Goal: Browse casually

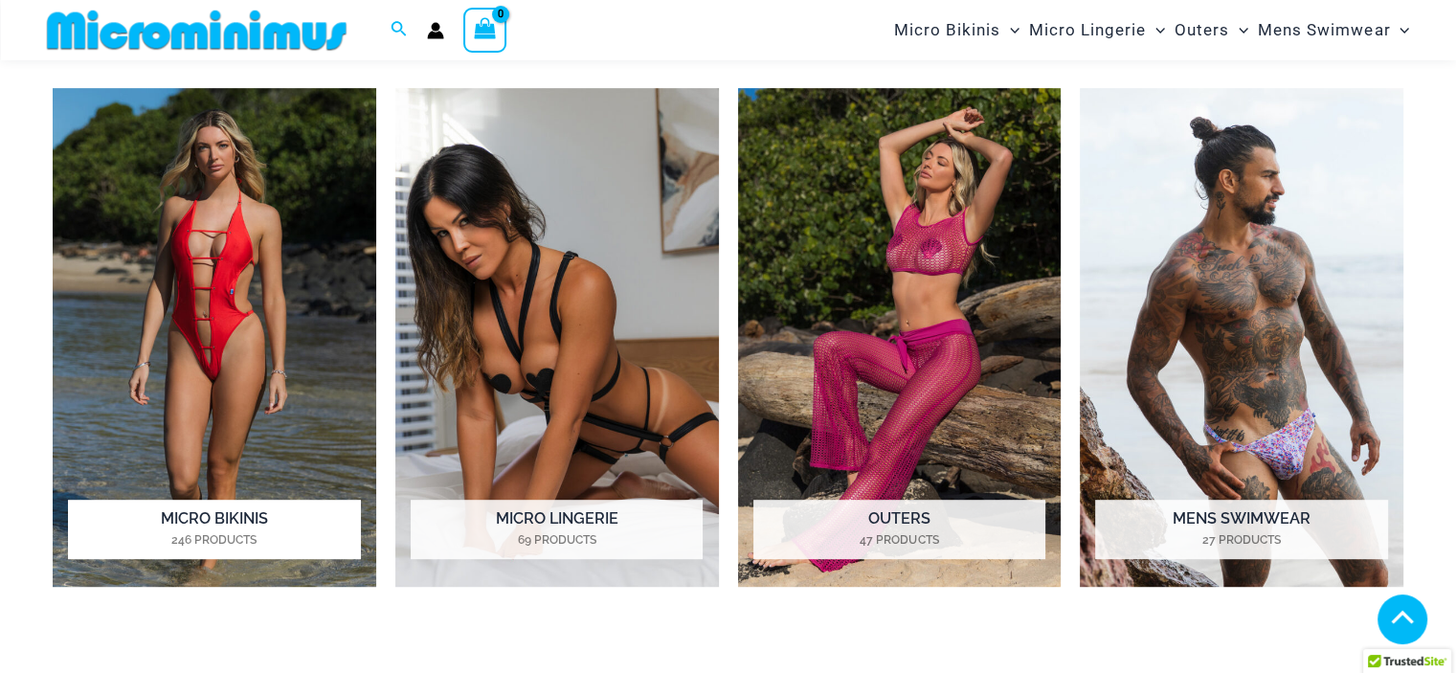
scroll to position [845, 0]
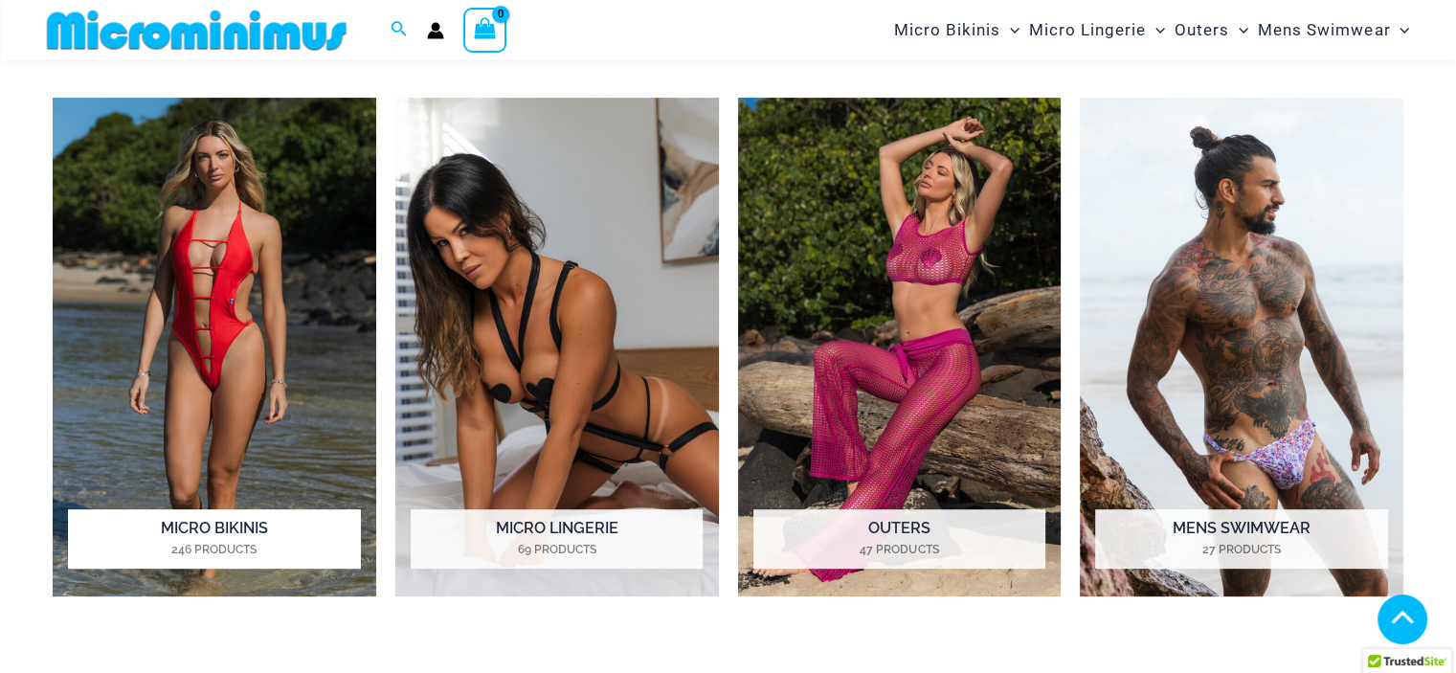
click at [247, 287] on img "Visit product category Micro Bikinis" at bounding box center [215, 347] width 324 height 499
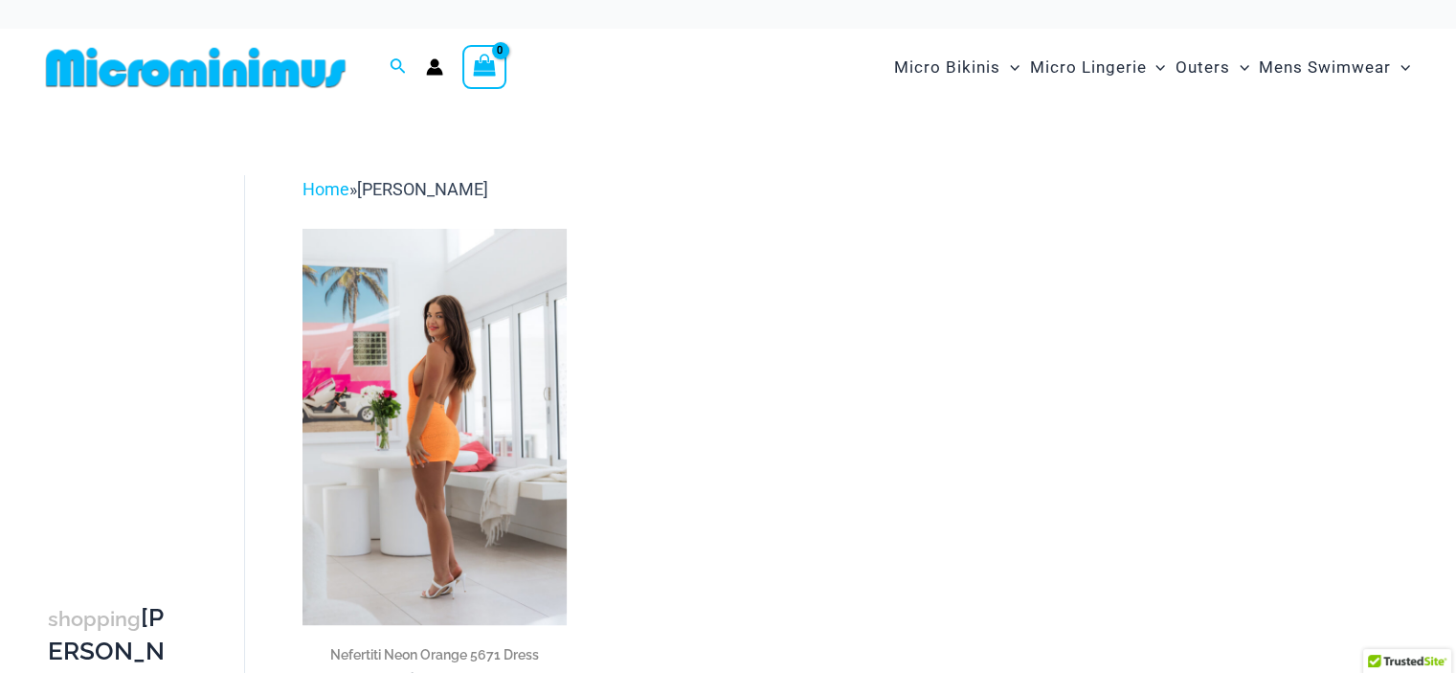
click at [474, 445] on img at bounding box center [434, 427] width 264 height 396
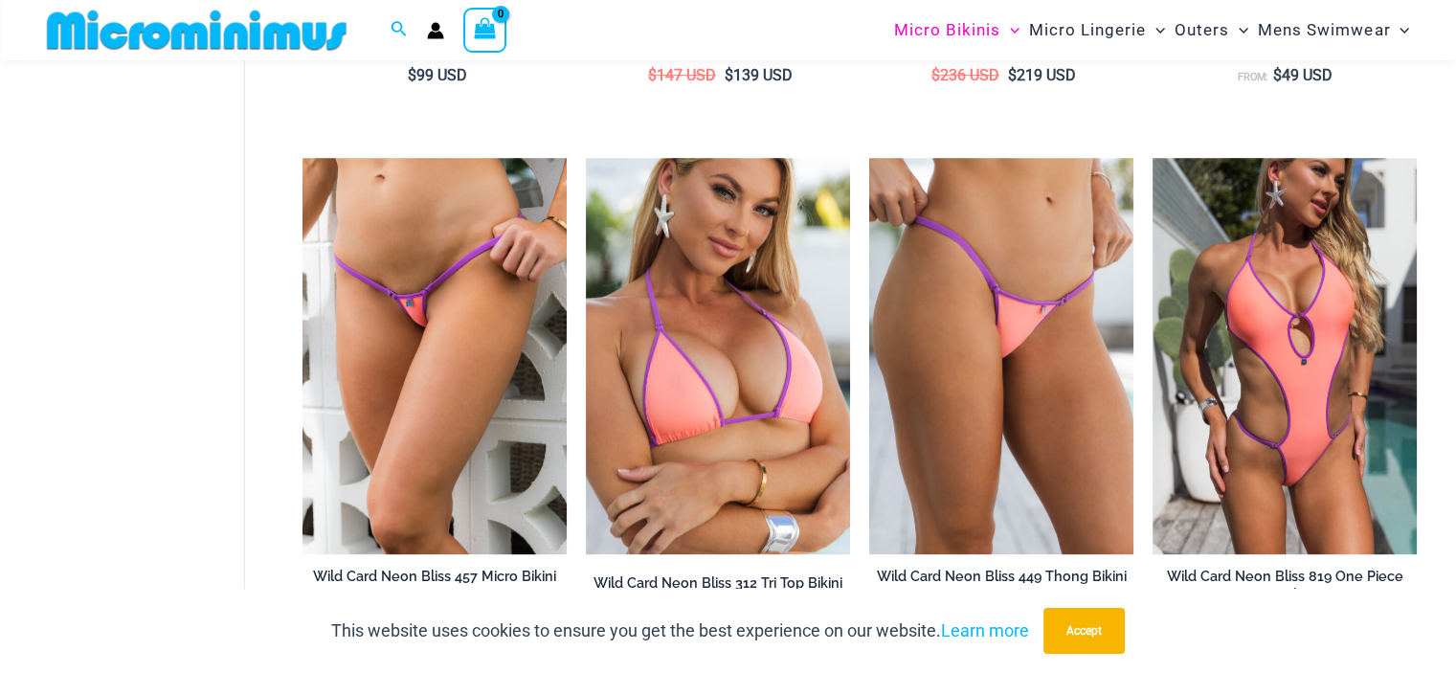
scroll to position [1036, 0]
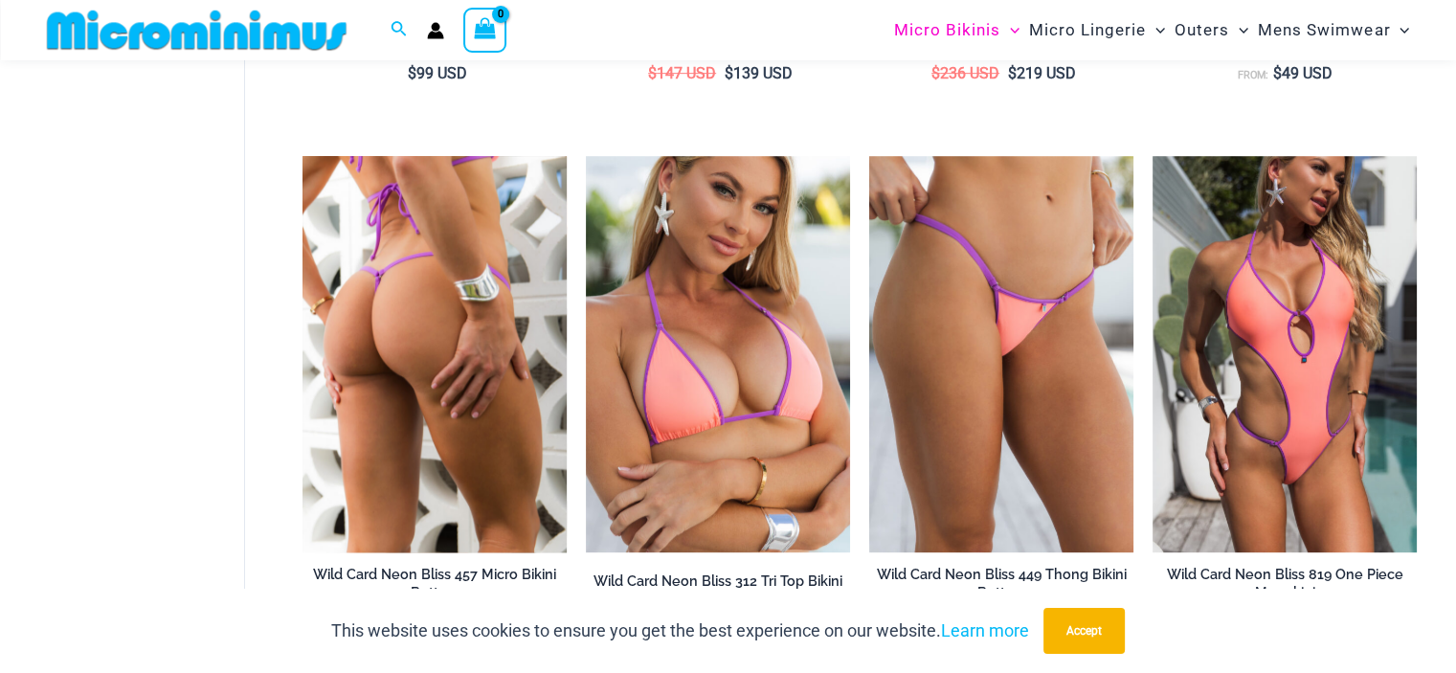
click at [433, 294] on img at bounding box center [434, 354] width 264 height 396
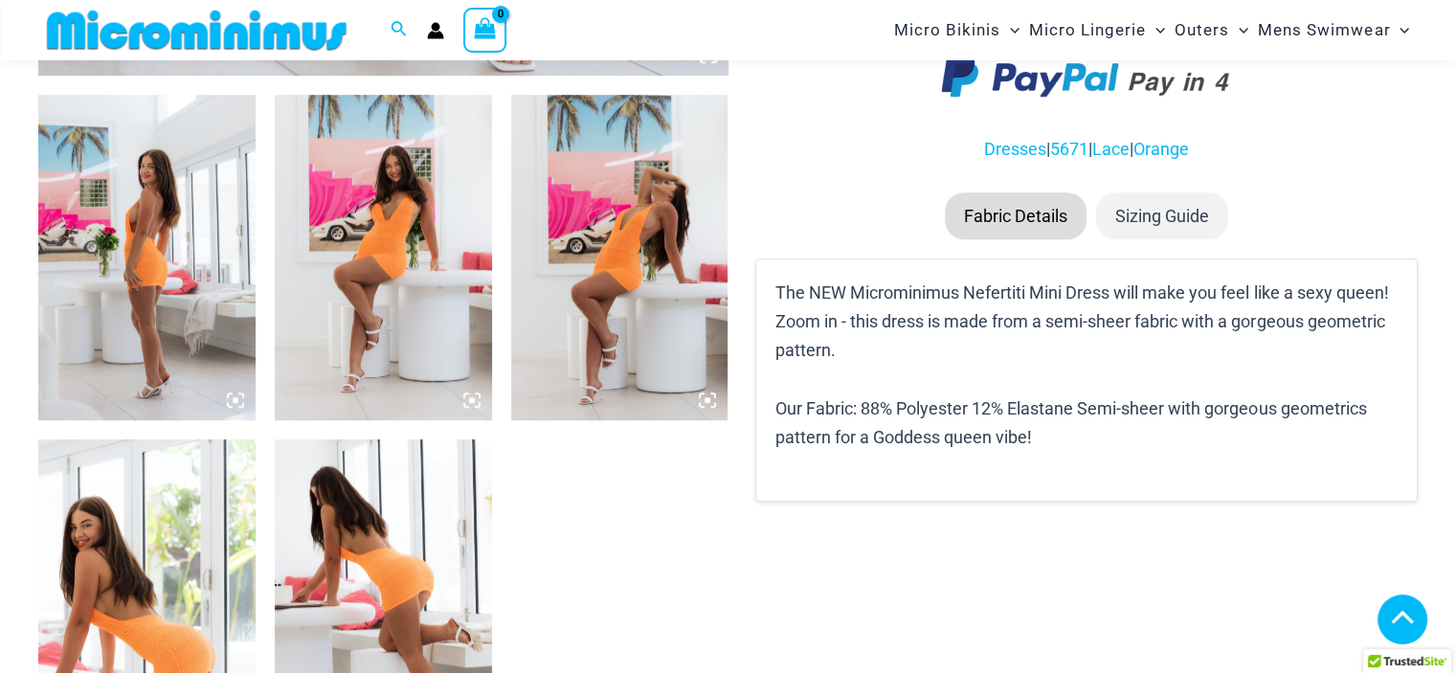
scroll to position [1131, 0]
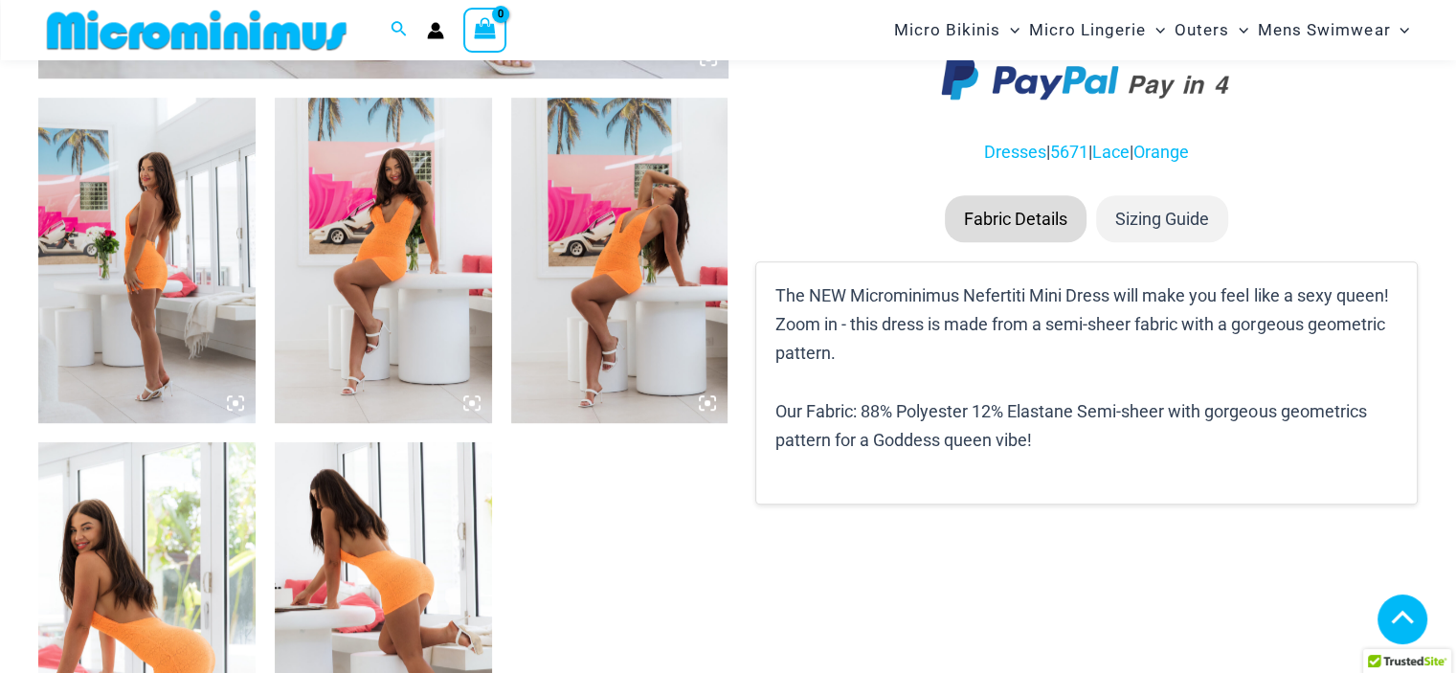
click at [153, 257] on img at bounding box center [146, 260] width 217 height 325
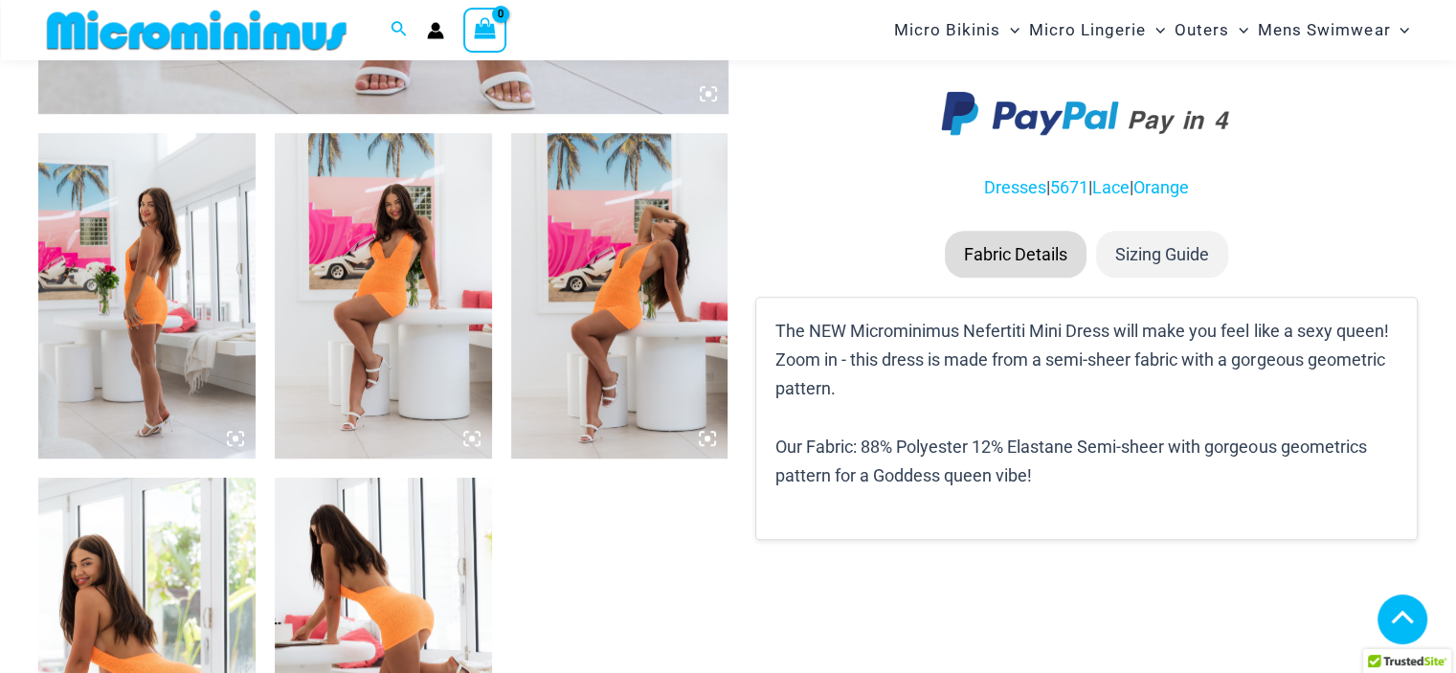
scroll to position [843, 0]
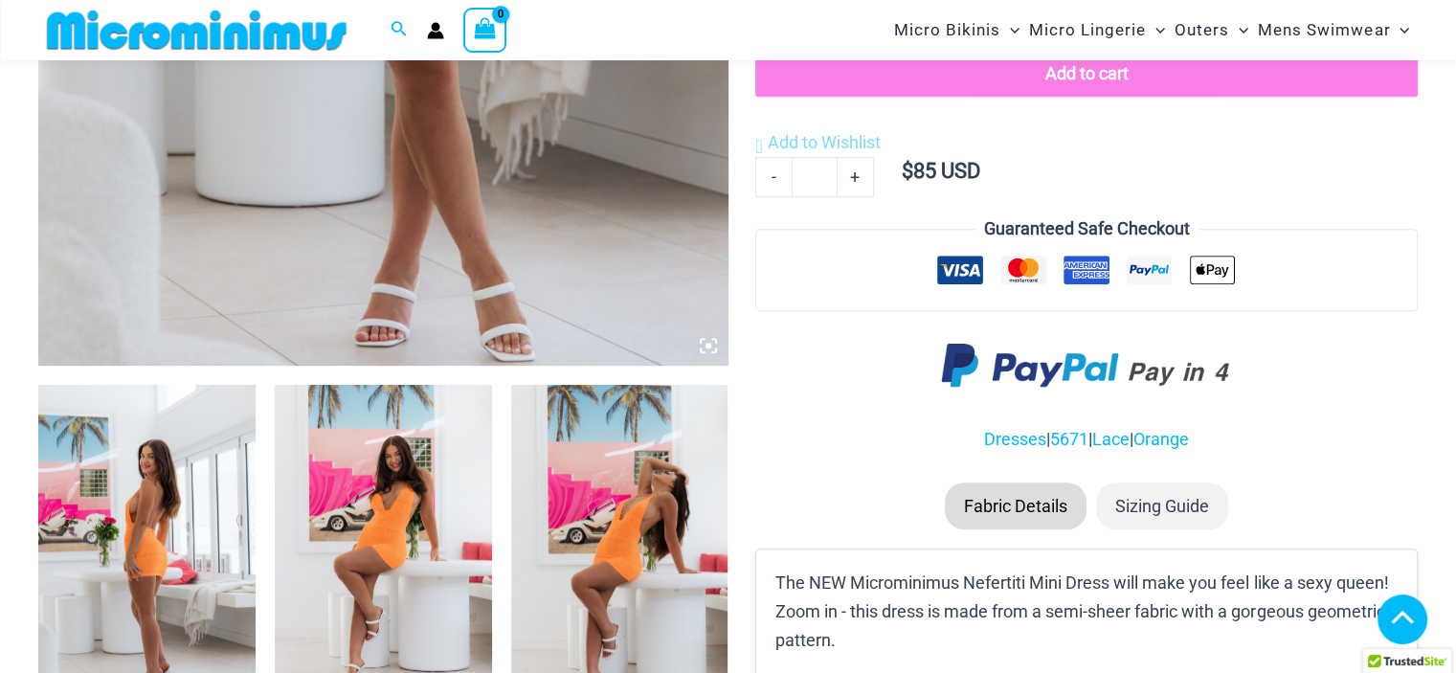
click at [207, 500] on img at bounding box center [146, 547] width 217 height 325
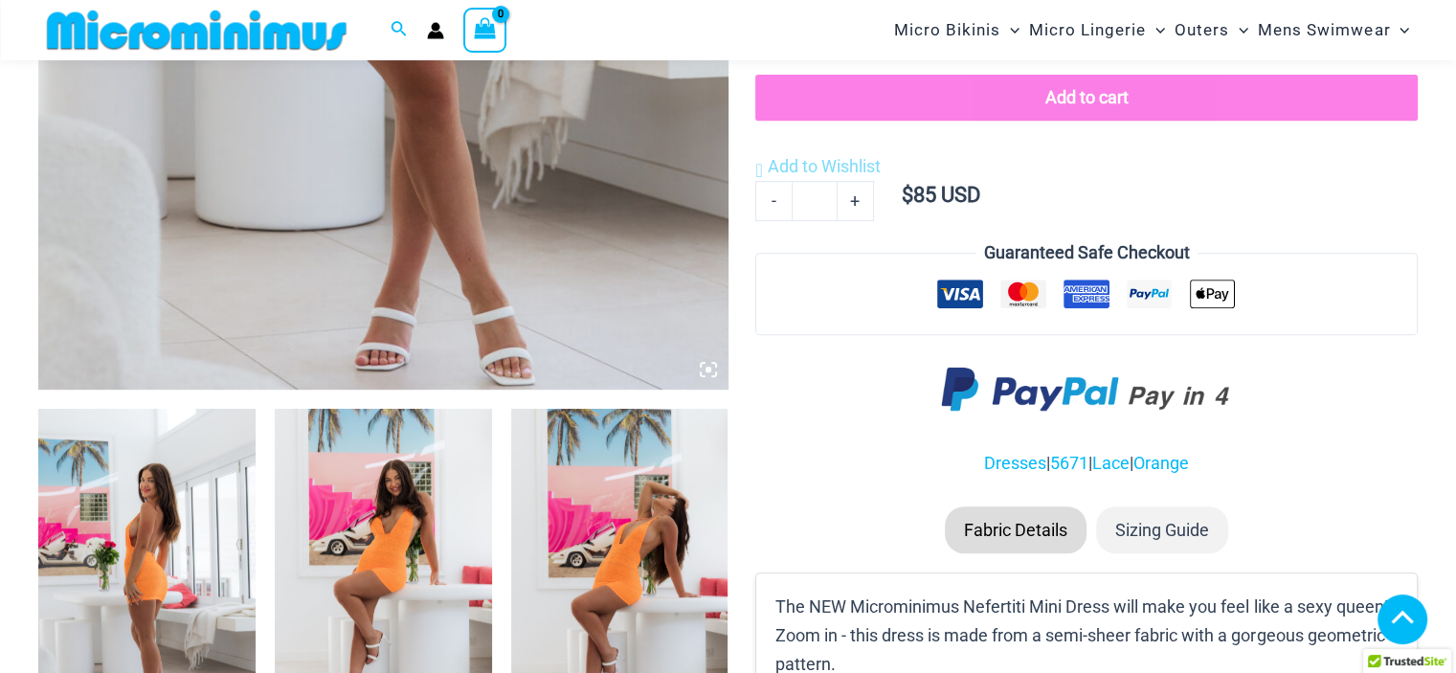
scroll to position [1035, 0]
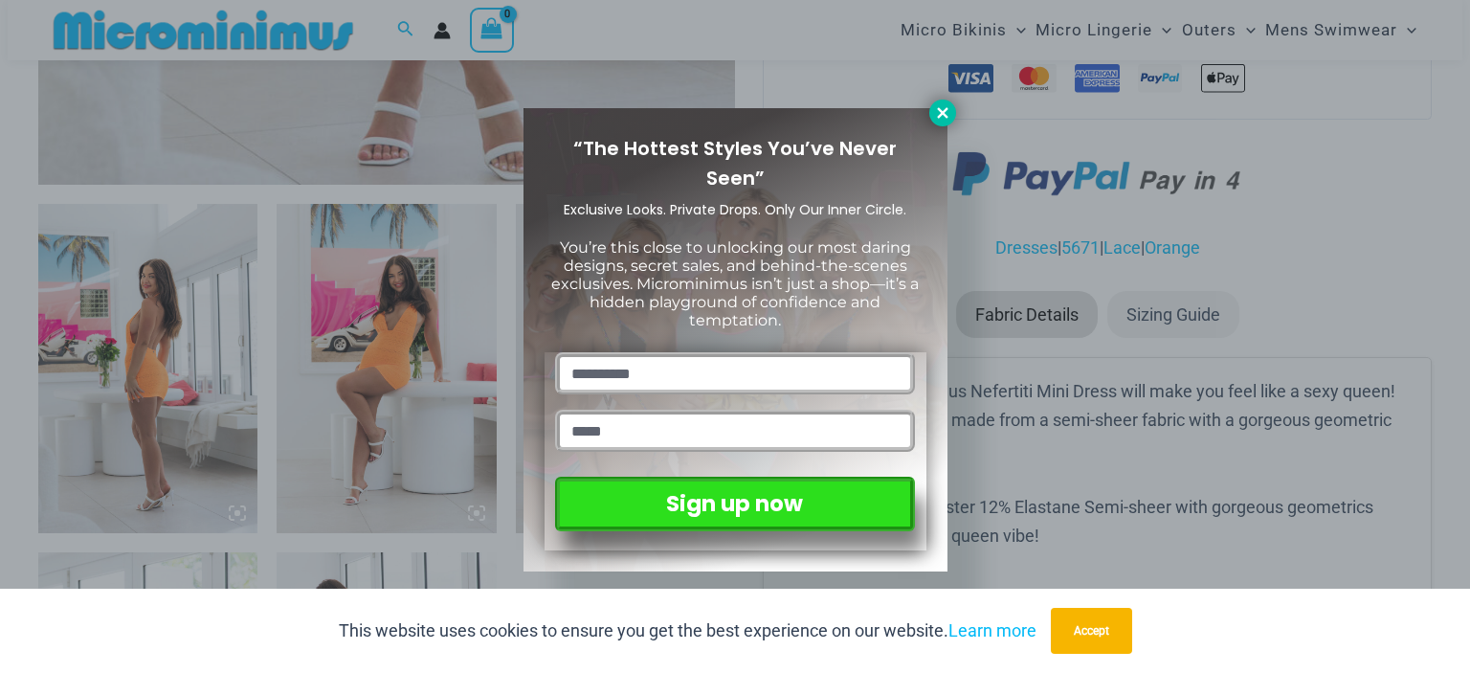
click at [937, 111] on icon at bounding box center [942, 112] width 17 height 17
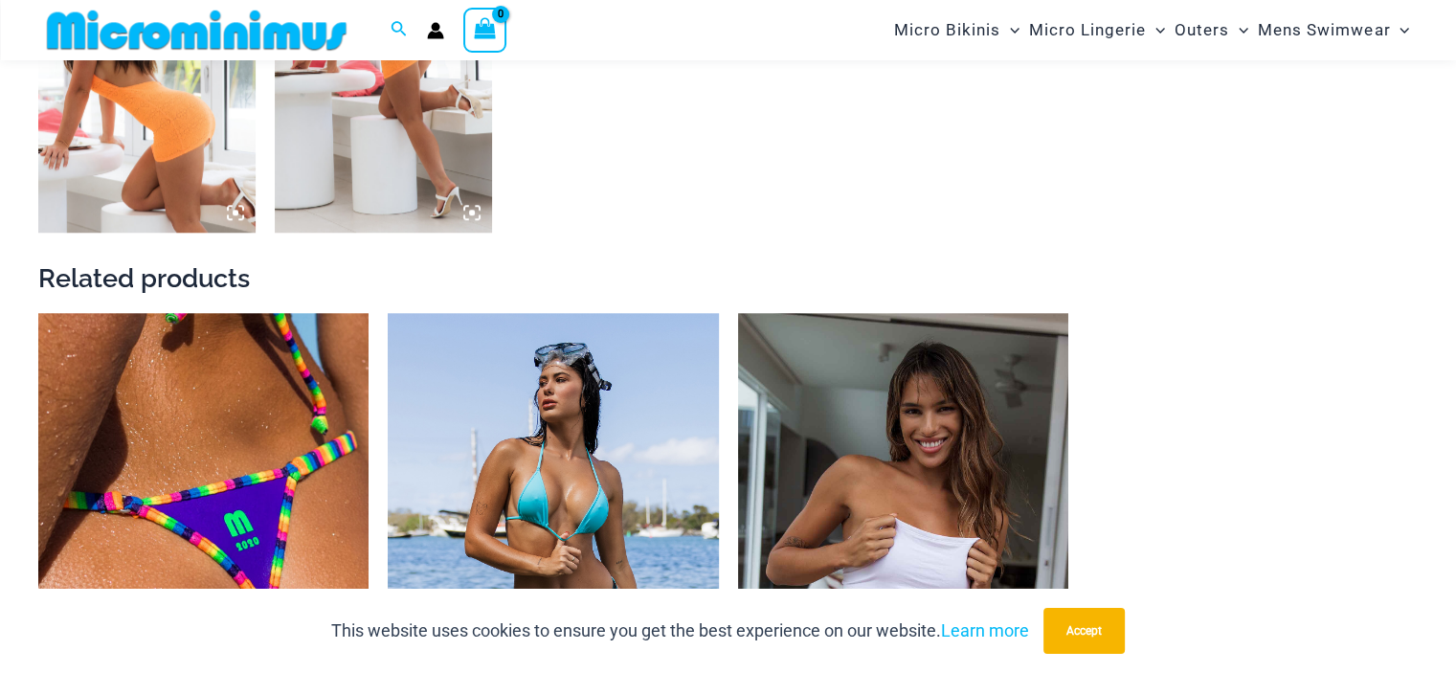
scroll to position [1992, 0]
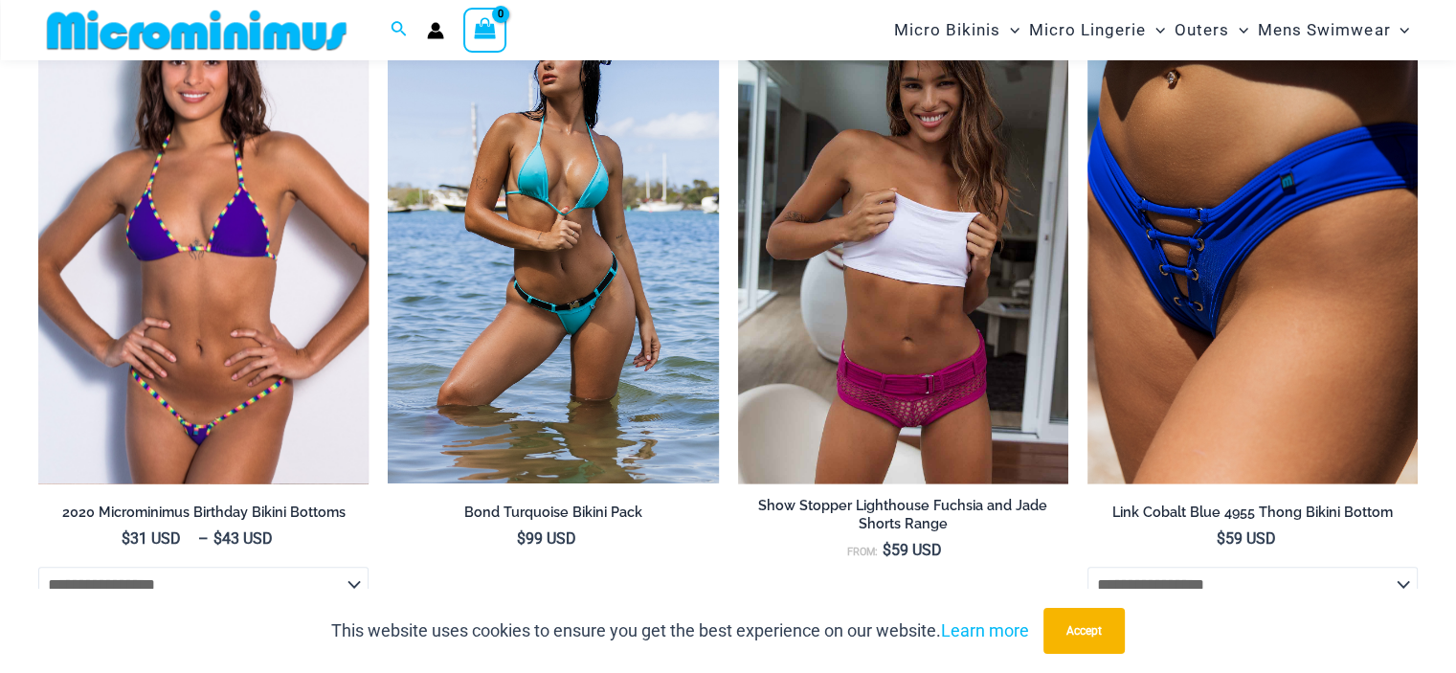
click at [212, 309] on img at bounding box center [203, 236] width 330 height 496
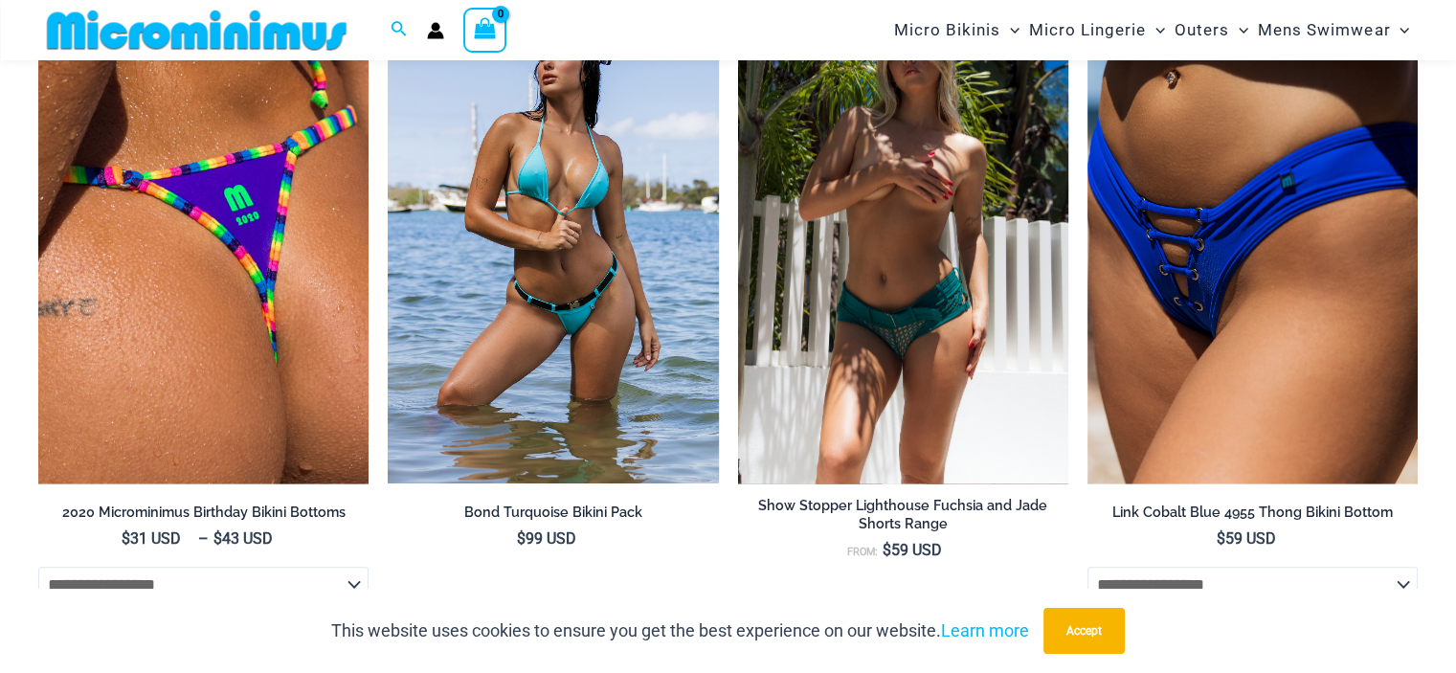
click at [871, 190] on img at bounding box center [903, 236] width 330 height 496
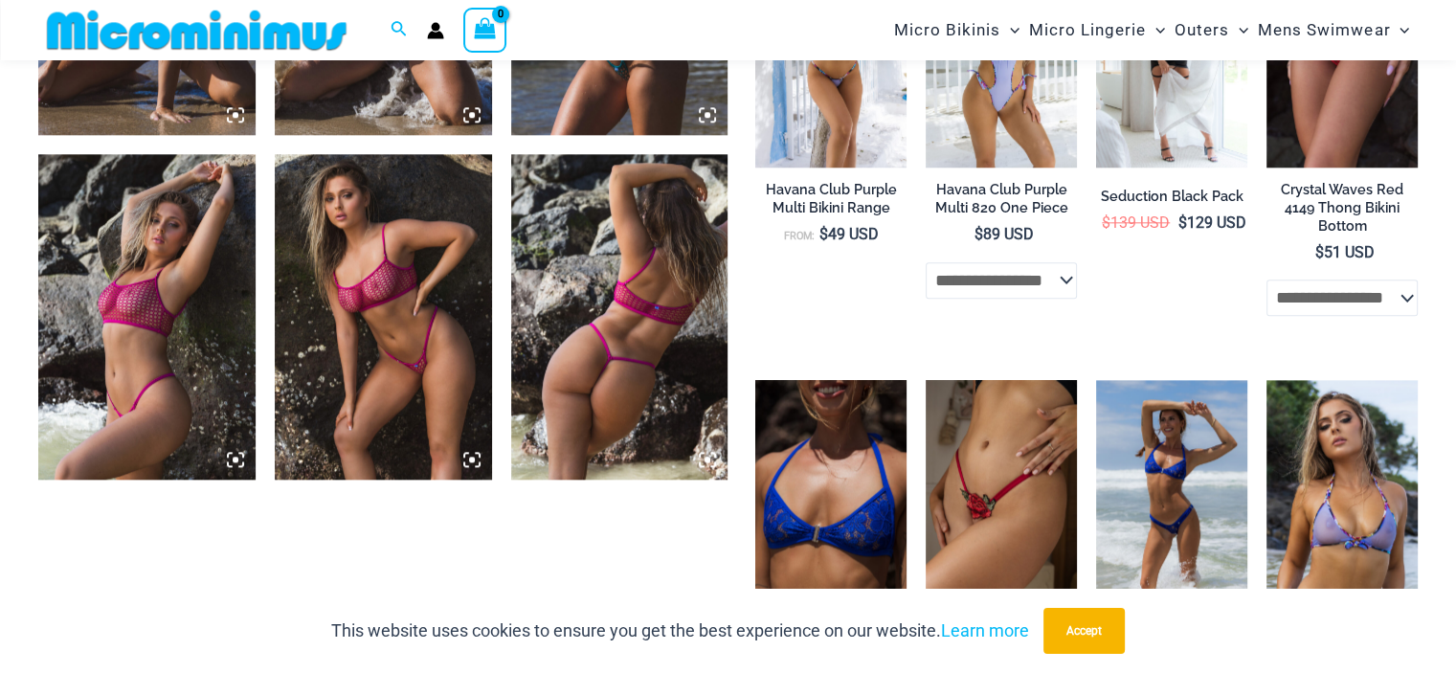
scroll to position [2106, 0]
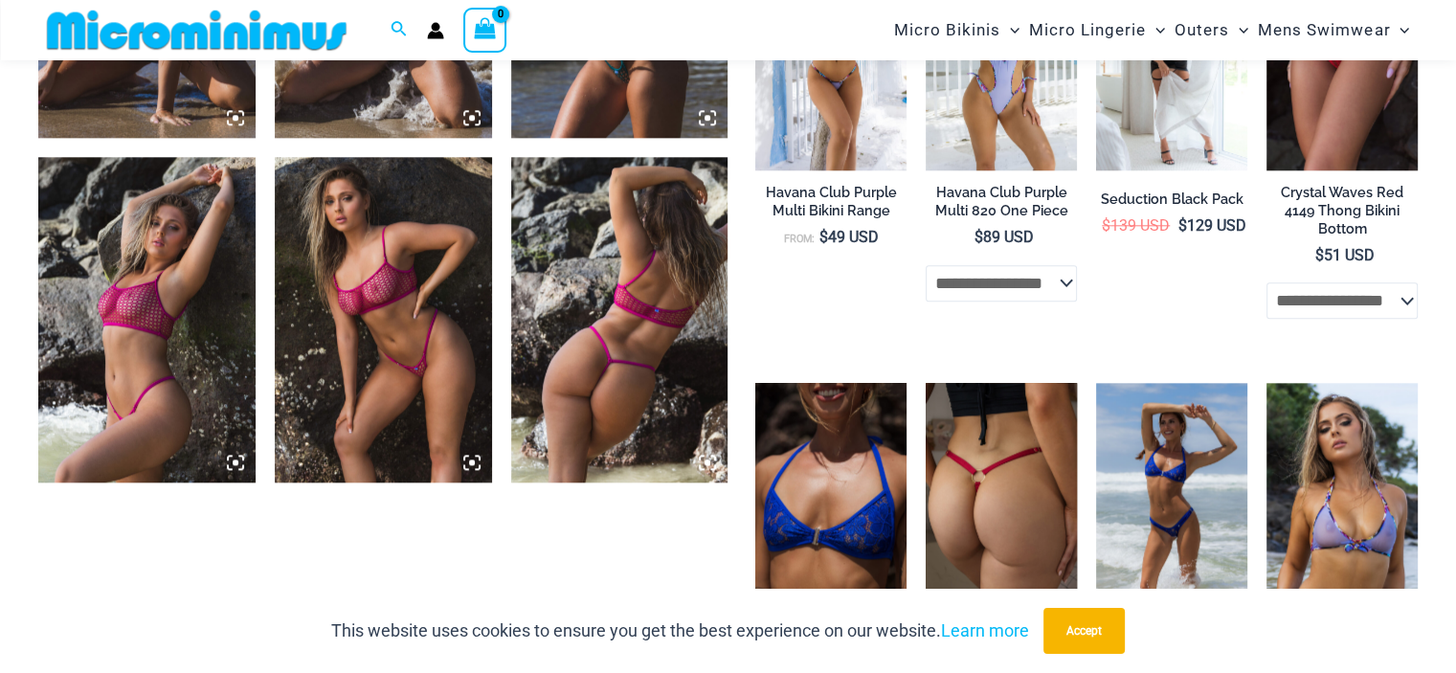
click at [1019, 482] on img at bounding box center [1001, 496] width 151 height 227
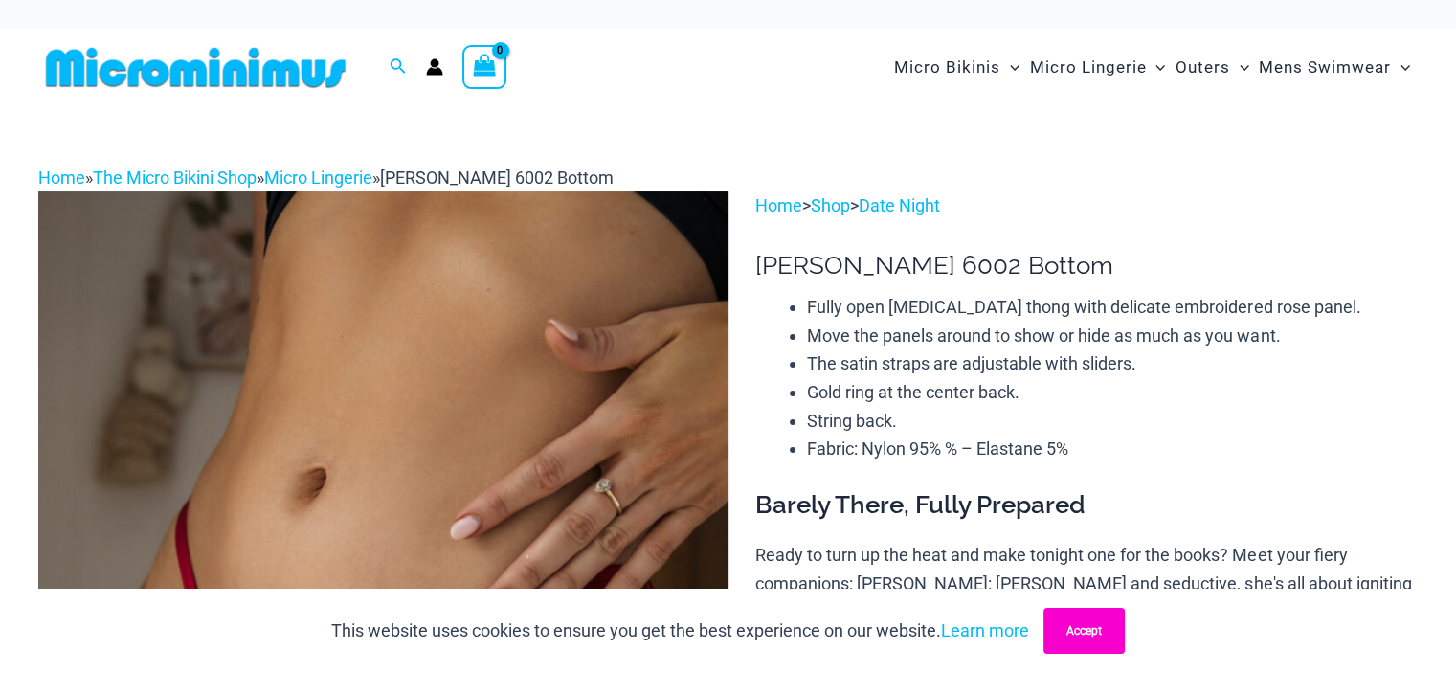
click at [1106, 641] on button "Accept" at bounding box center [1083, 631] width 81 height 46
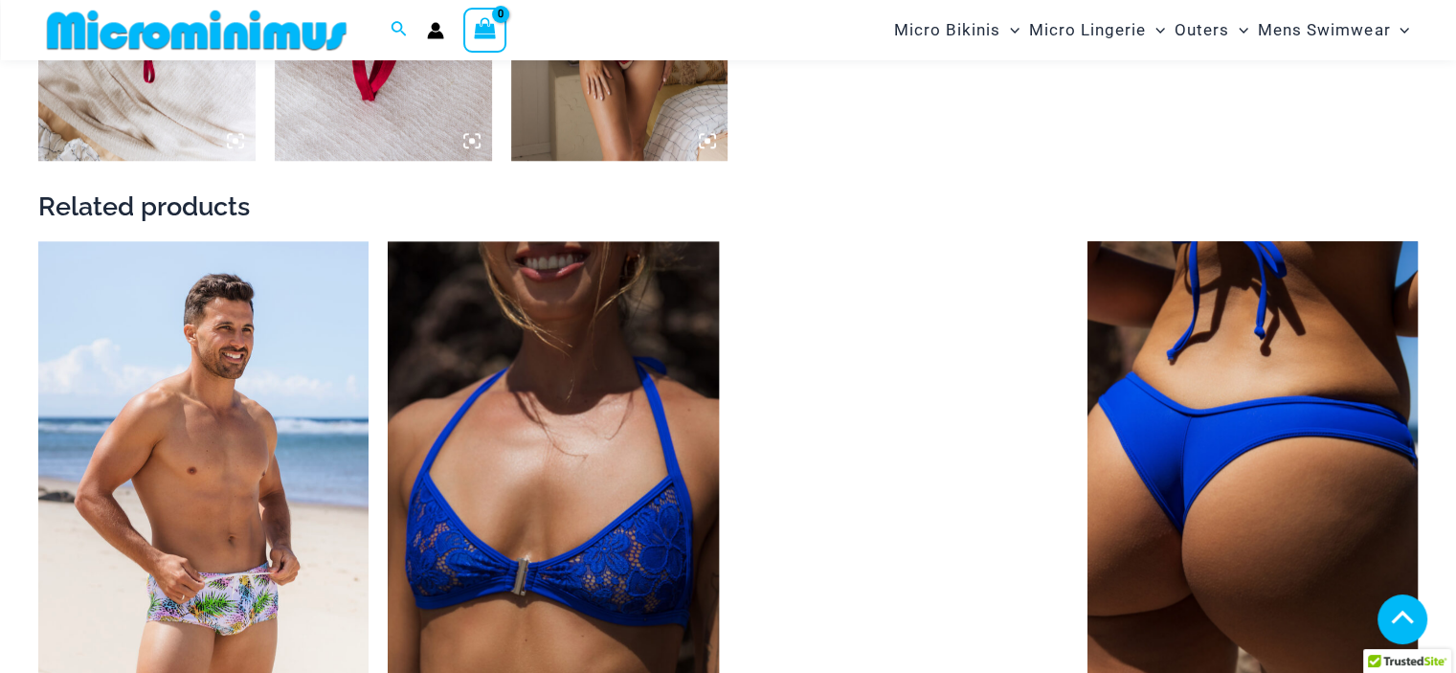
scroll to position [1896, 0]
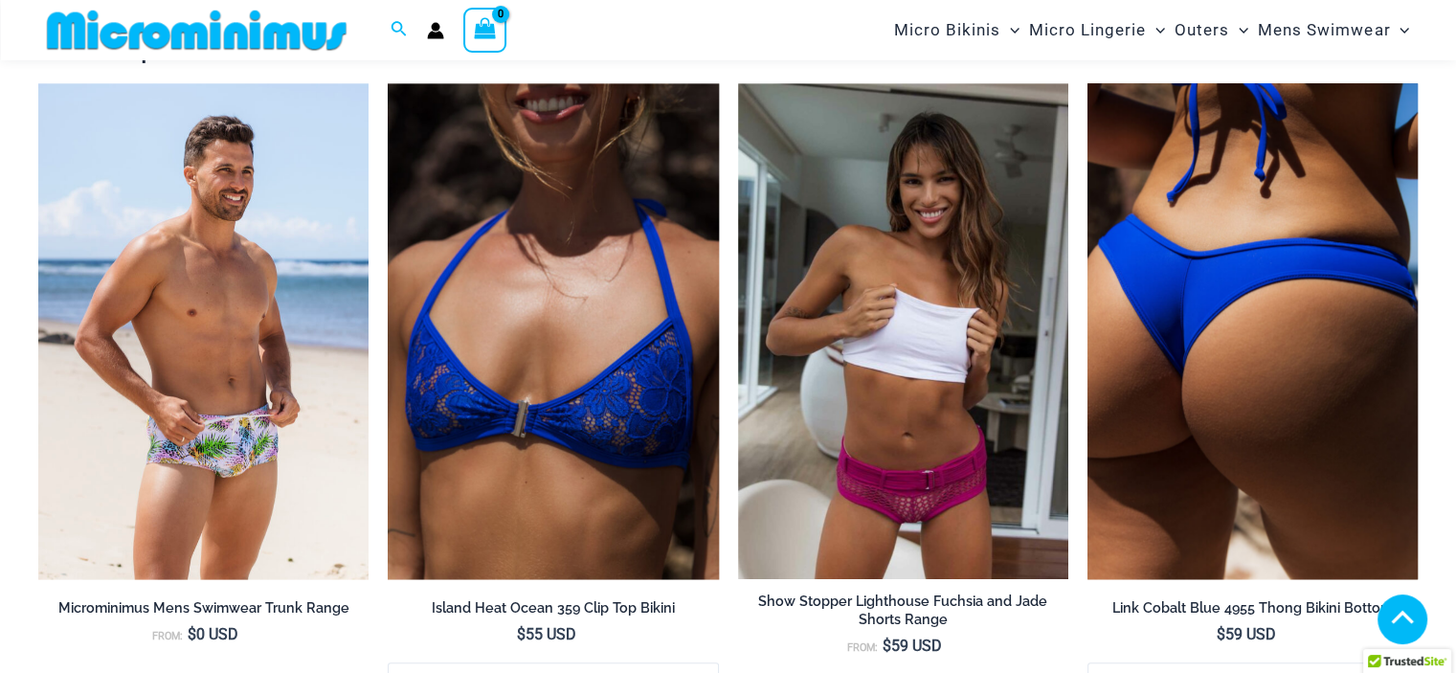
click at [1267, 316] on img at bounding box center [1252, 331] width 330 height 496
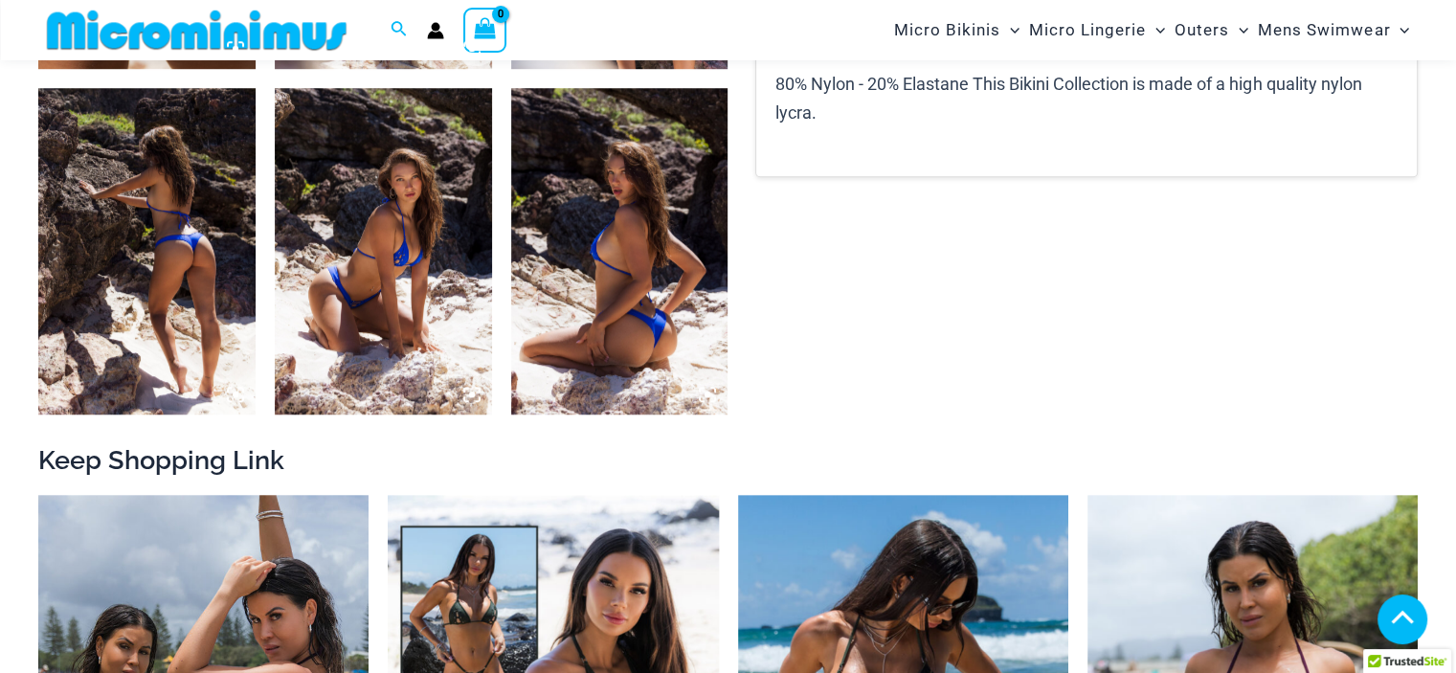
scroll to position [1515, 0]
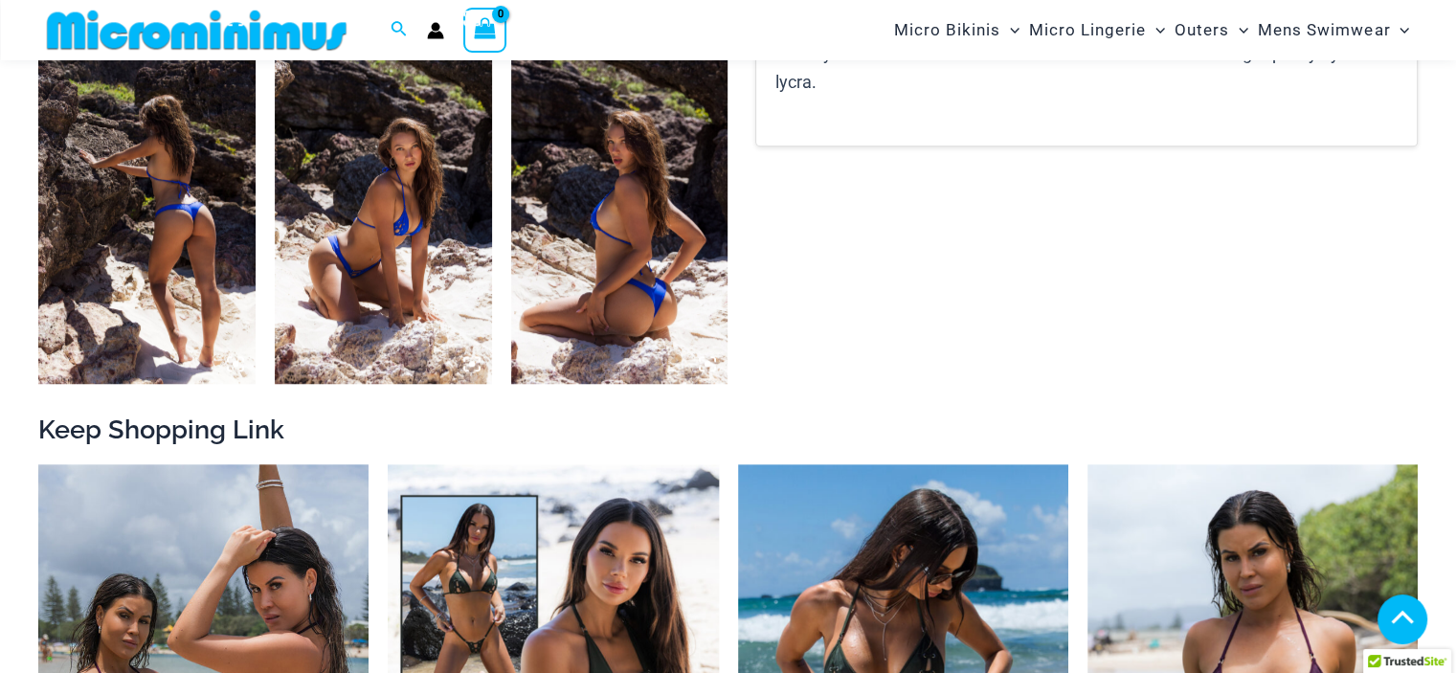
click at [613, 252] on img at bounding box center [619, 219] width 217 height 325
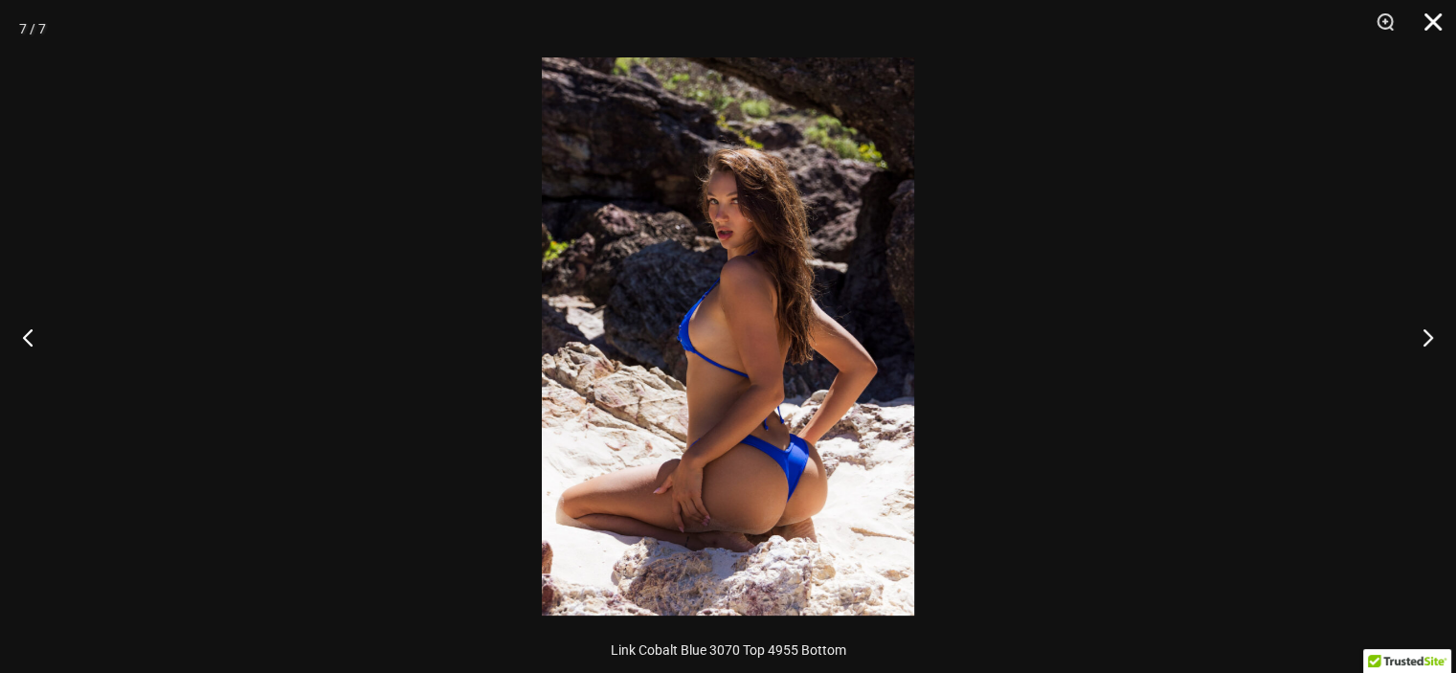
click at [1434, 18] on button "Close" at bounding box center [1426, 28] width 48 height 57
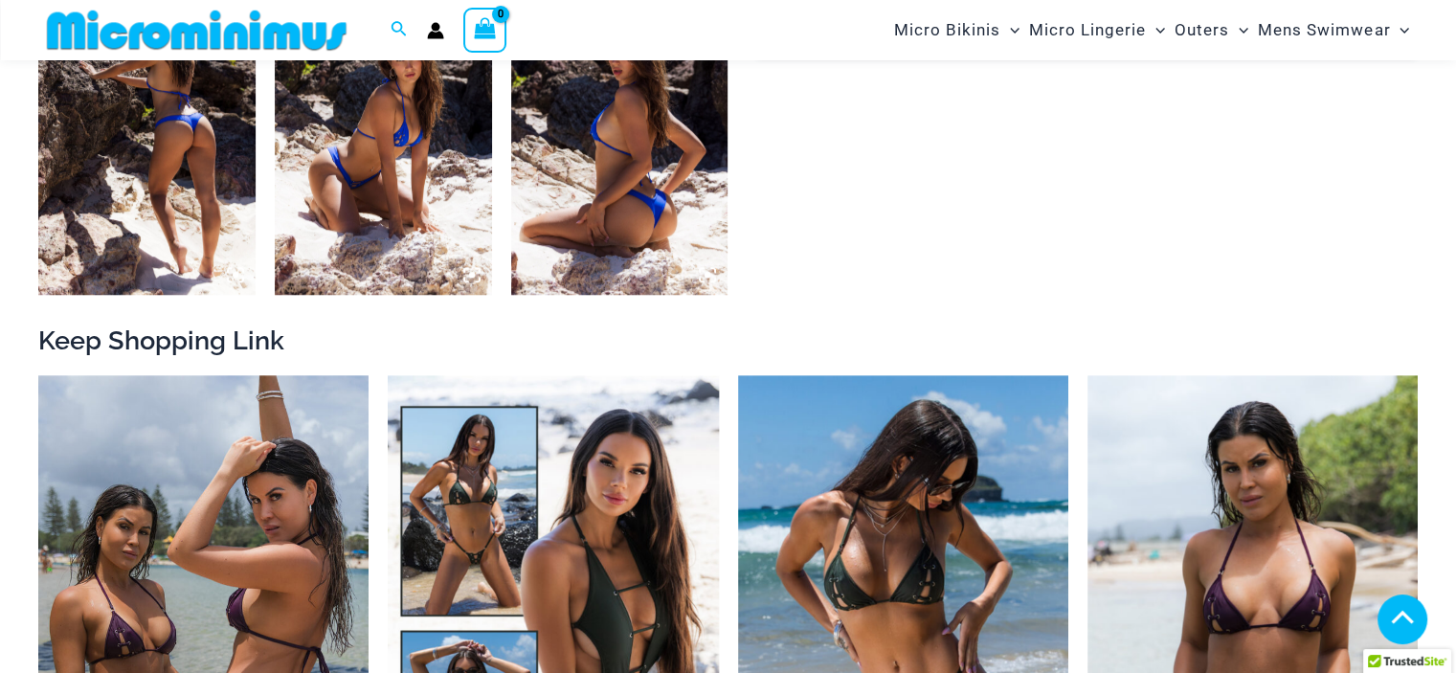
scroll to position [1803, 0]
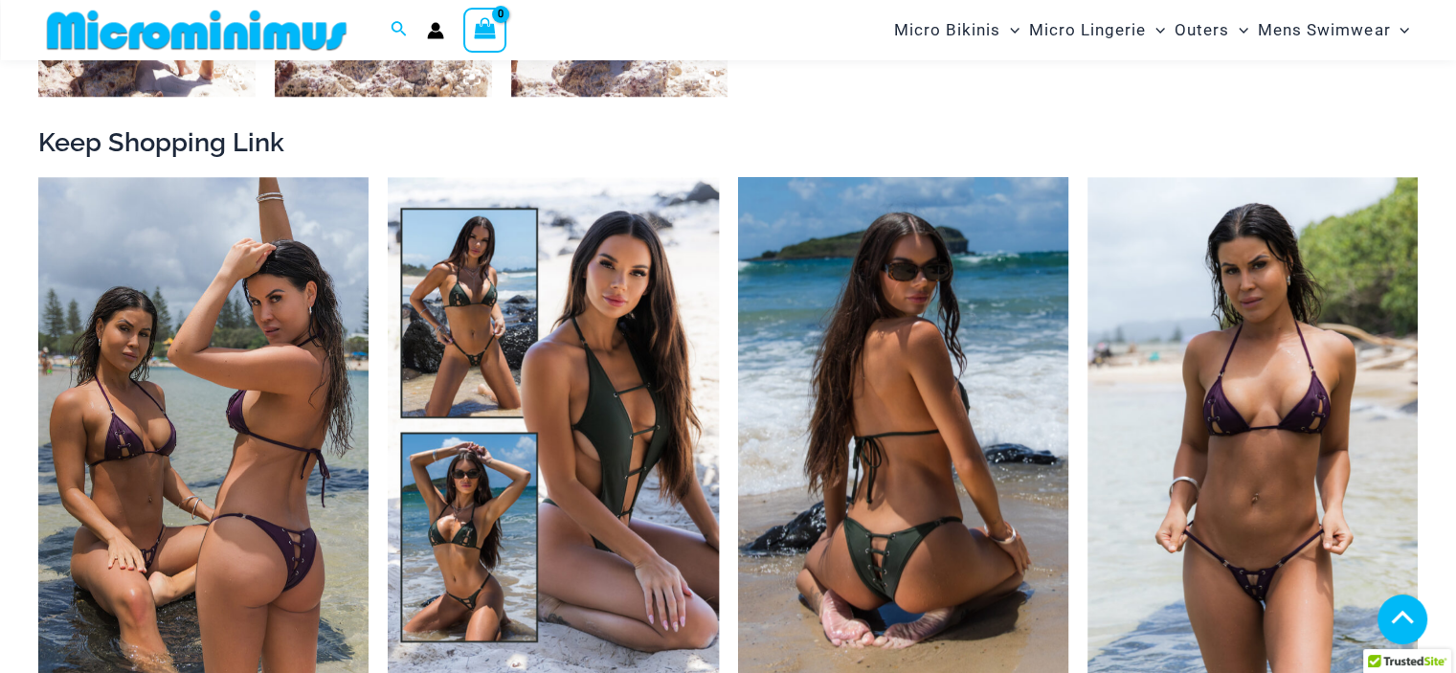
click at [938, 370] on img at bounding box center [903, 425] width 330 height 496
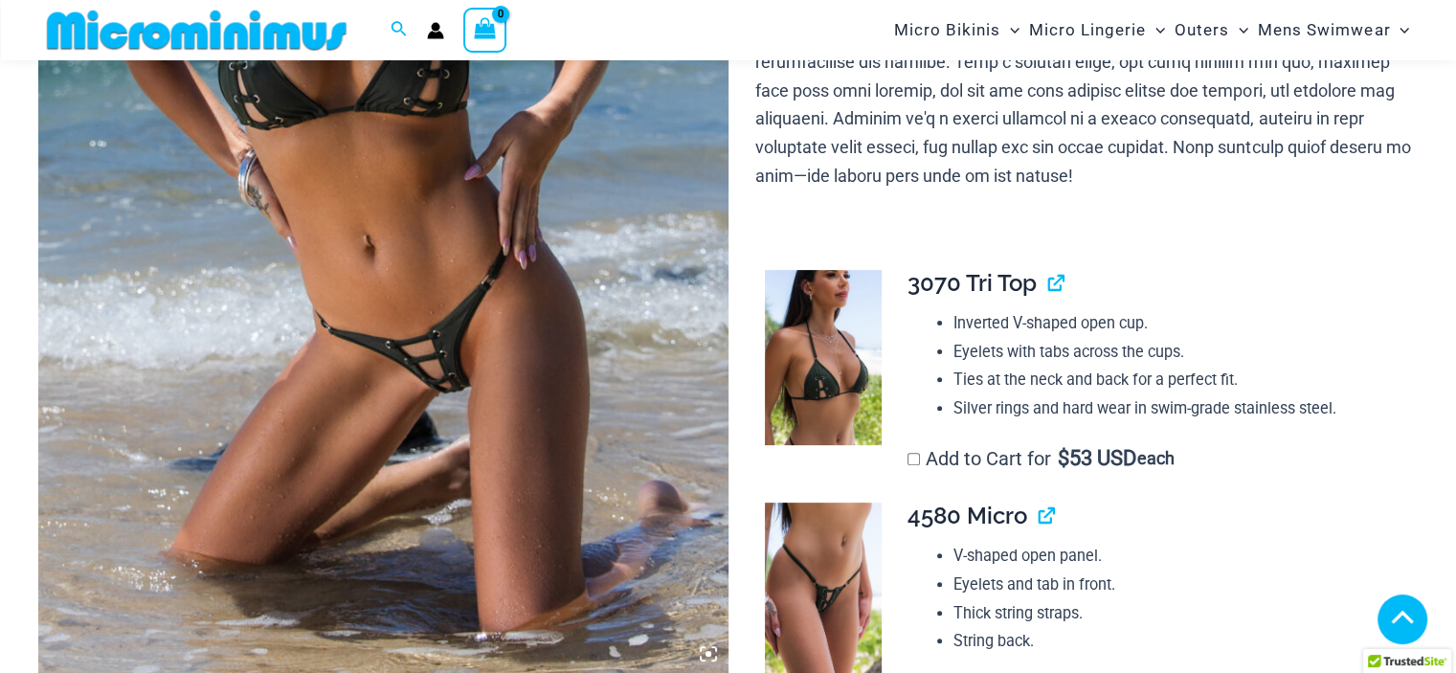
scroll to position [844, 0]
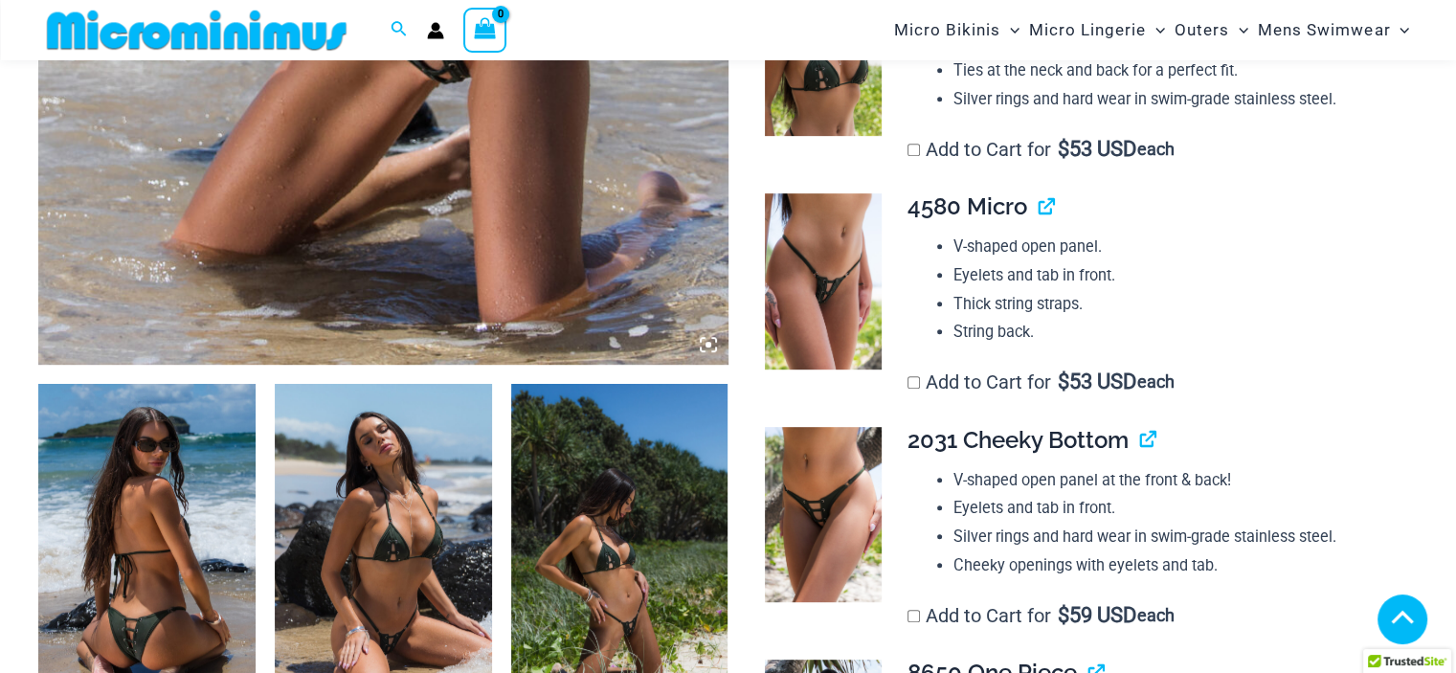
click at [177, 547] on img at bounding box center [146, 546] width 217 height 325
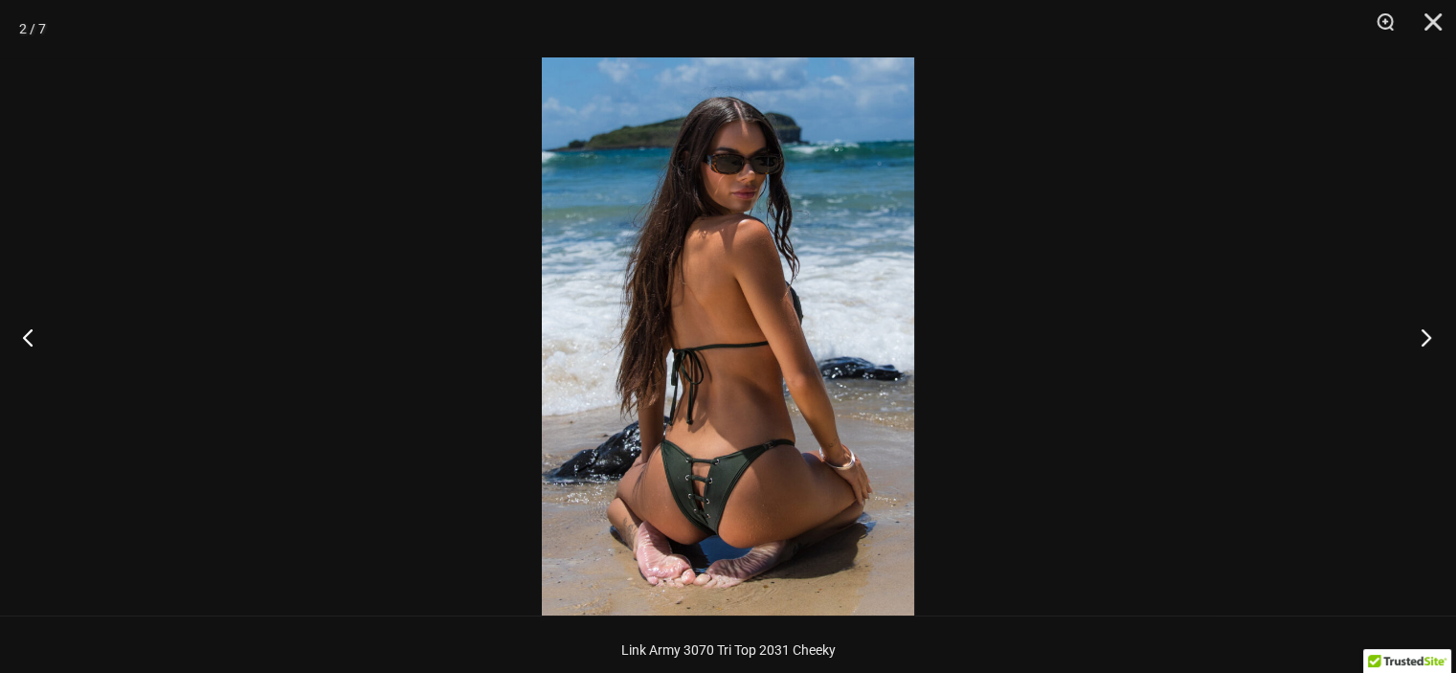
click at [1424, 336] on button "Next" at bounding box center [1420, 337] width 72 height 96
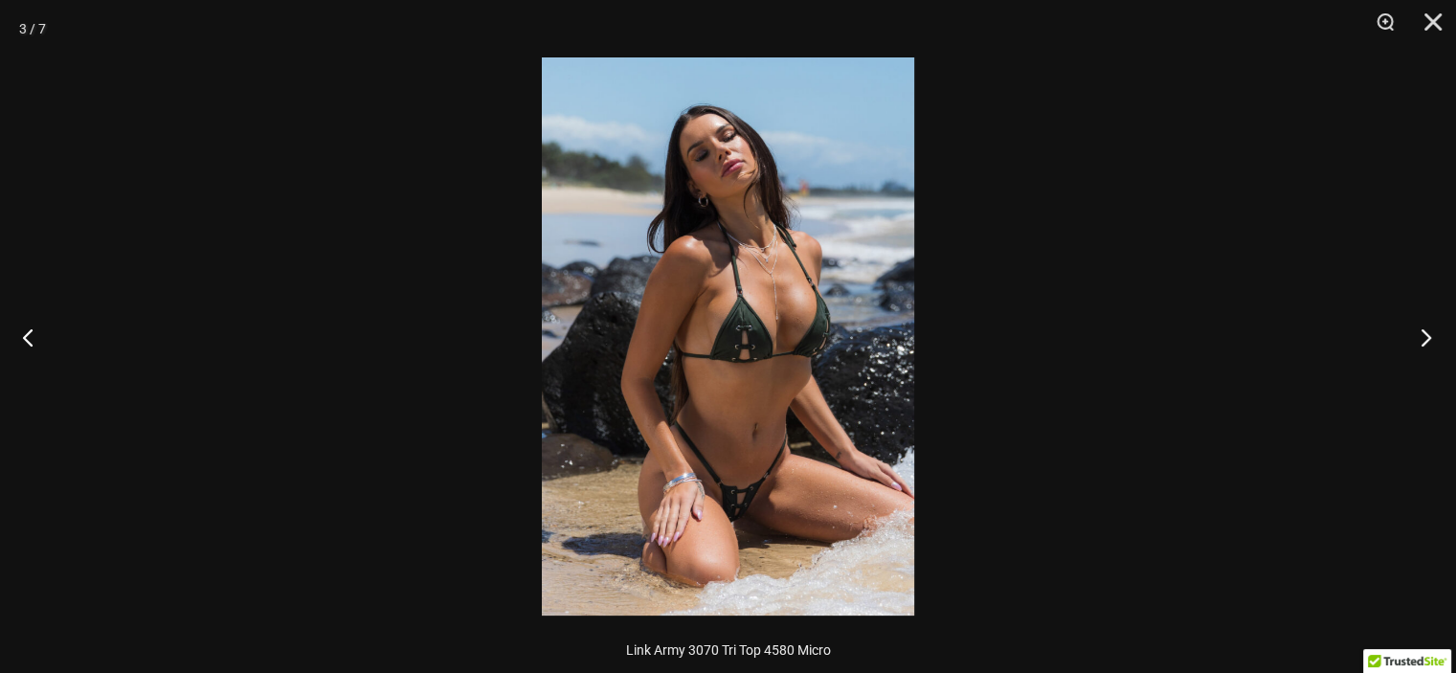
click at [1424, 336] on button "Next" at bounding box center [1420, 337] width 72 height 96
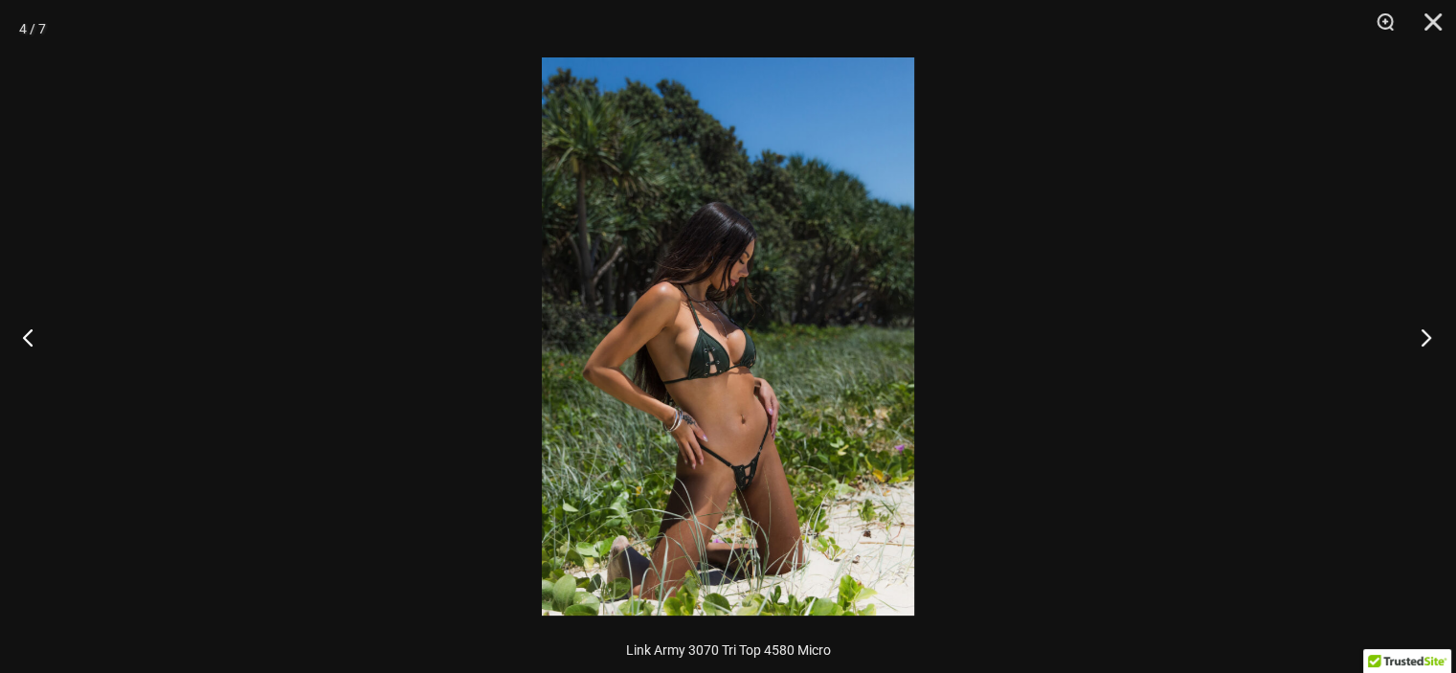
click at [1424, 336] on button "Next" at bounding box center [1420, 337] width 72 height 96
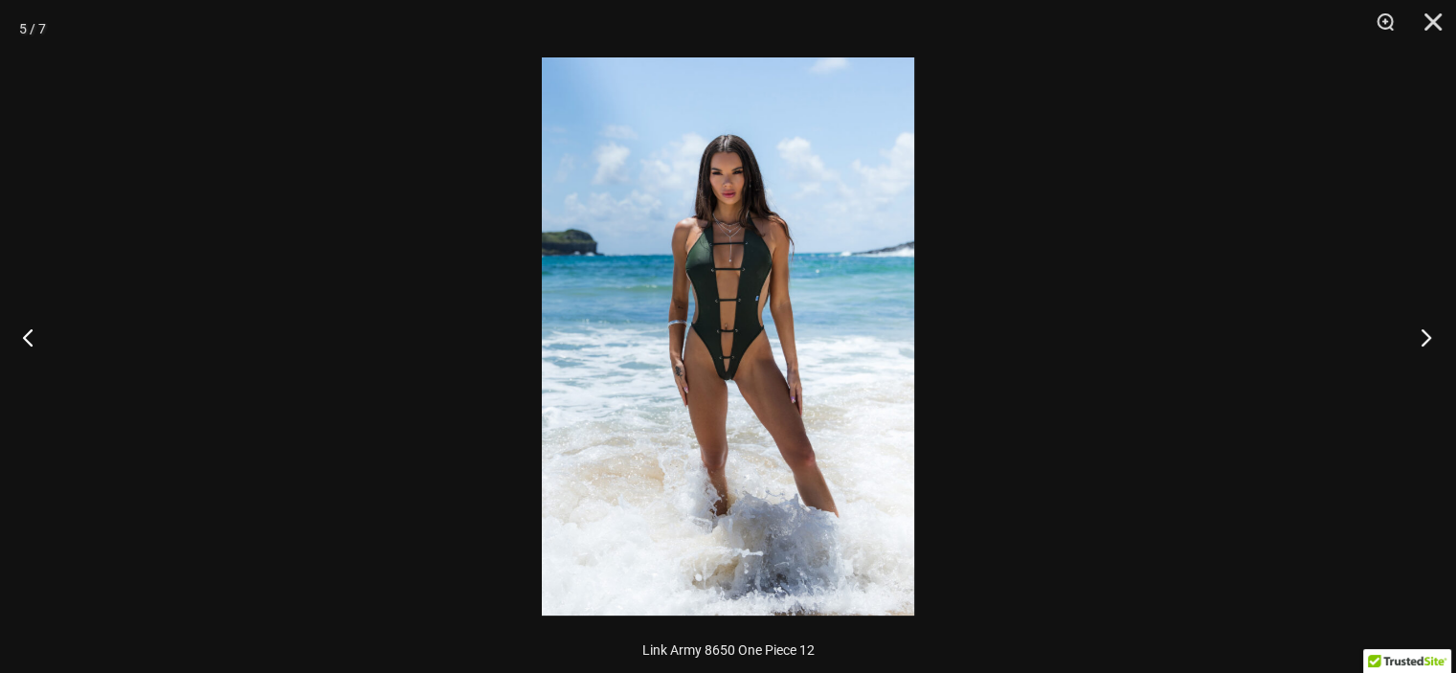
click at [1424, 336] on button "Next" at bounding box center [1420, 337] width 72 height 96
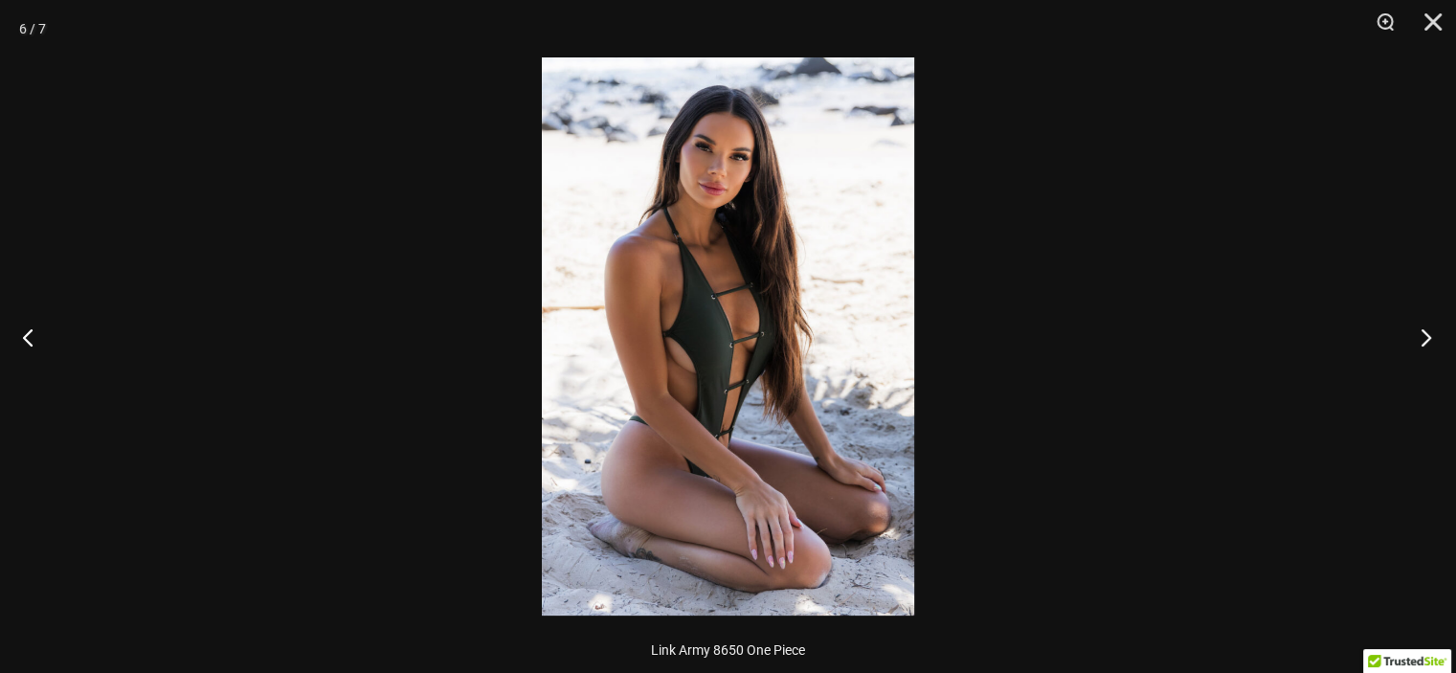
click at [1424, 336] on button "Next" at bounding box center [1420, 337] width 72 height 96
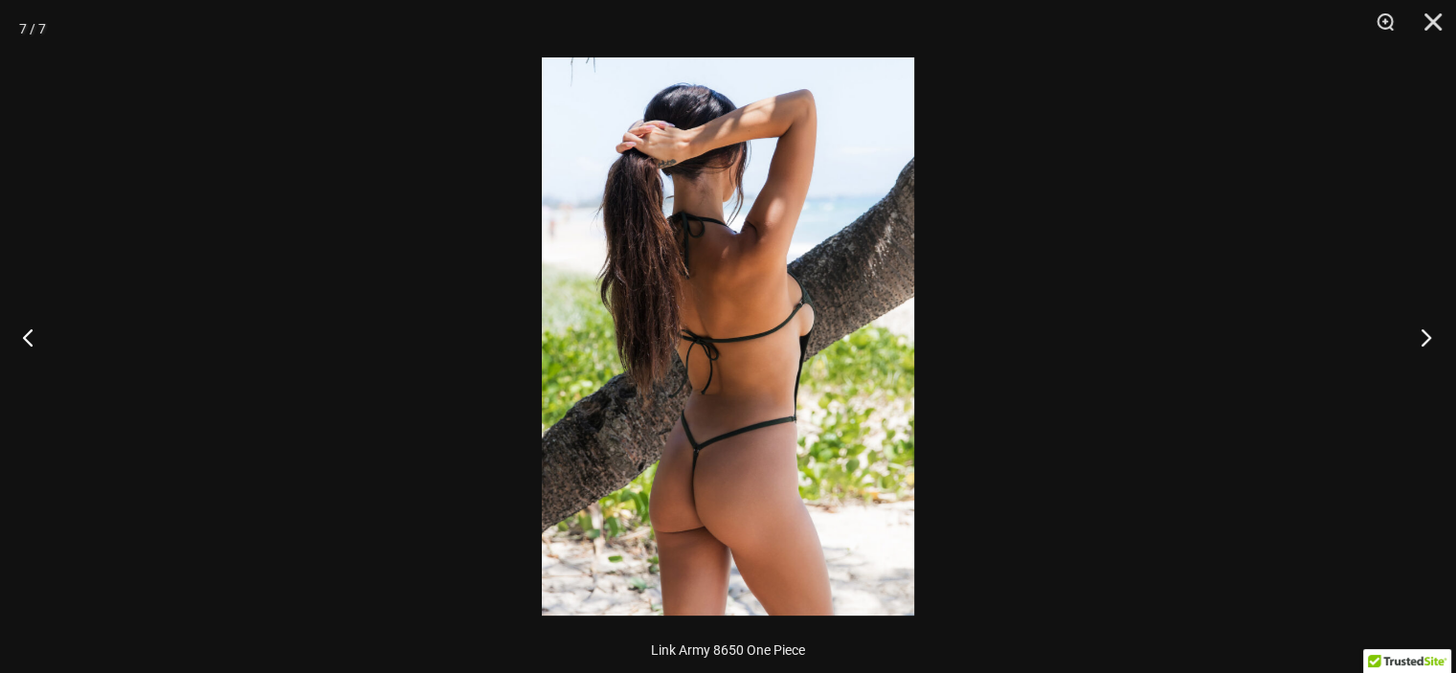
click at [1421, 336] on button "Next" at bounding box center [1420, 337] width 72 height 96
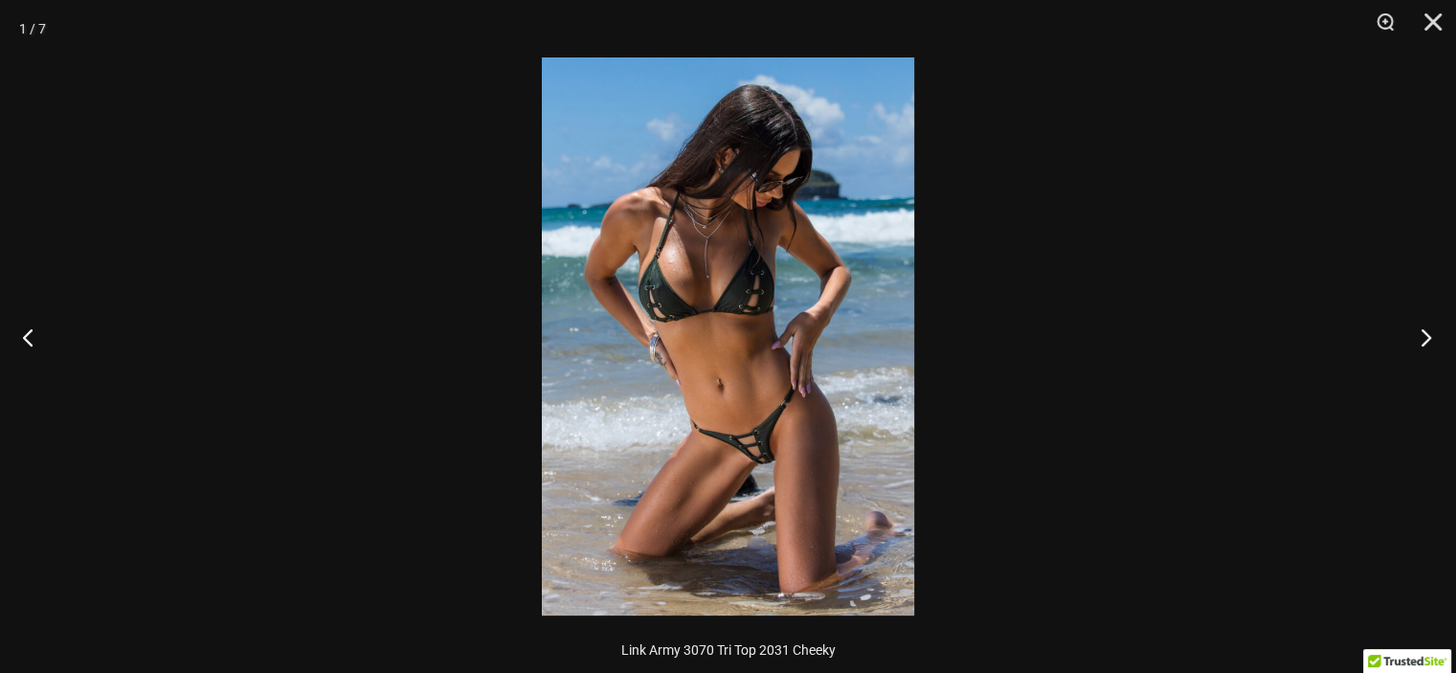
click at [1421, 336] on button "Next" at bounding box center [1420, 337] width 72 height 96
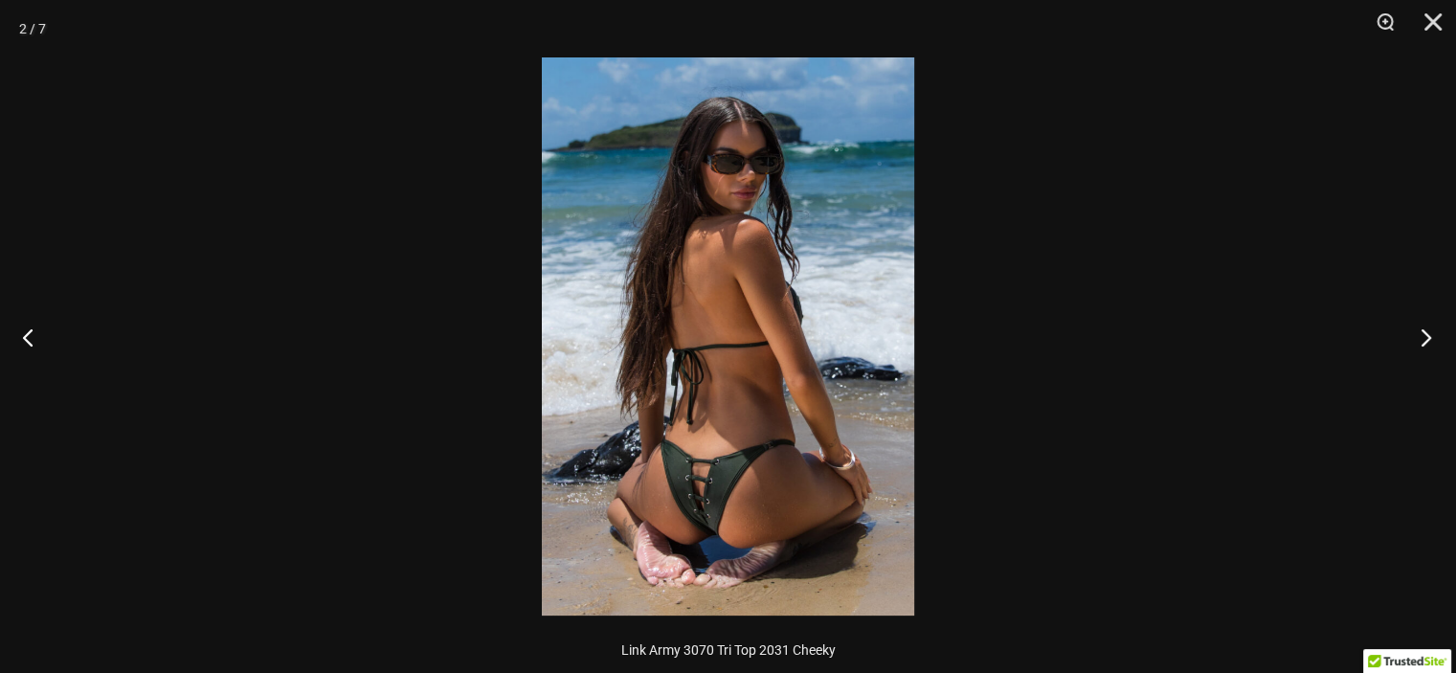
click at [1421, 336] on button "Next" at bounding box center [1420, 337] width 72 height 96
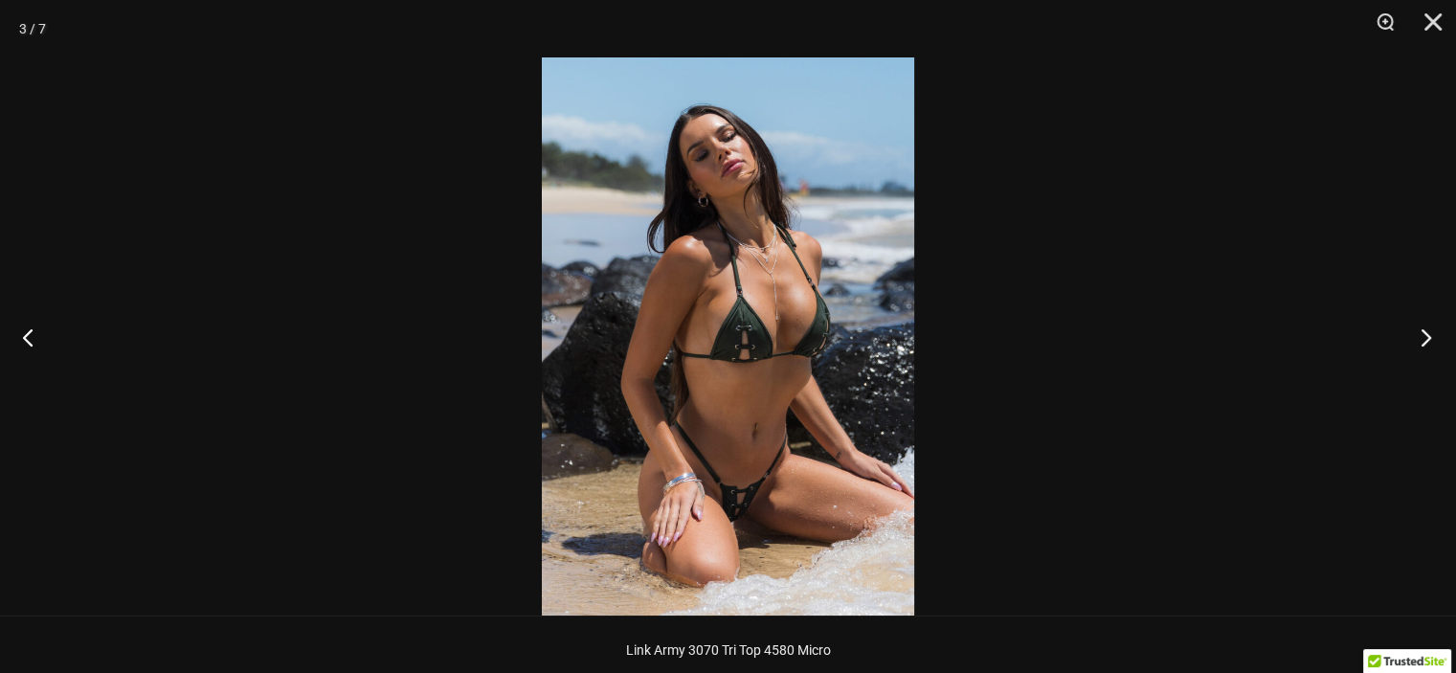
click at [1421, 336] on button "Next" at bounding box center [1420, 337] width 72 height 96
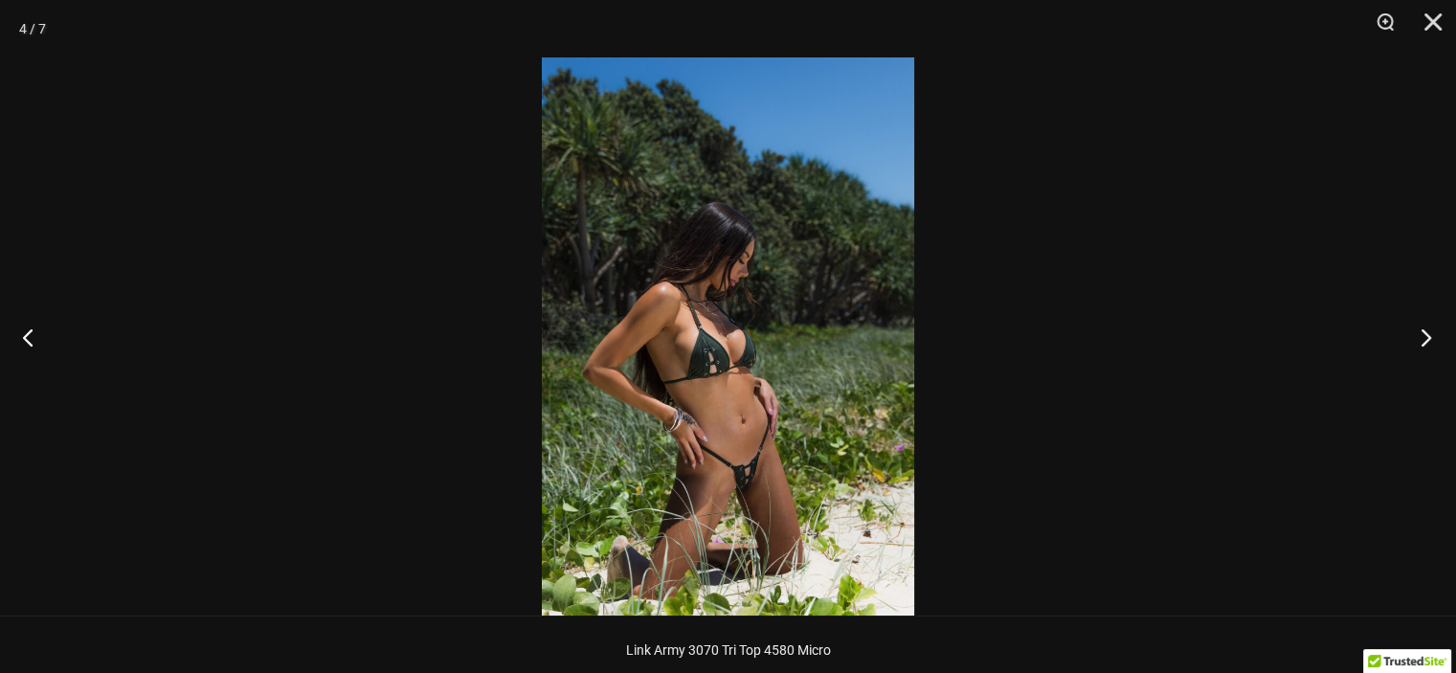
click at [1421, 336] on button "Next" at bounding box center [1420, 337] width 72 height 96
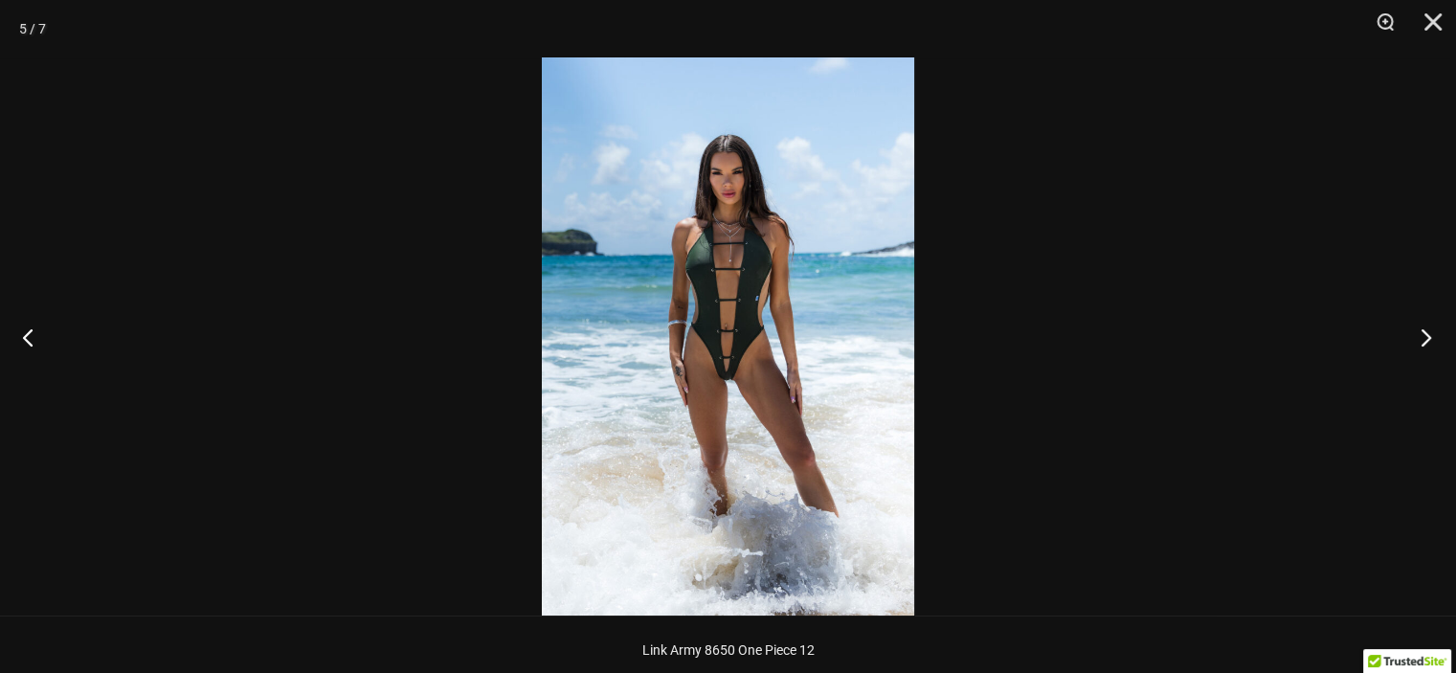
click at [1421, 336] on button "Next" at bounding box center [1420, 337] width 72 height 96
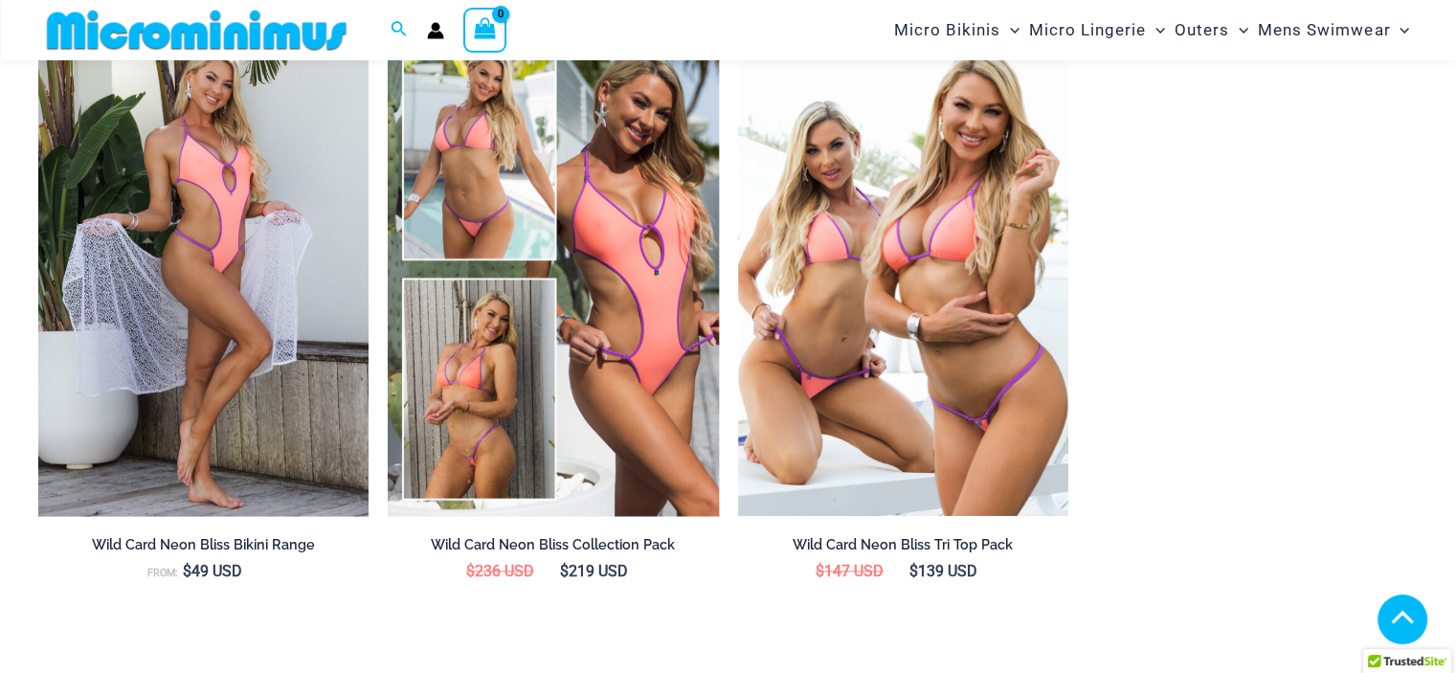
scroll to position [2185, 0]
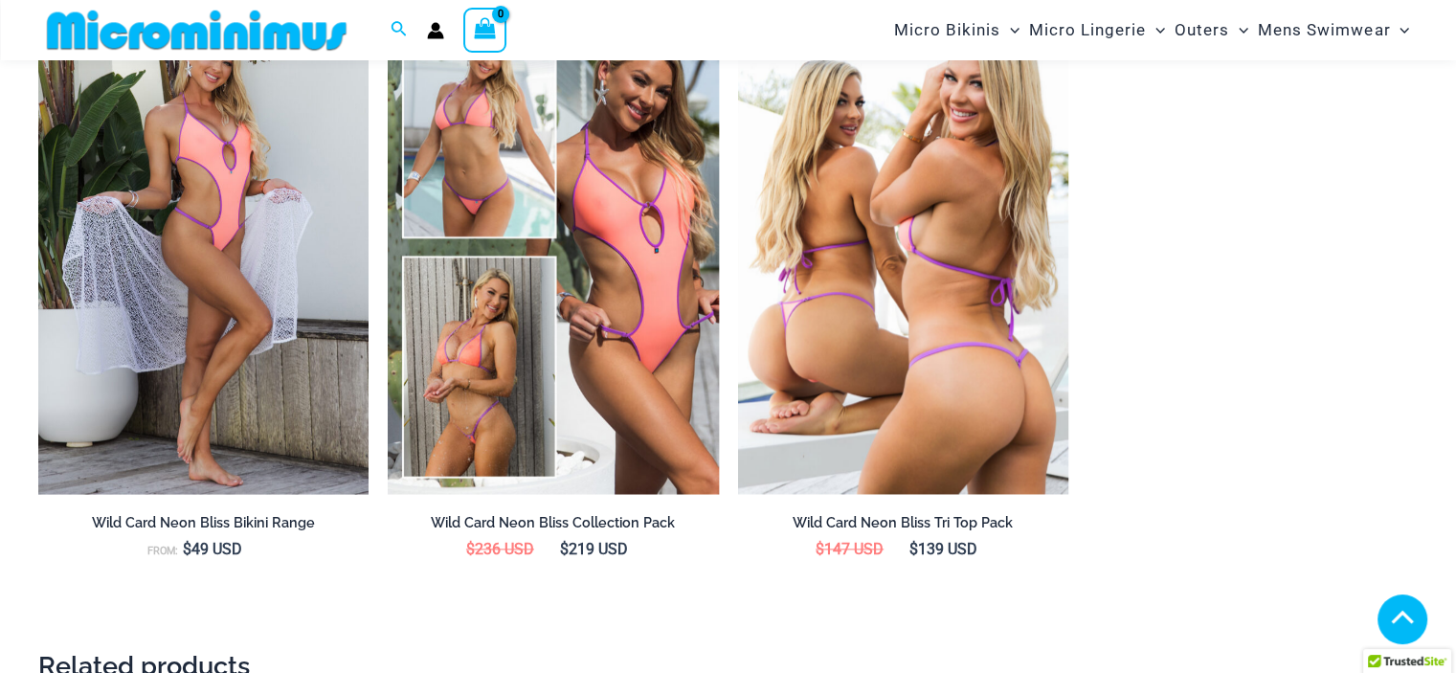
click at [876, 239] on img at bounding box center [903, 246] width 330 height 496
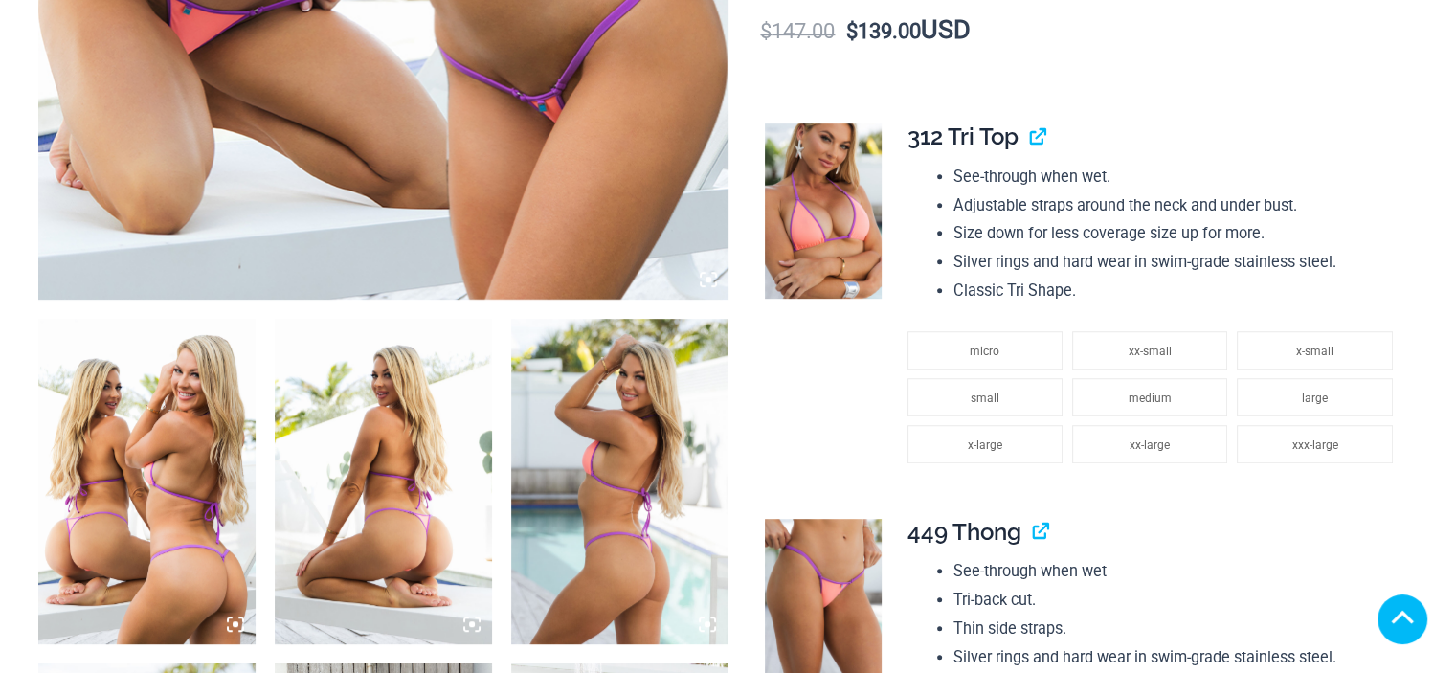
scroll to position [957, 0]
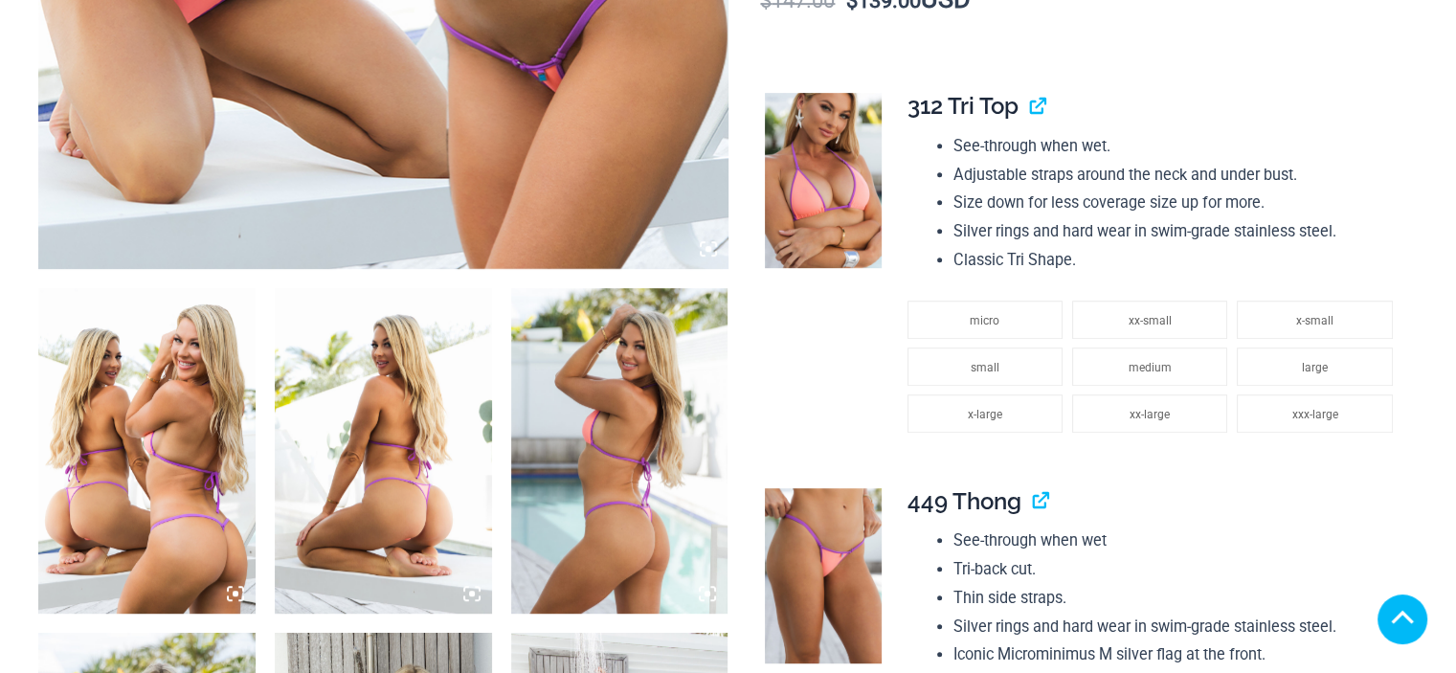
click at [115, 524] on img at bounding box center [146, 450] width 217 height 325
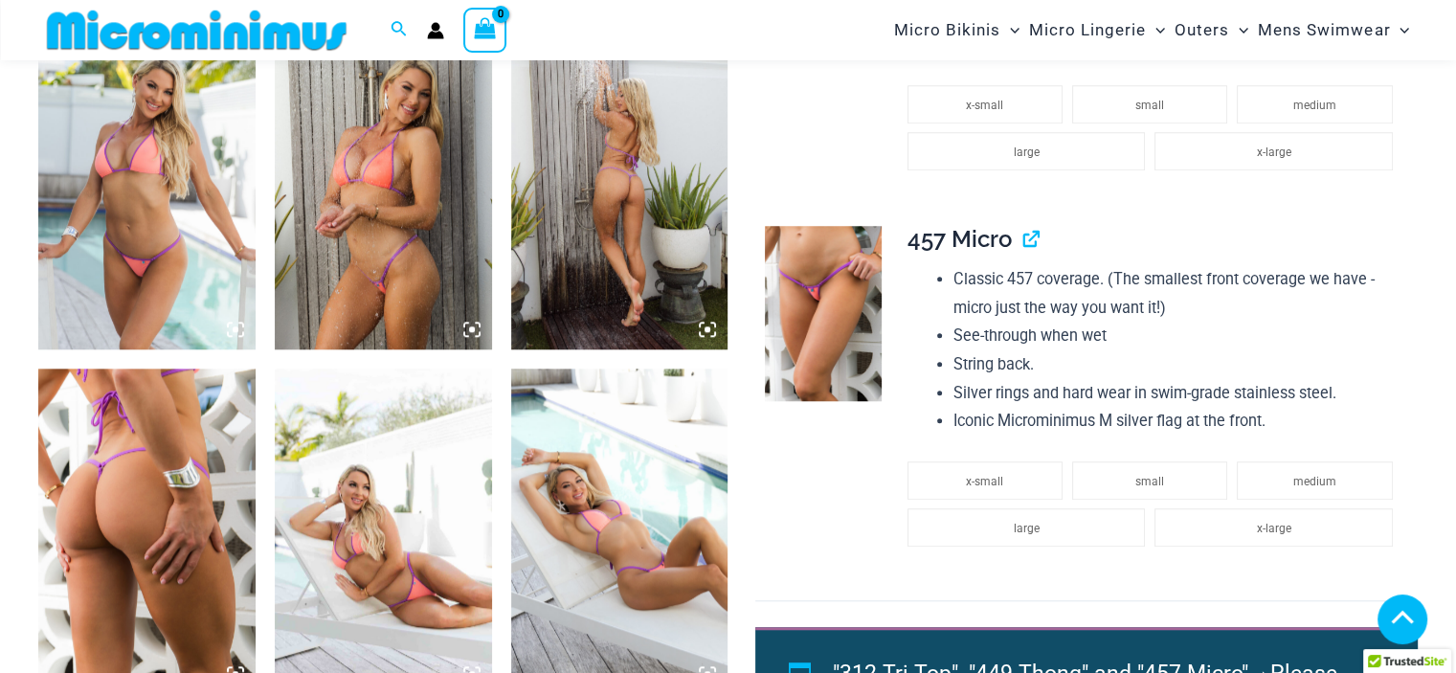
scroll to position [1149, 0]
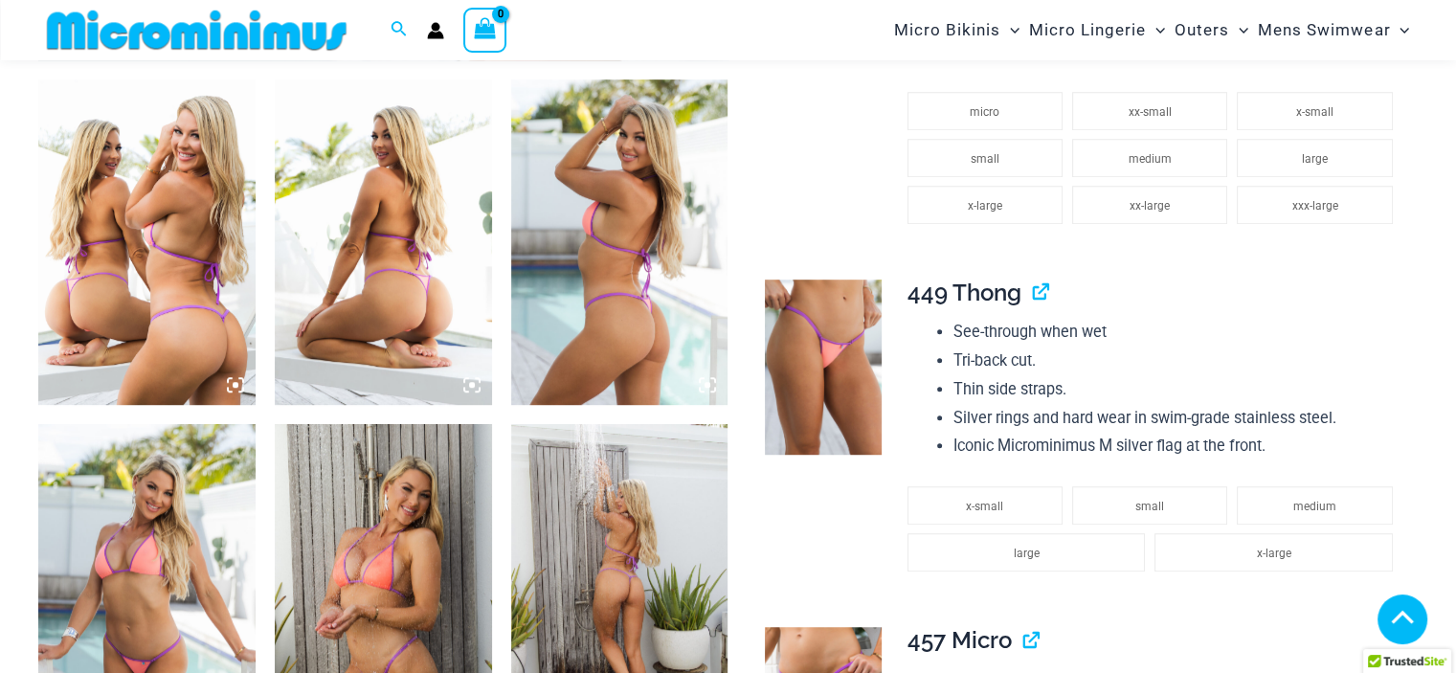
click at [196, 274] on img at bounding box center [146, 241] width 217 height 325
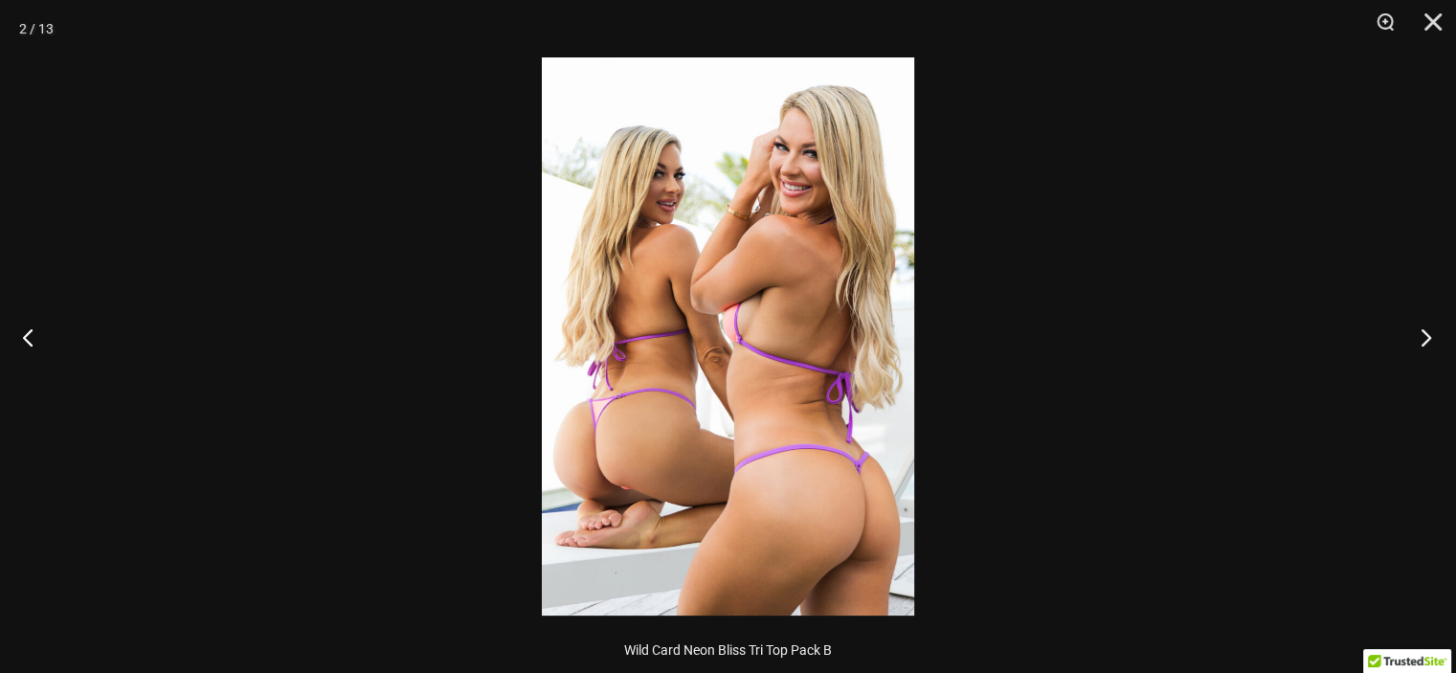
click at [1422, 333] on button "Next" at bounding box center [1420, 337] width 72 height 96
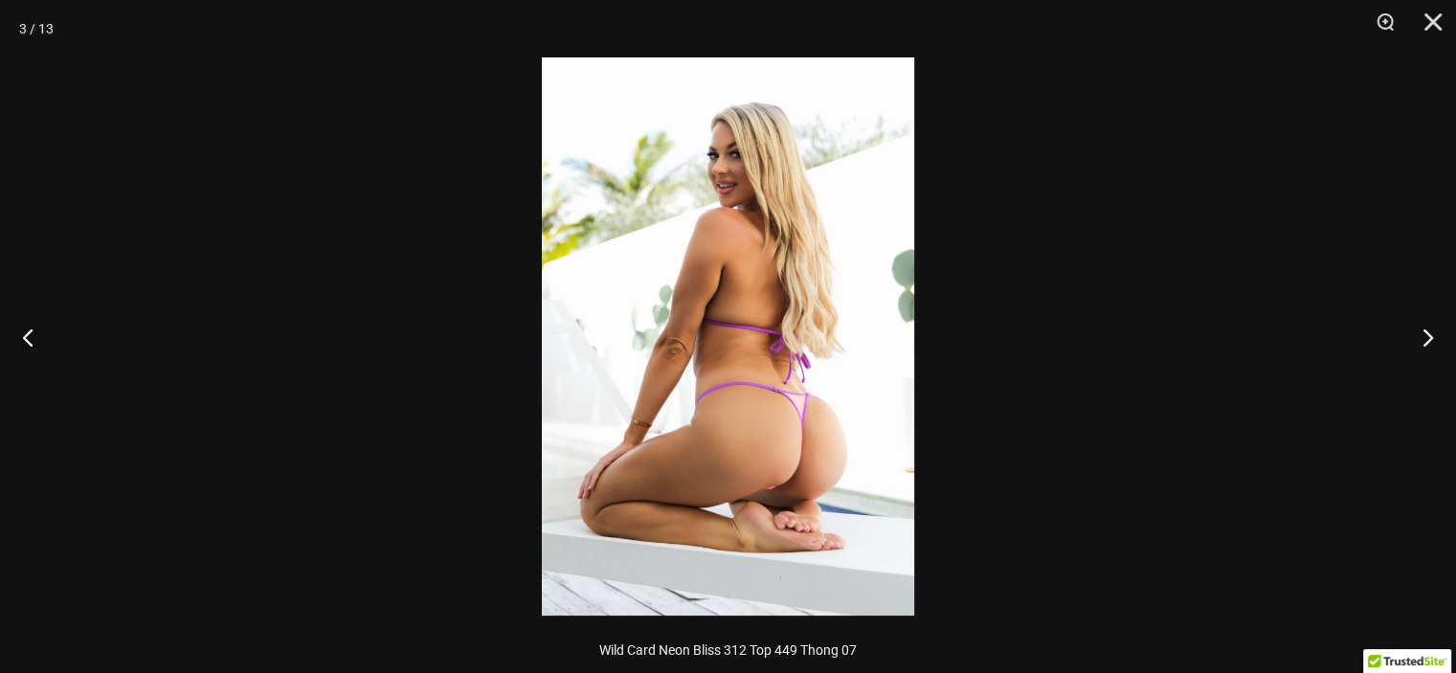
click at [798, 504] on img at bounding box center [728, 336] width 372 height 558
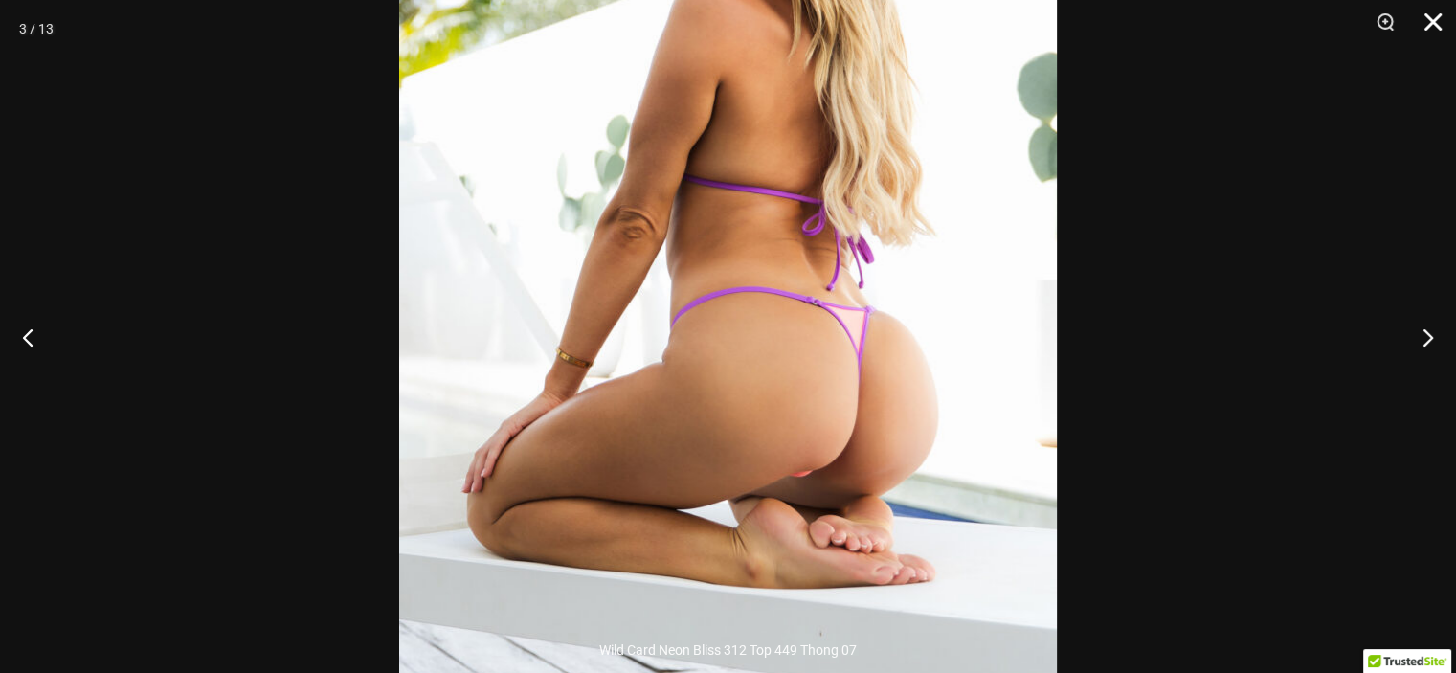
click at [1428, 20] on button "Close" at bounding box center [1426, 28] width 48 height 57
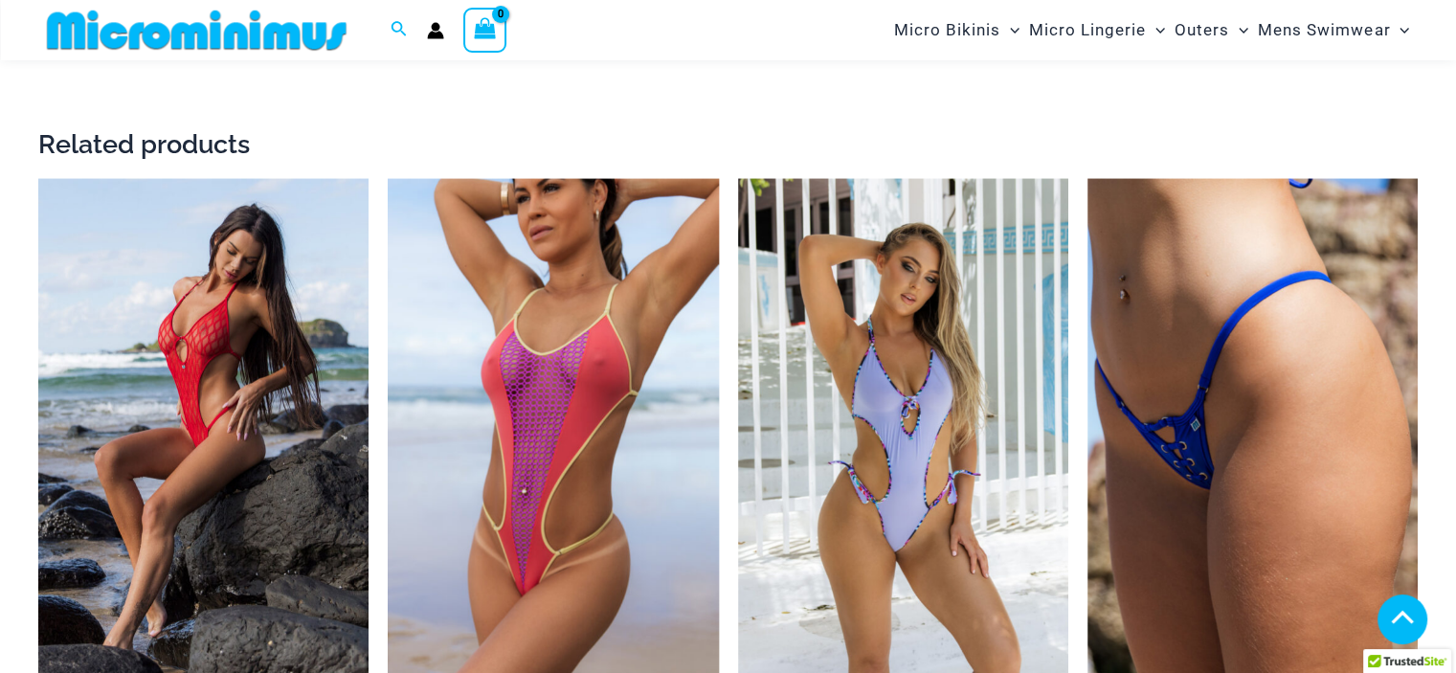
scroll to position [3925, 0]
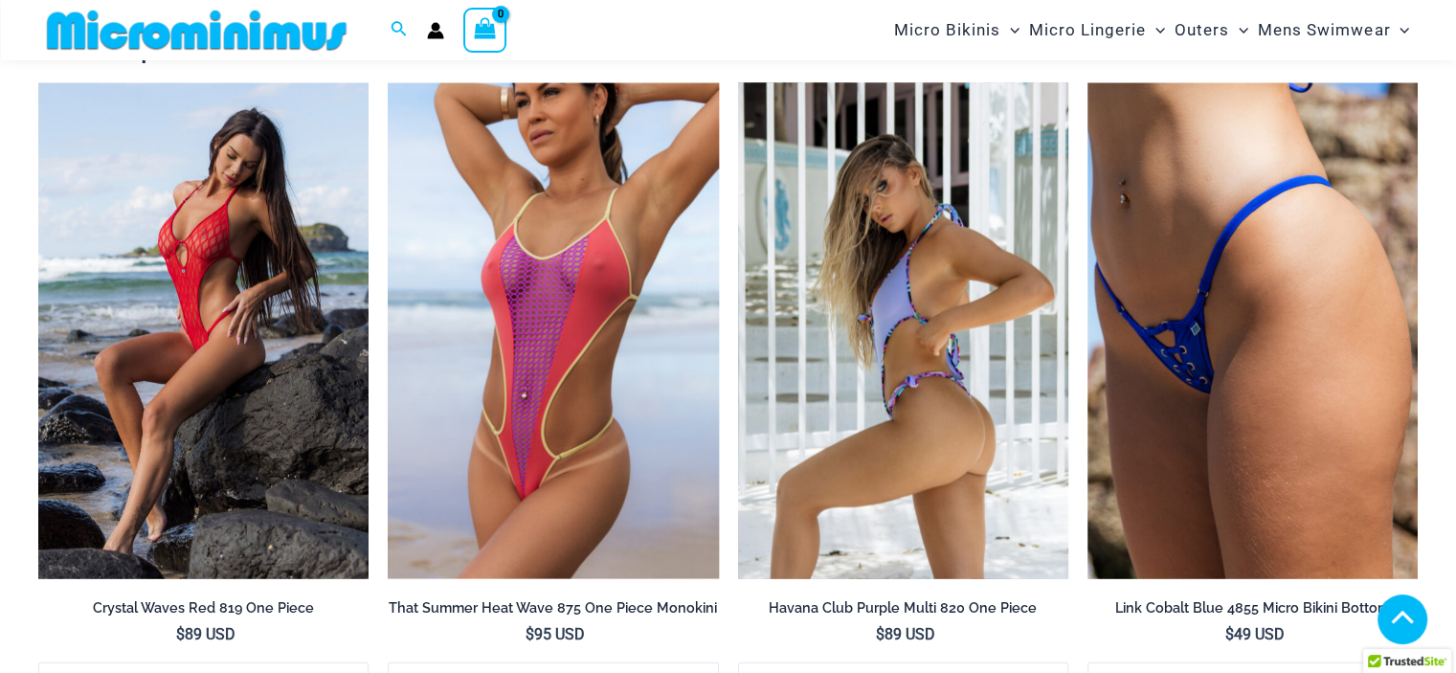
click at [962, 347] on img at bounding box center [903, 331] width 330 height 496
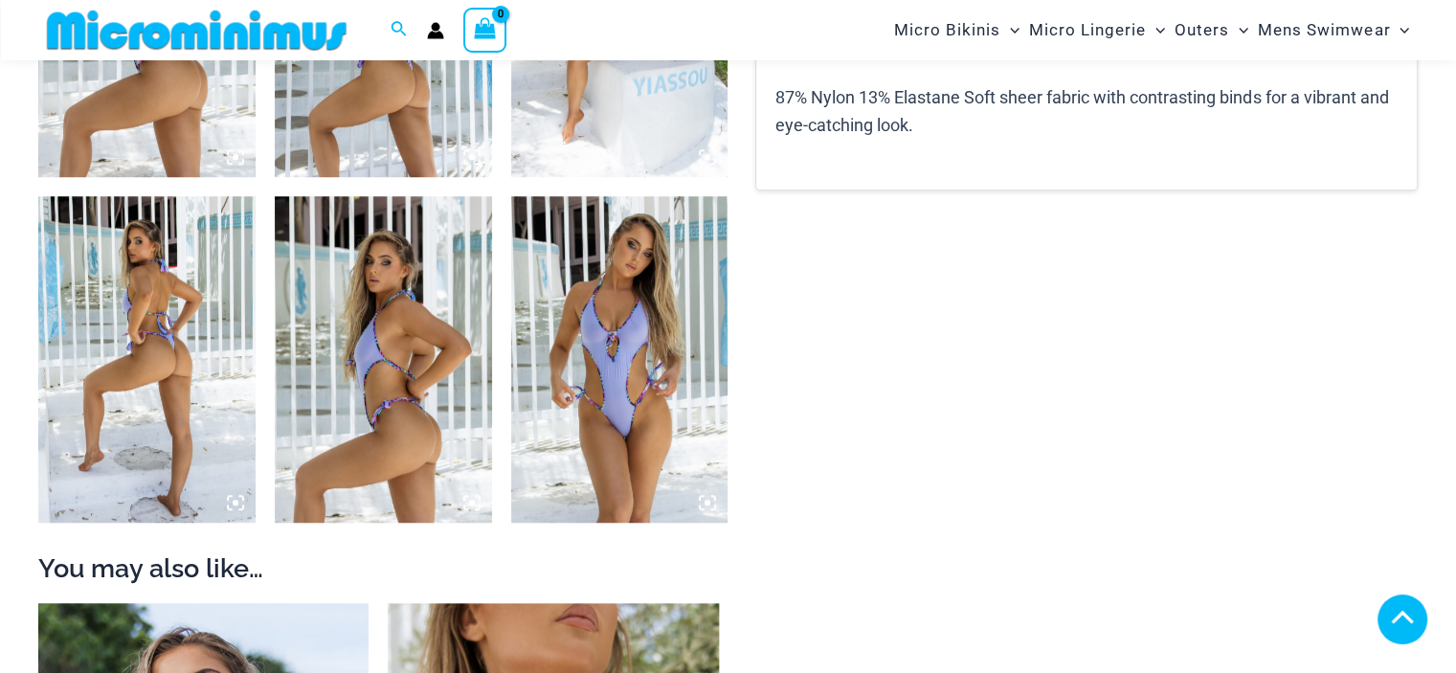
scroll to position [1337, 0]
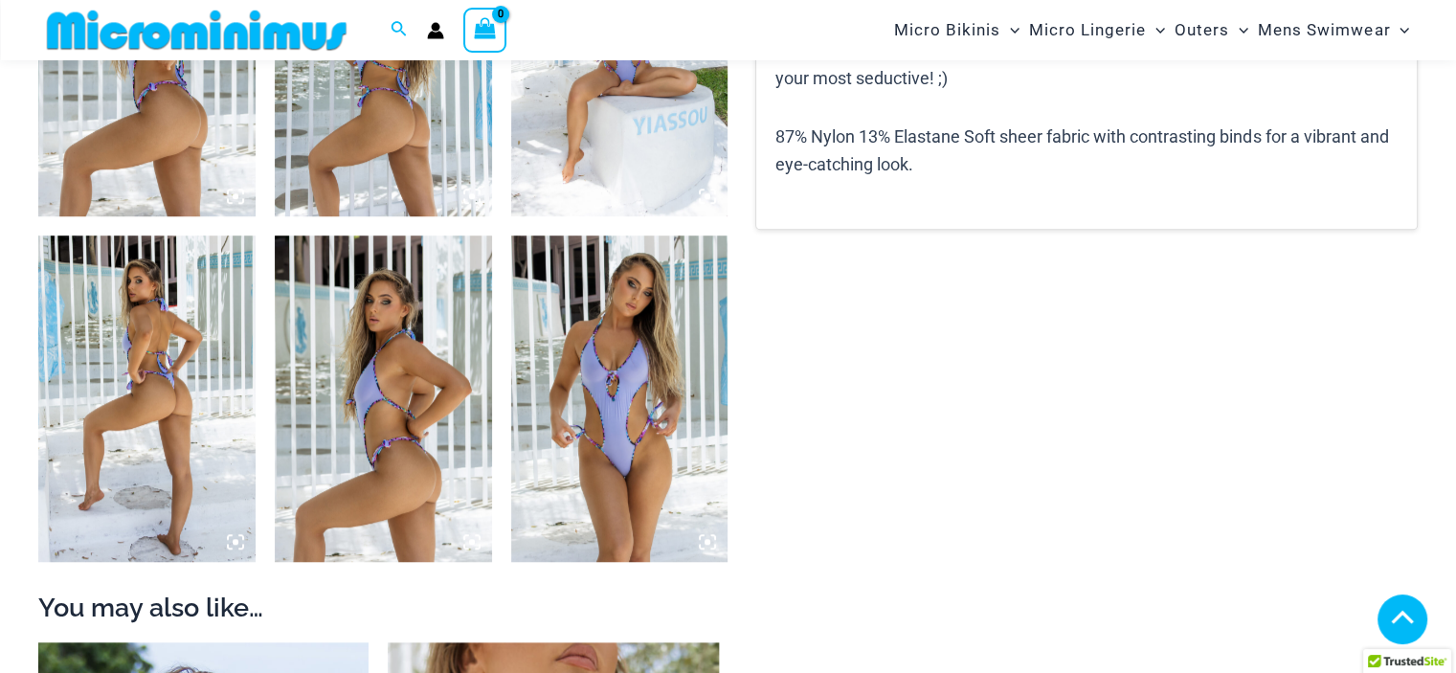
click at [155, 273] on img at bounding box center [146, 397] width 217 height 325
click at [158, 343] on img at bounding box center [146, 397] width 217 height 325
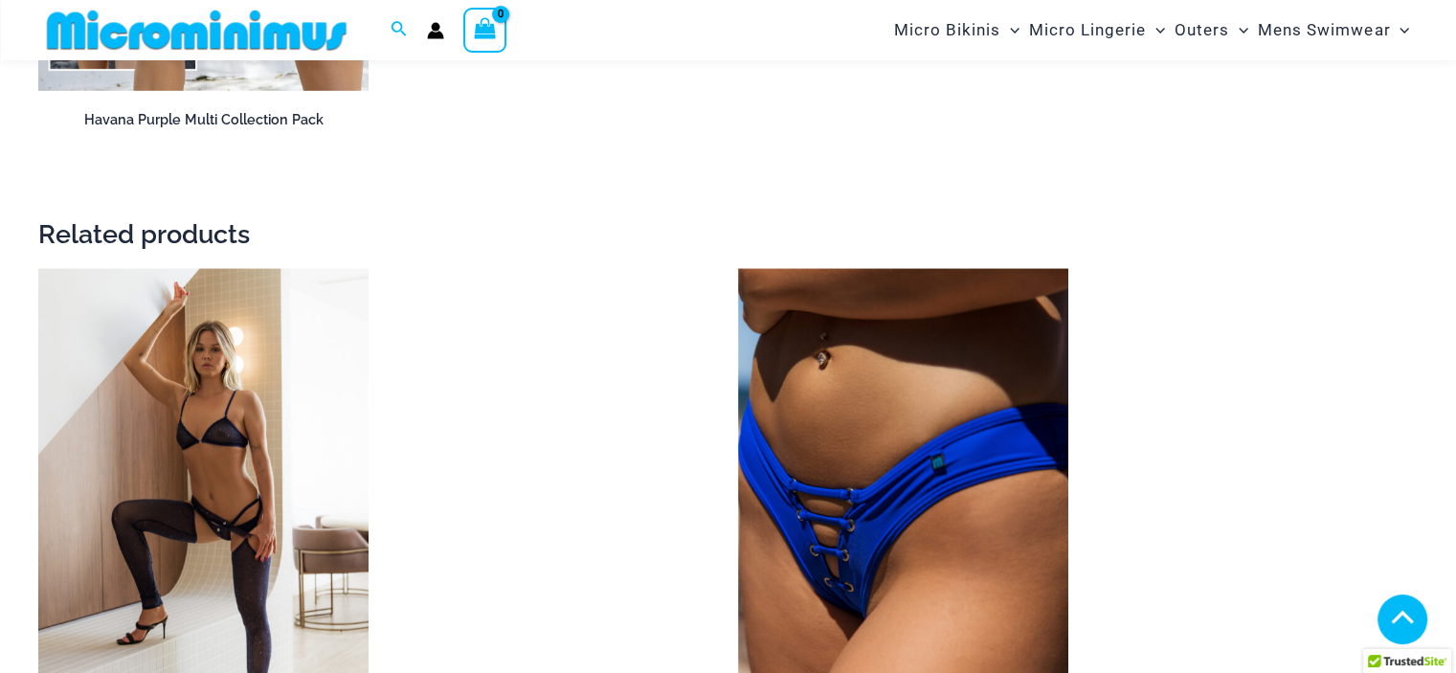
scroll to position [3922, 0]
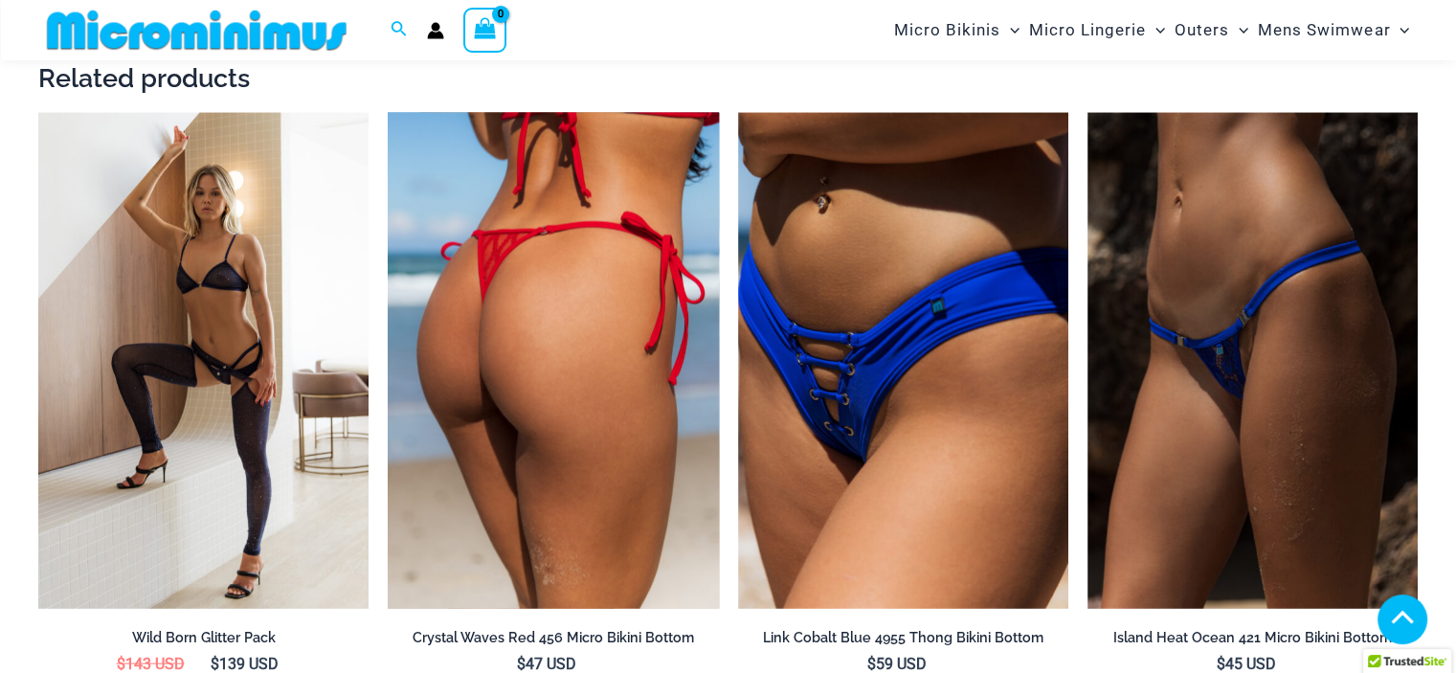
click at [537, 251] on img at bounding box center [553, 361] width 330 height 496
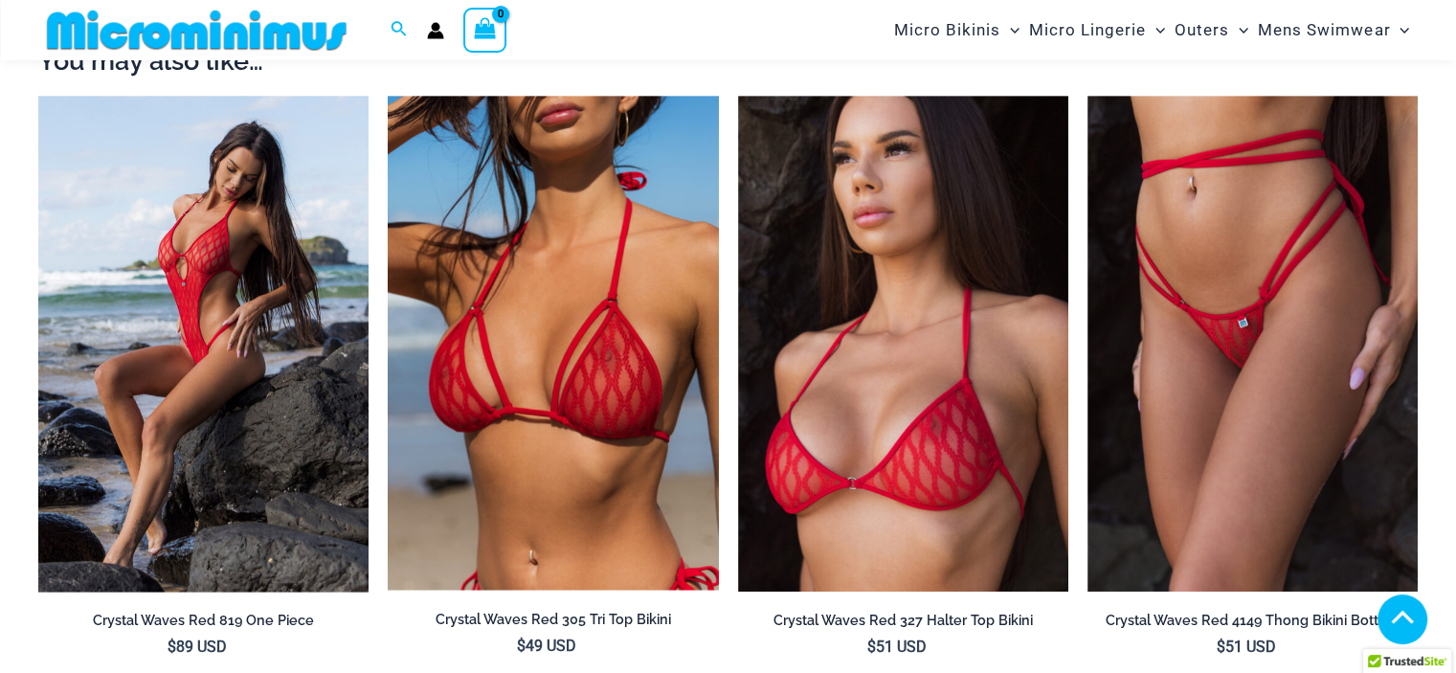
scroll to position [1801, 0]
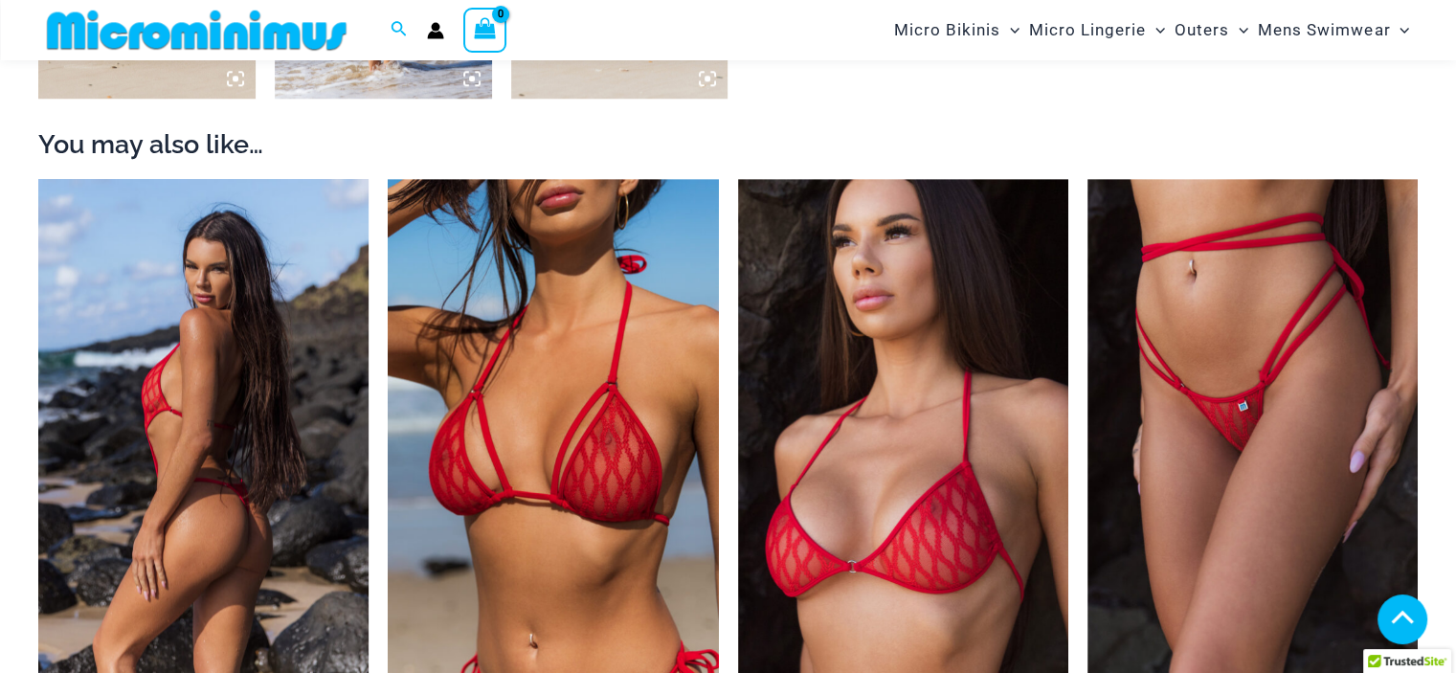
click at [227, 389] on img at bounding box center [203, 427] width 330 height 496
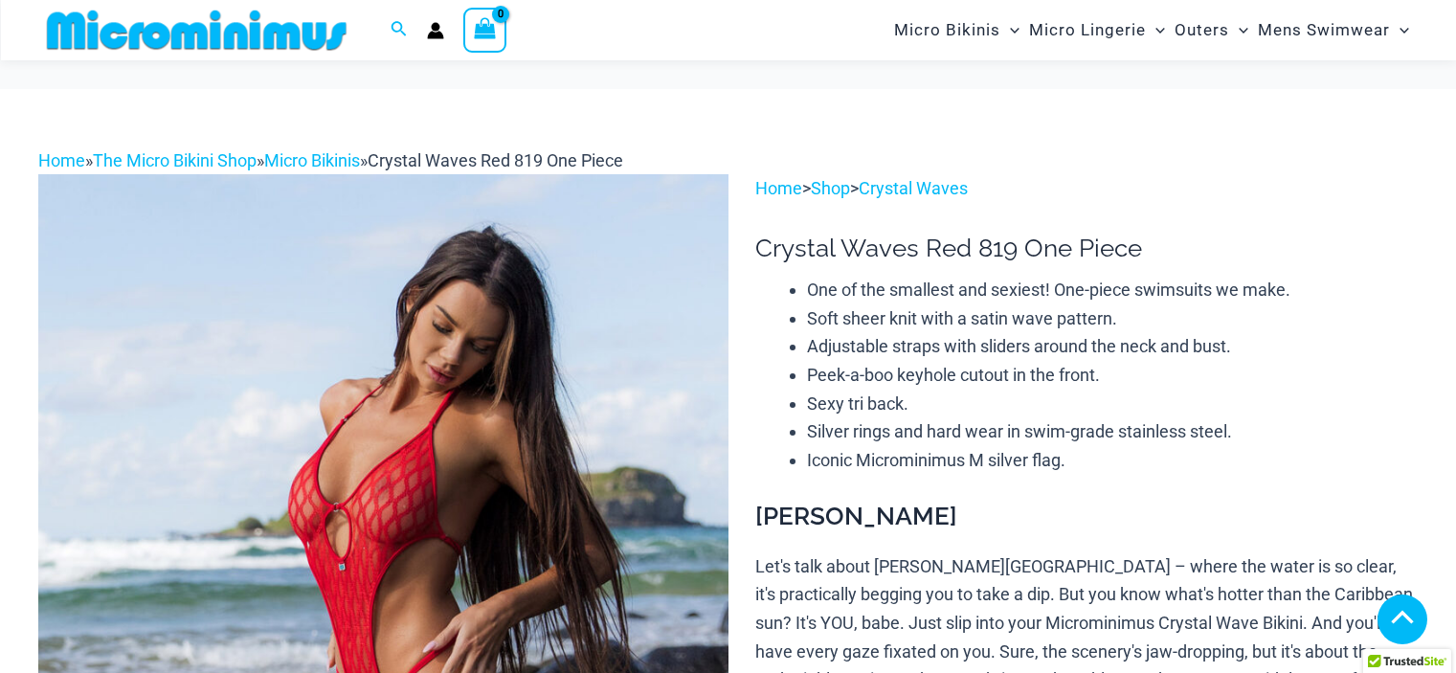
scroll to position [2010, 0]
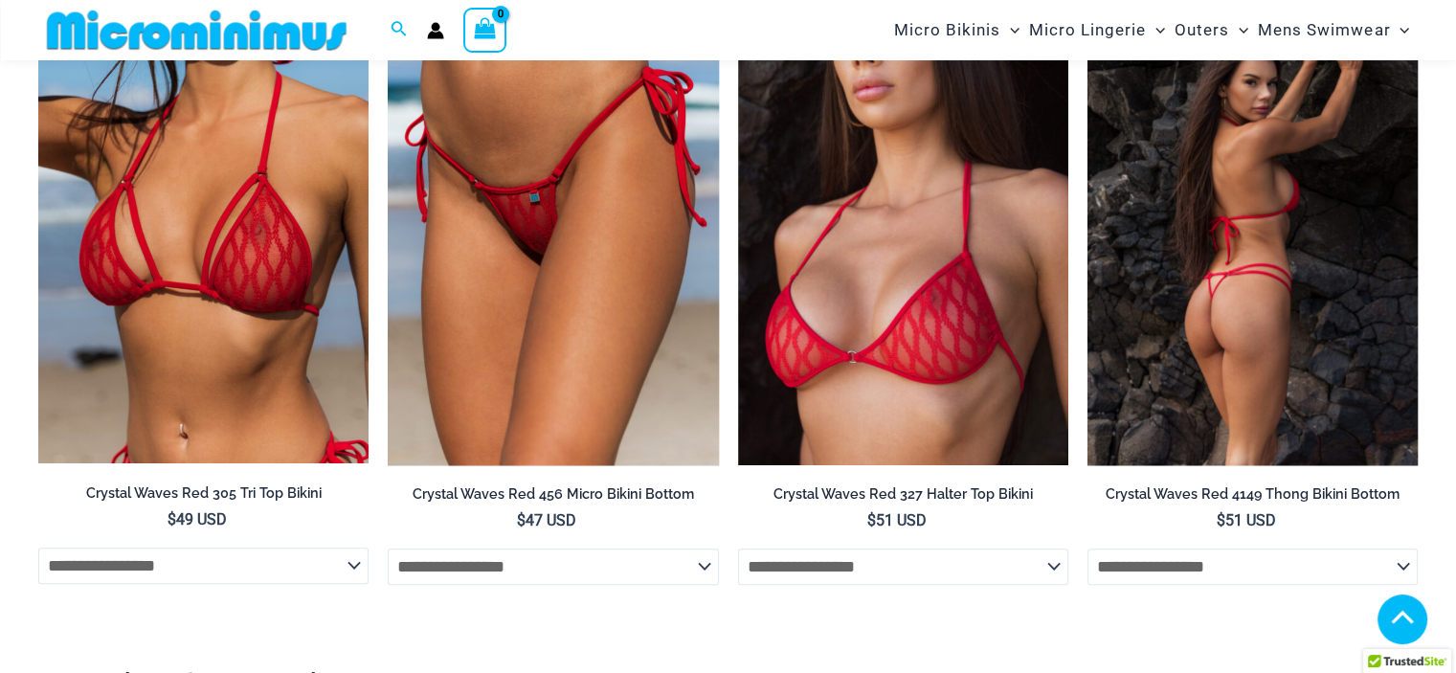
click at [1267, 260] on img at bounding box center [1252, 217] width 330 height 496
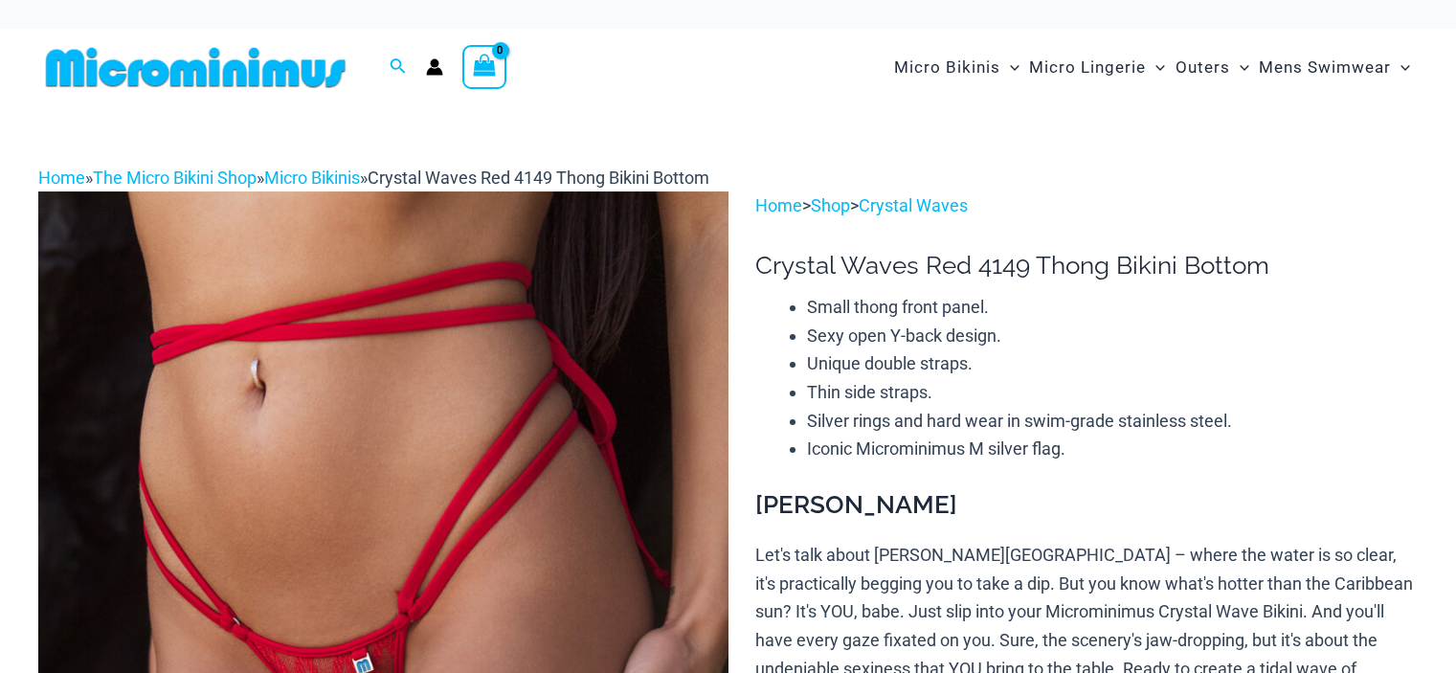
scroll to position [14, 0]
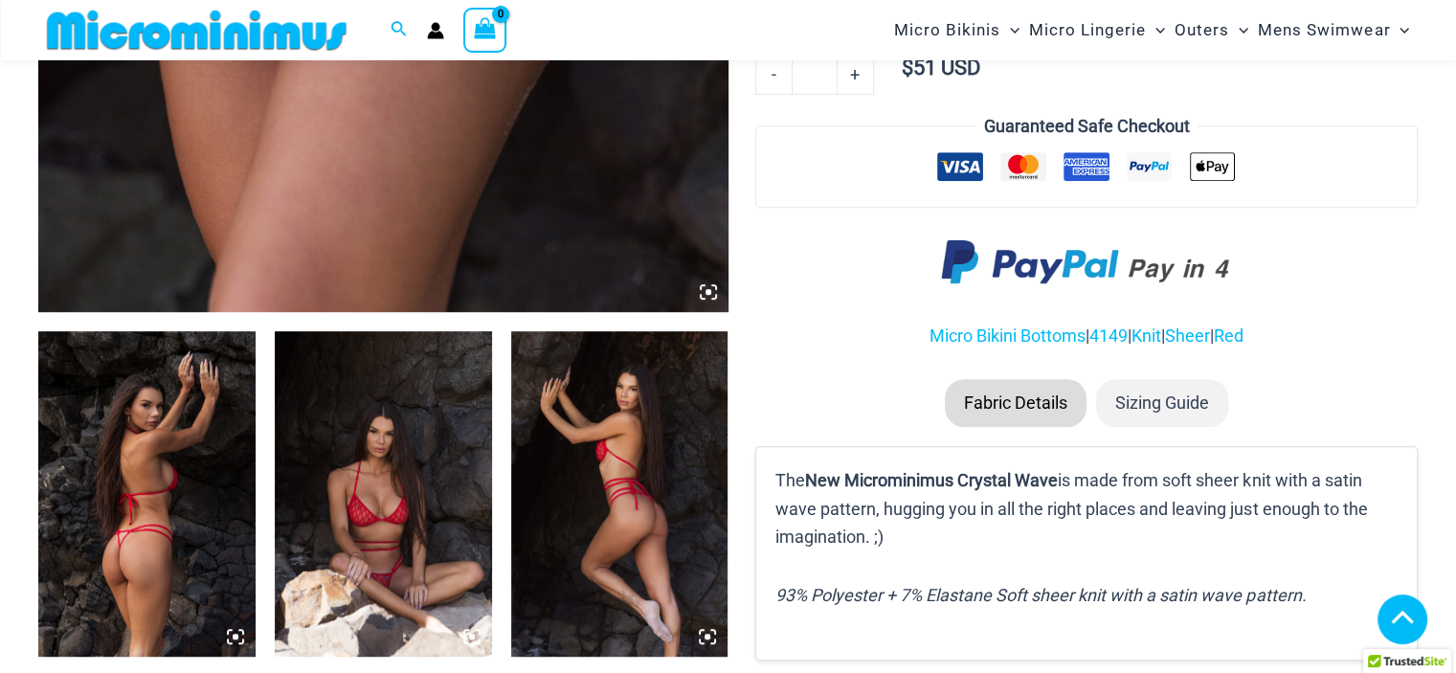
scroll to position [1053, 0]
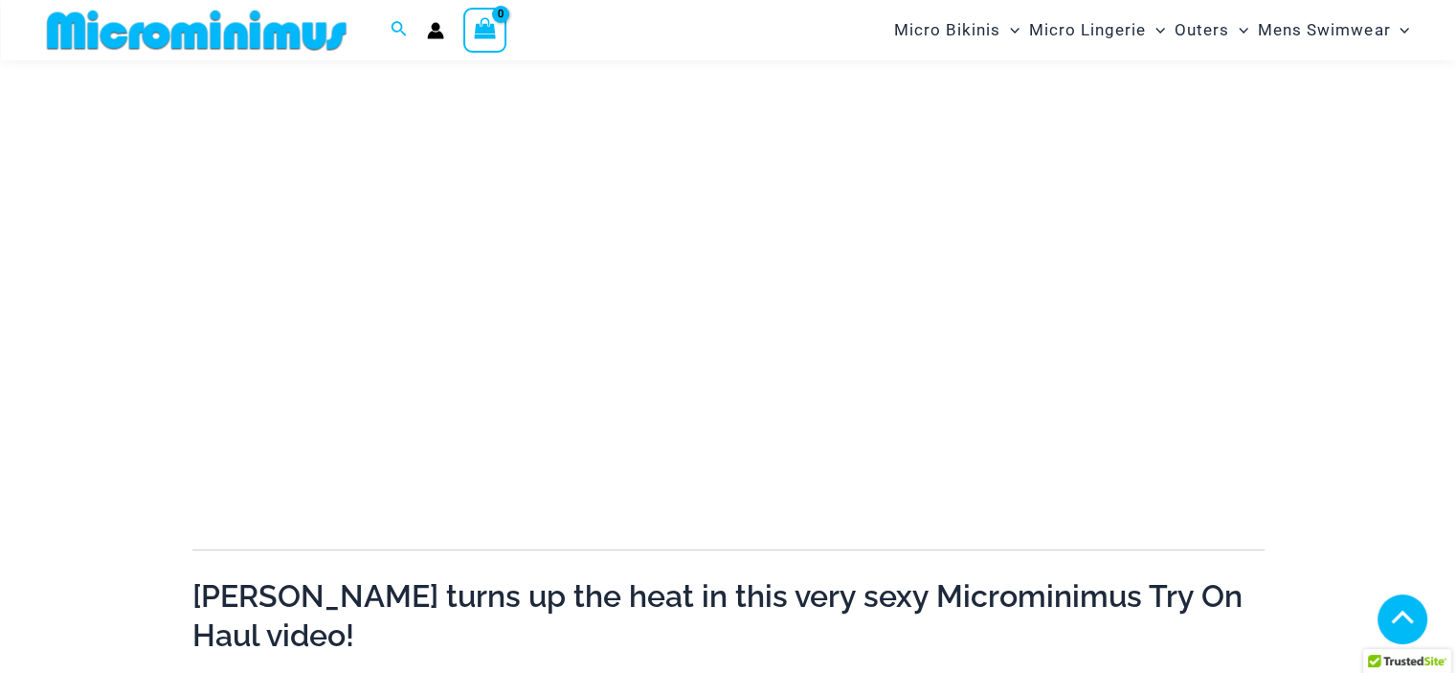
scroll to position [462, 0]
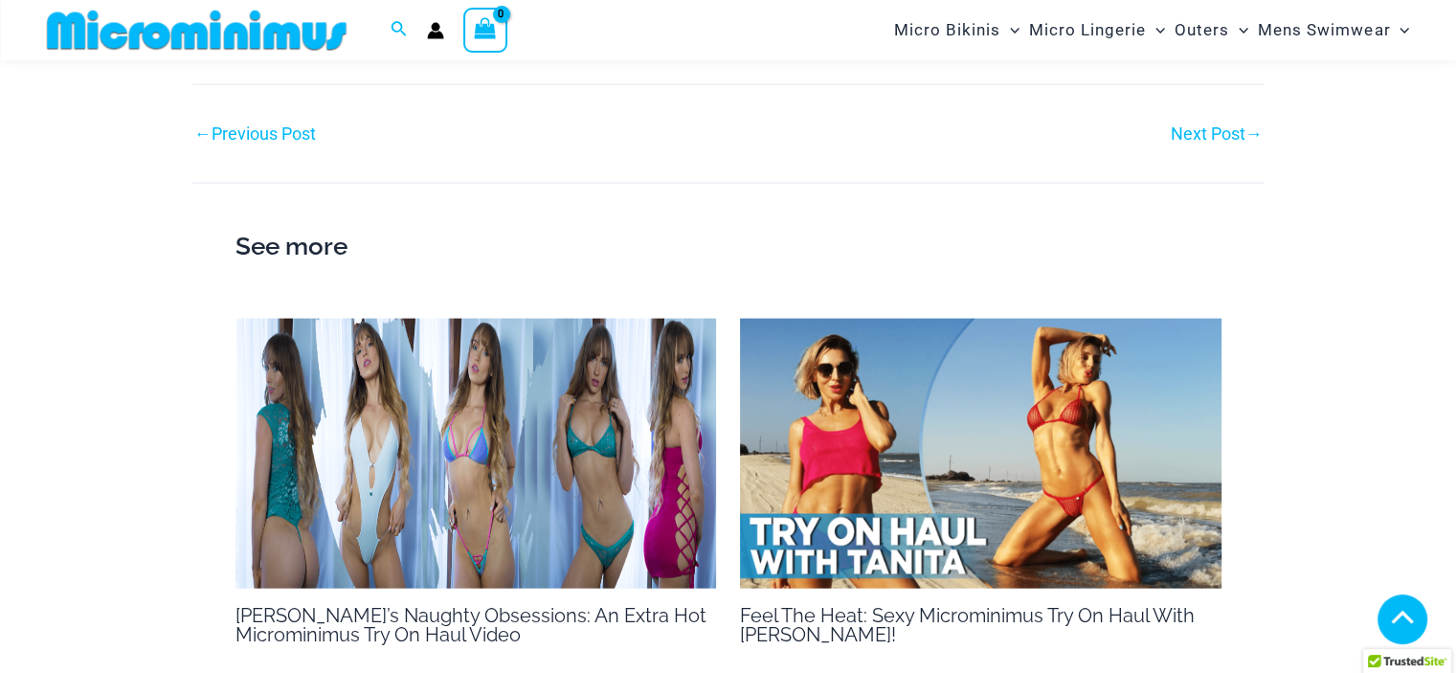
scroll to position [4116, 0]
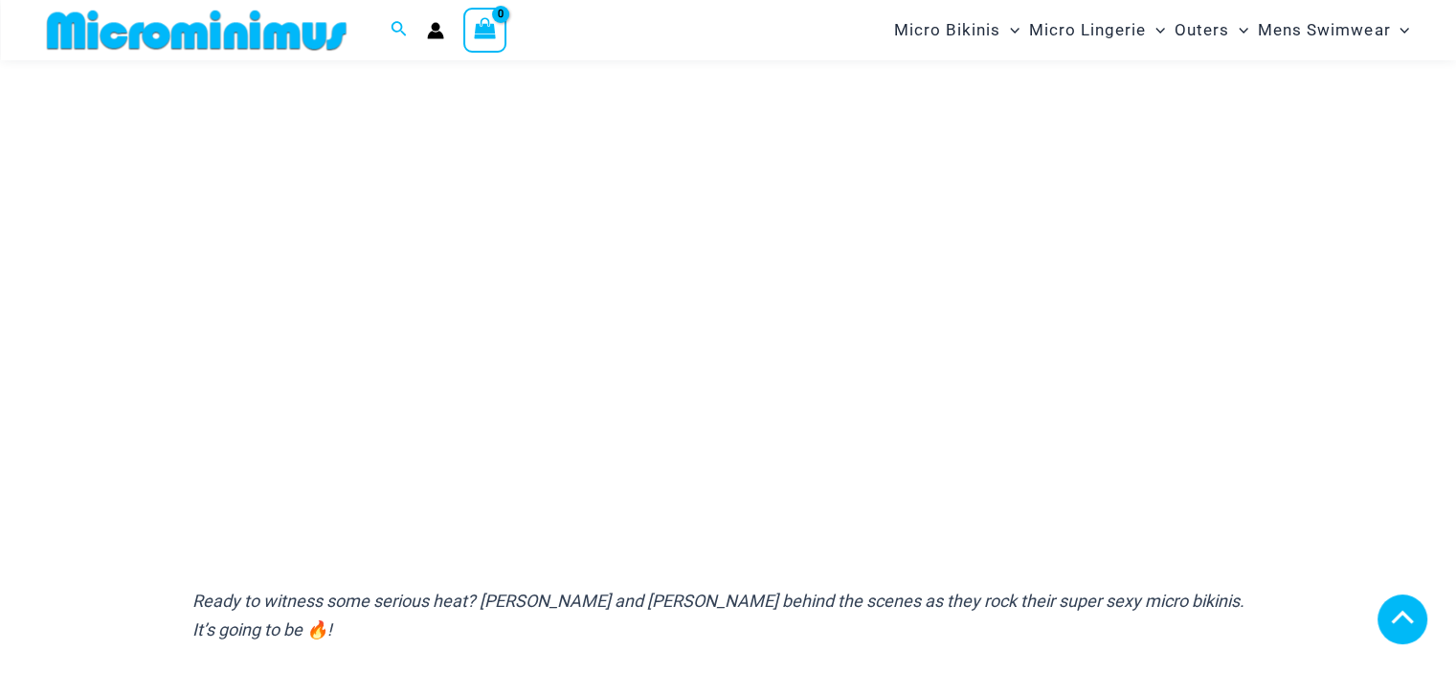
scroll to position [272, 0]
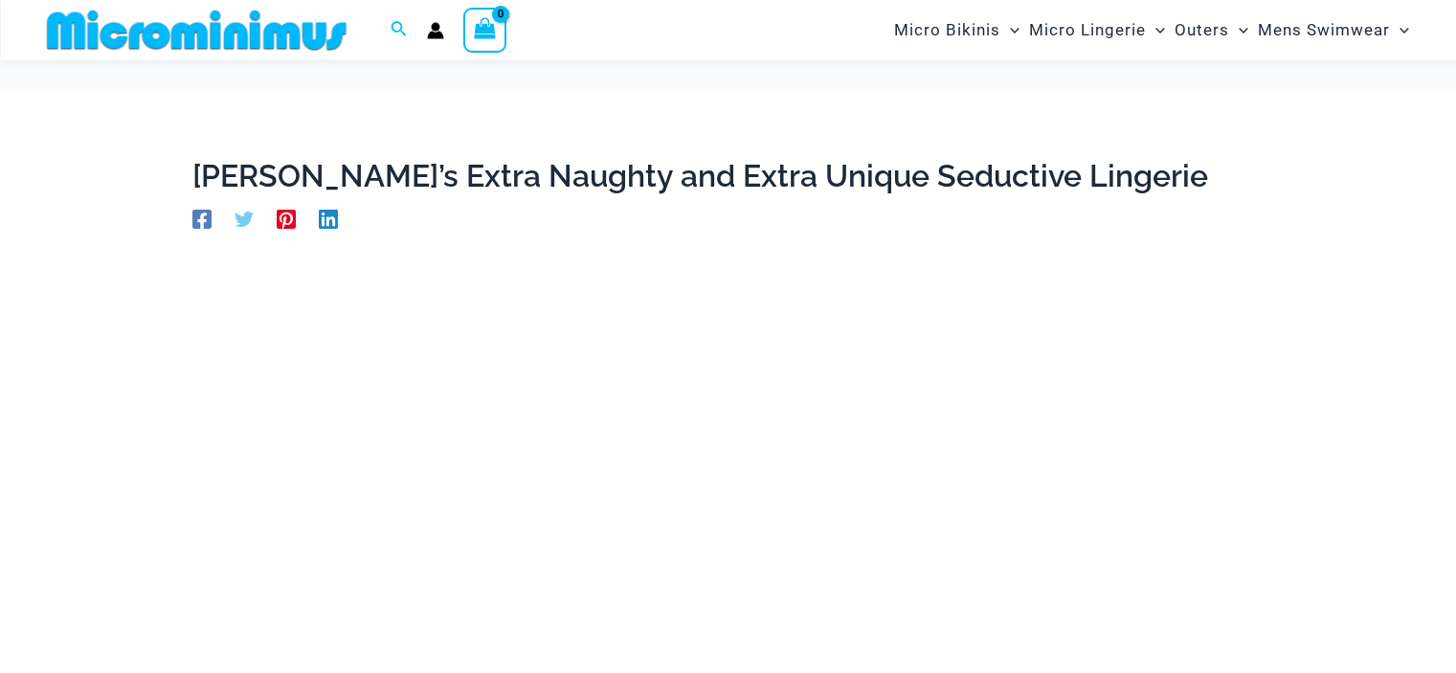
scroll to position [272, 0]
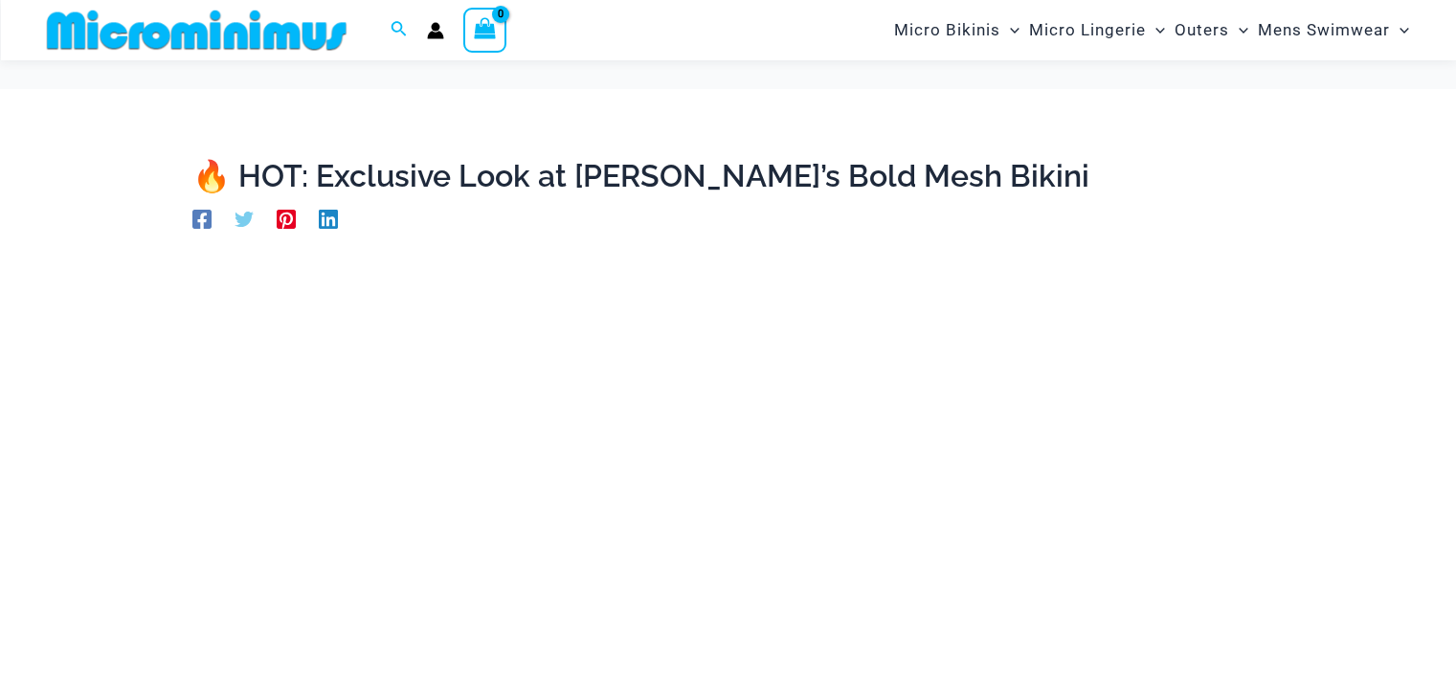
scroll to position [271, 0]
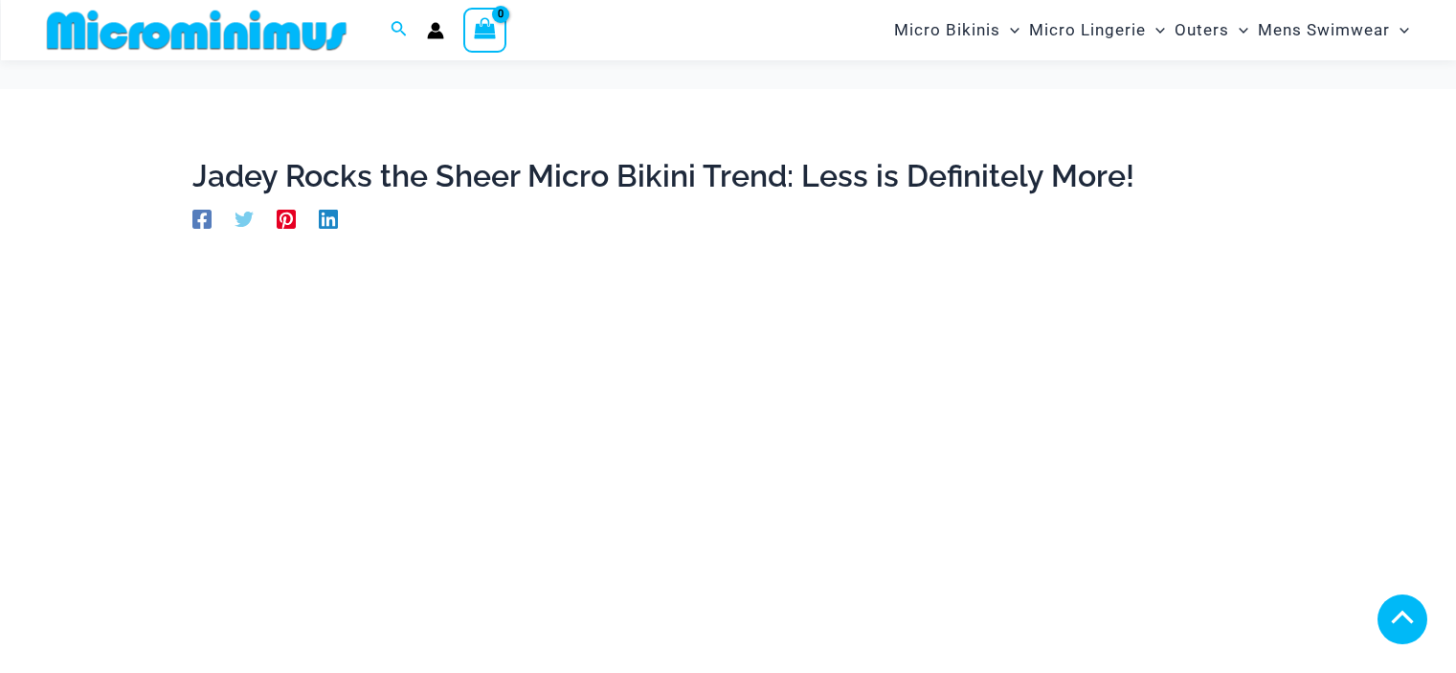
scroll to position [467, 0]
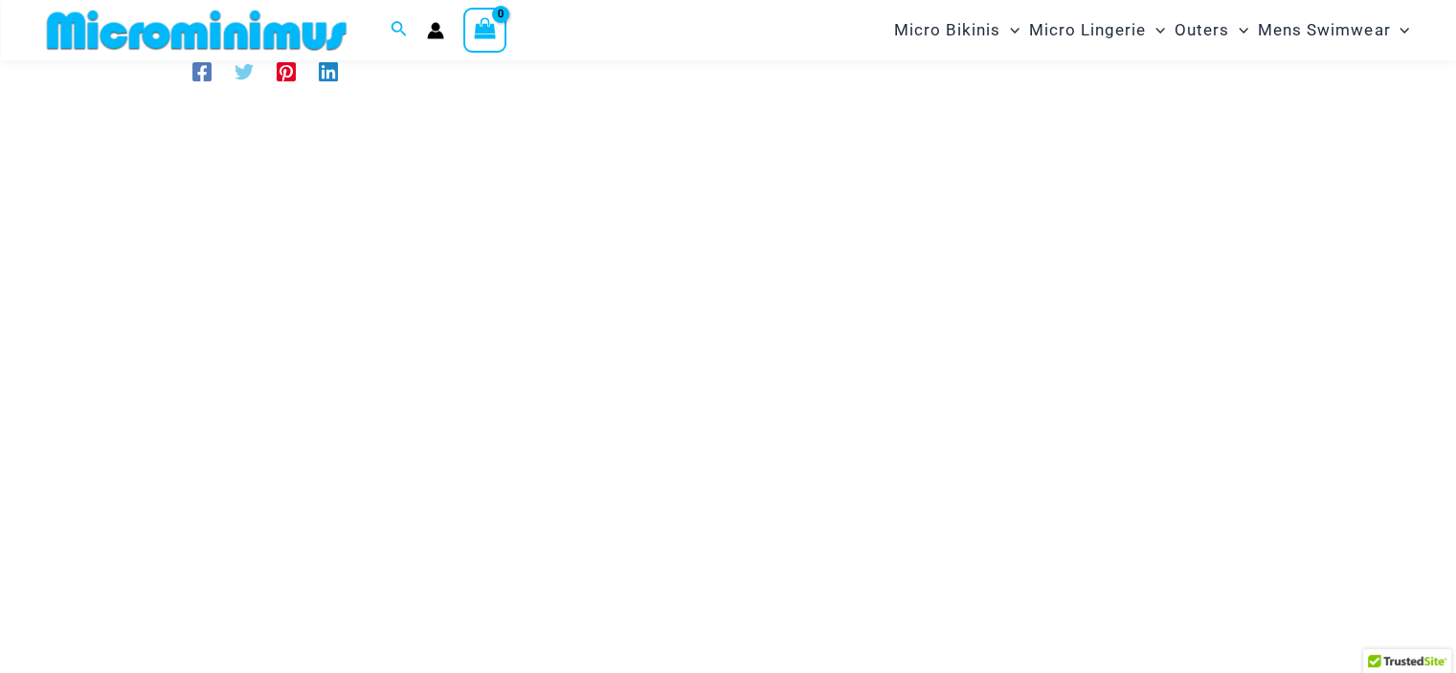
scroll to position [174, 0]
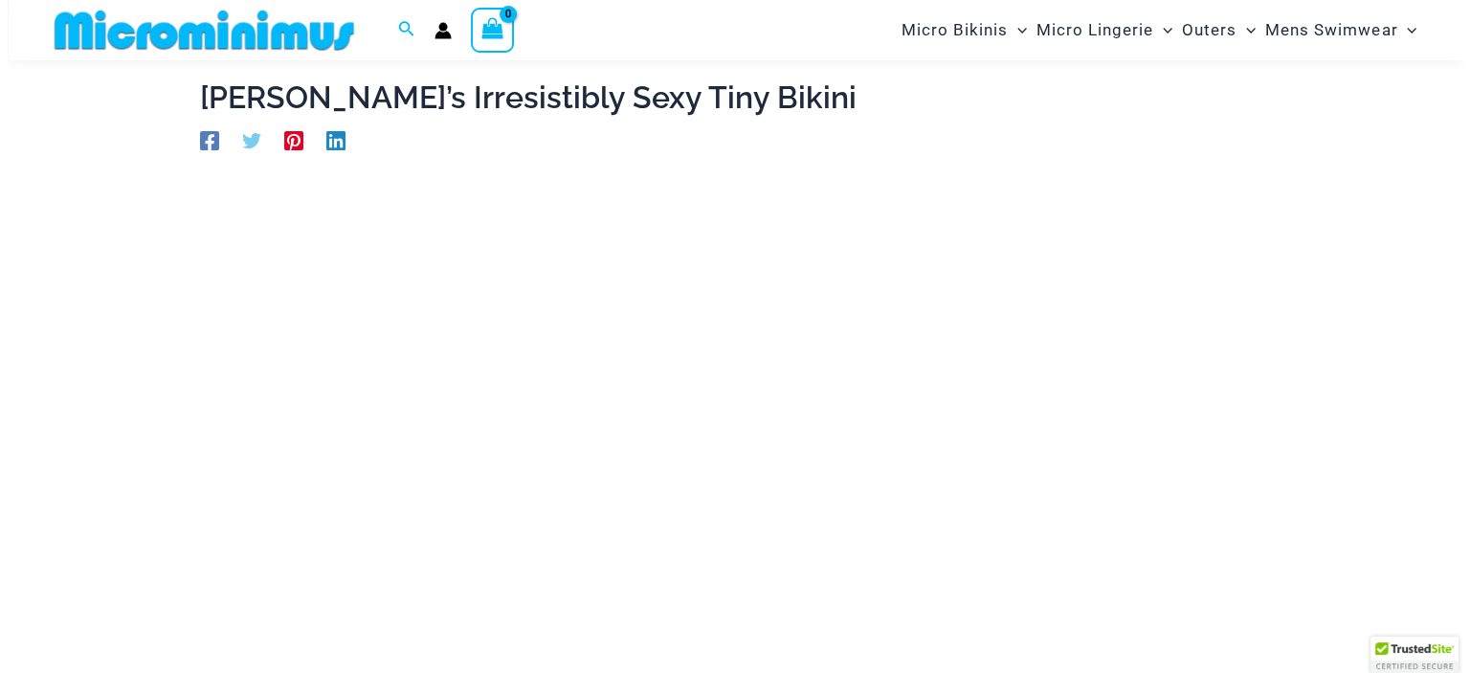
scroll to position [270, 0]
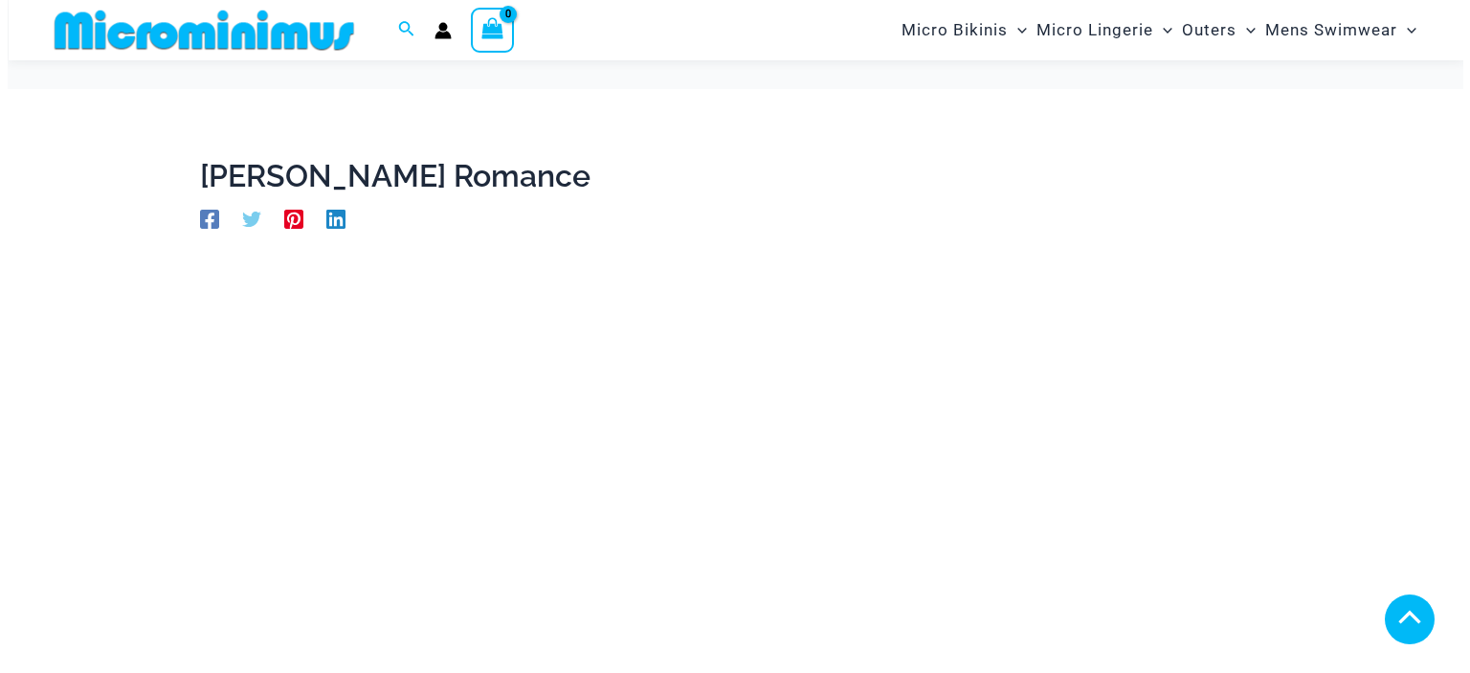
scroll to position [461, 0]
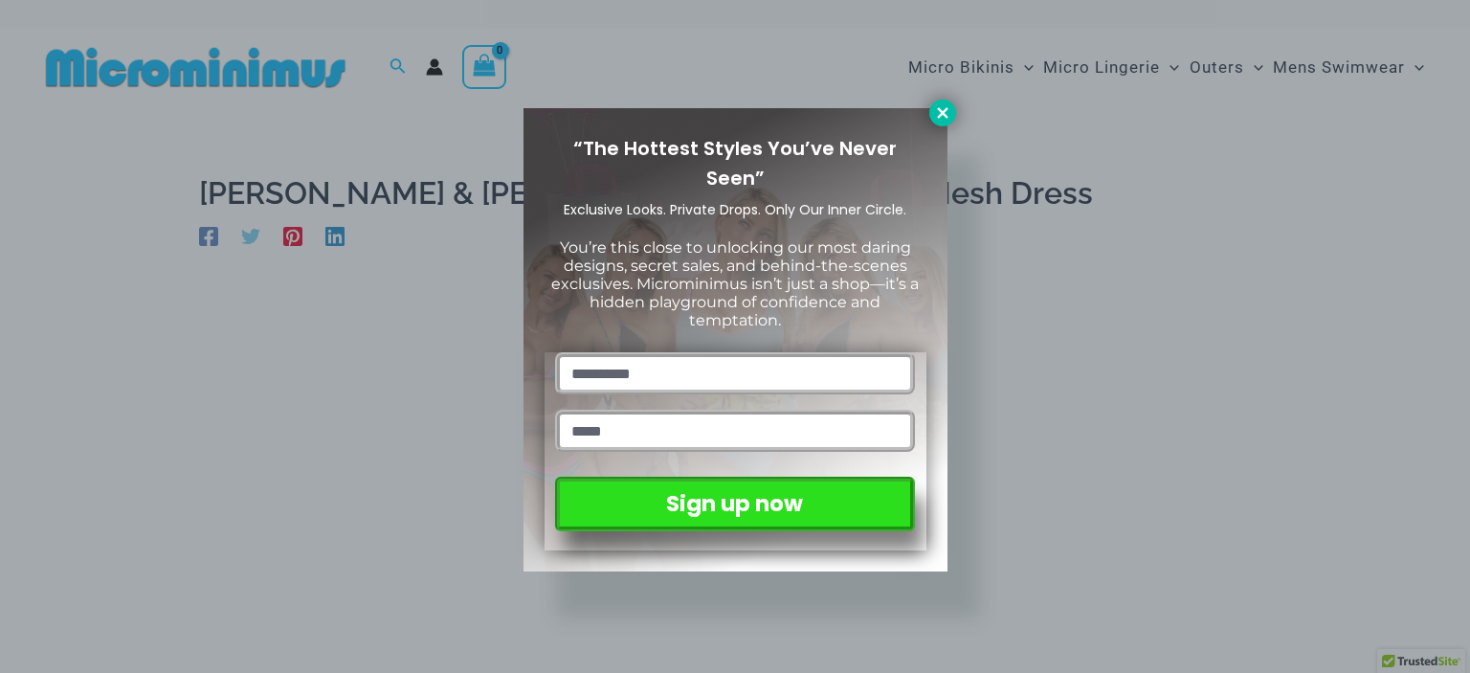
click at [942, 104] on icon at bounding box center [942, 112] width 17 height 17
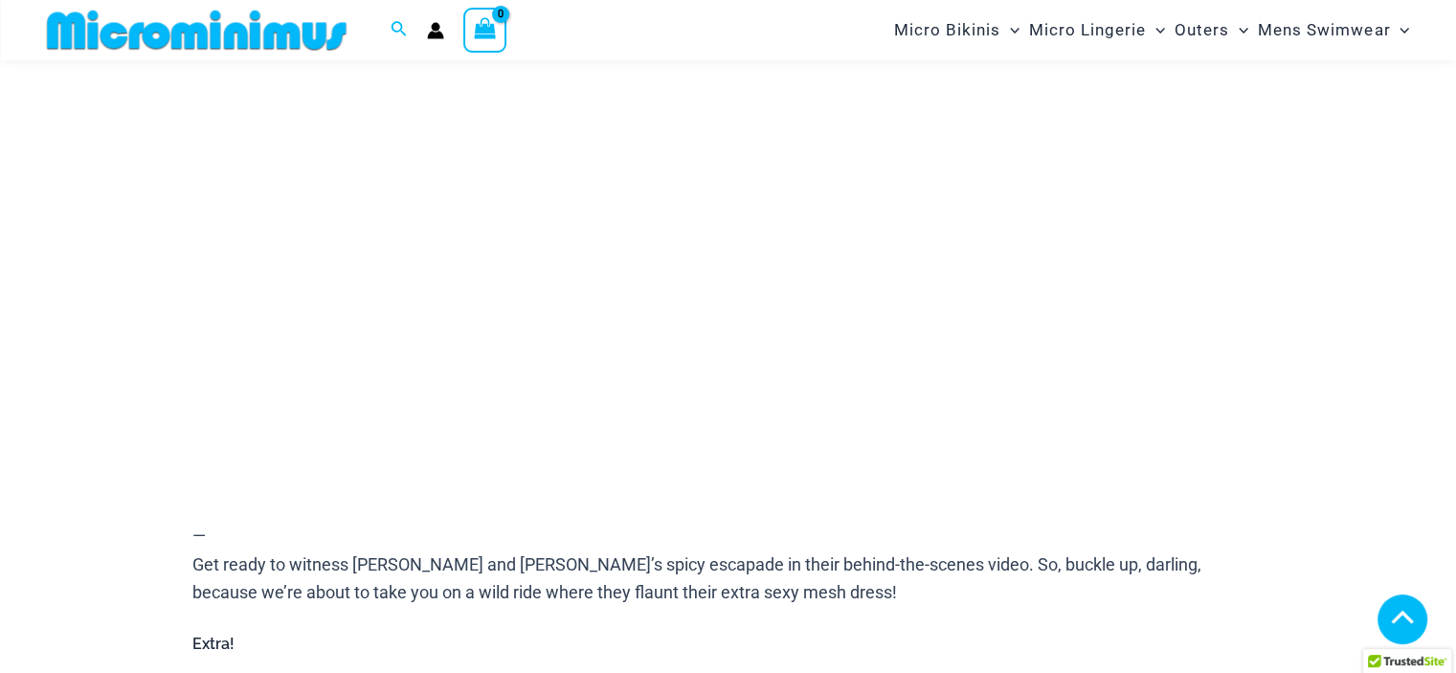
scroll to position [366, 0]
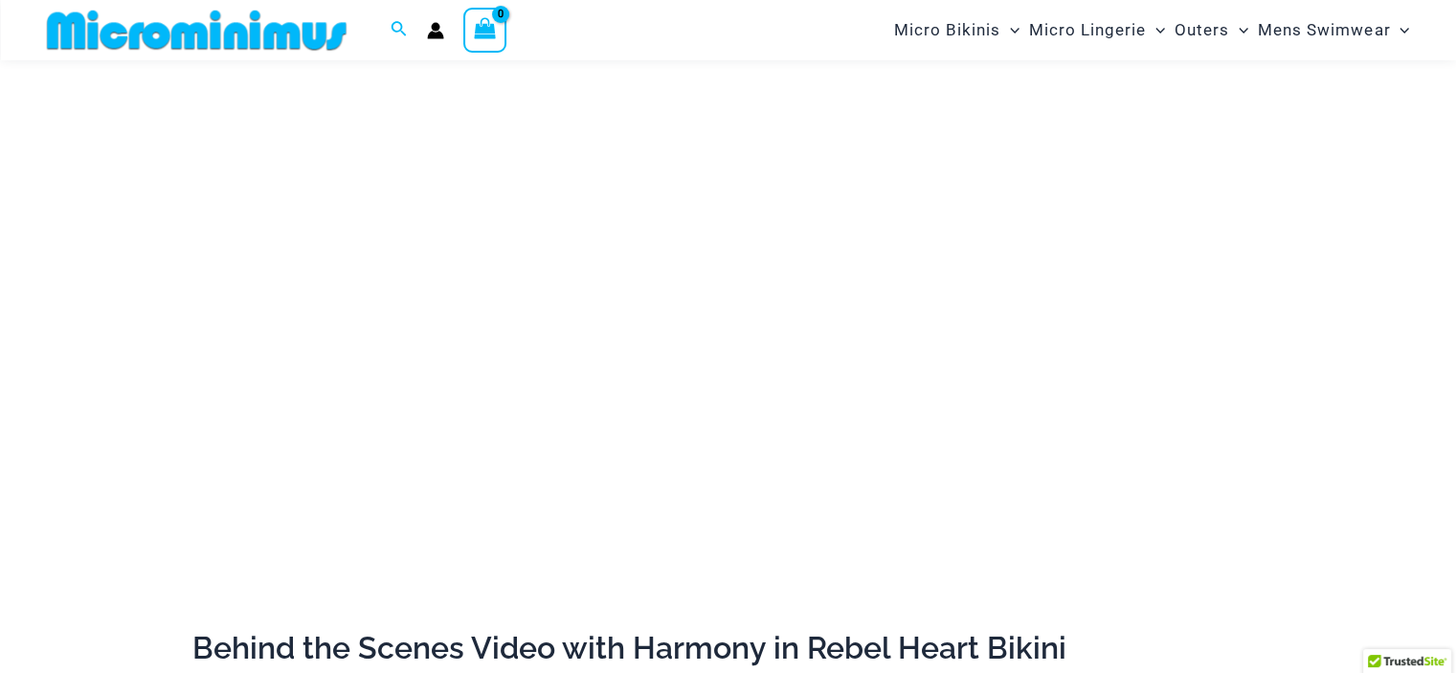
scroll to position [276, 0]
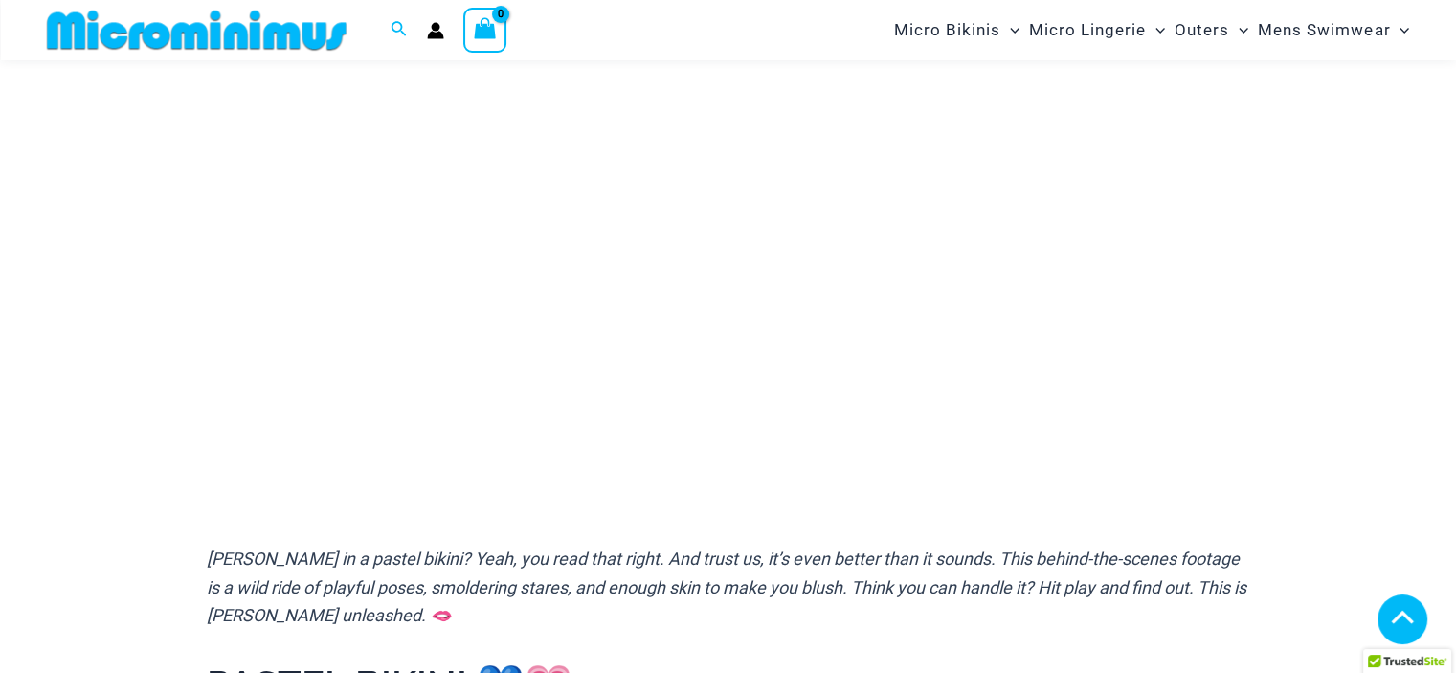
scroll to position [367, 0]
